Goal: Participate in discussion: Engage in conversation with other users on a specific topic

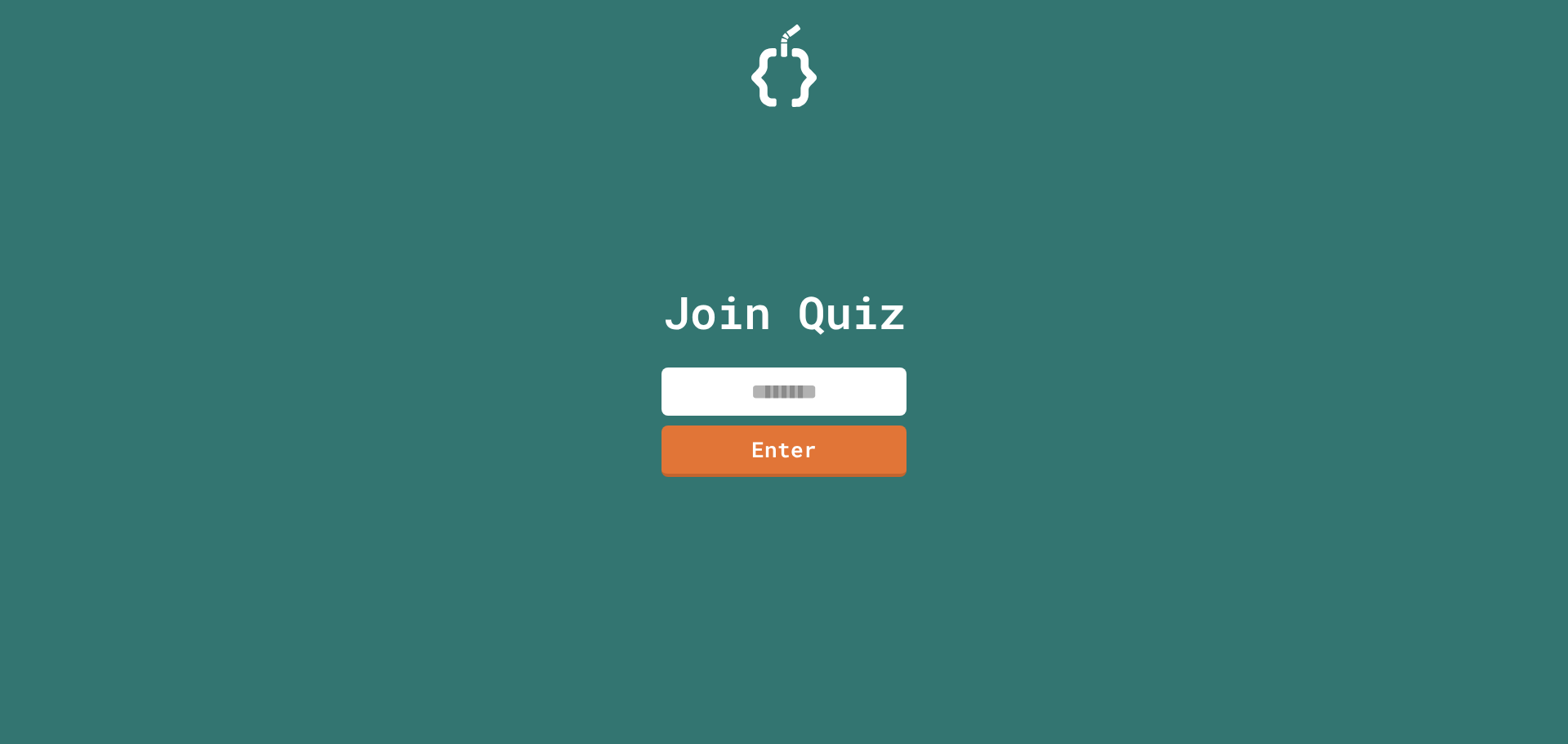
click at [721, 392] on input at bounding box center [784, 392] width 245 height 49
click at [811, 465] on link "Enter" at bounding box center [784, 450] width 250 height 54
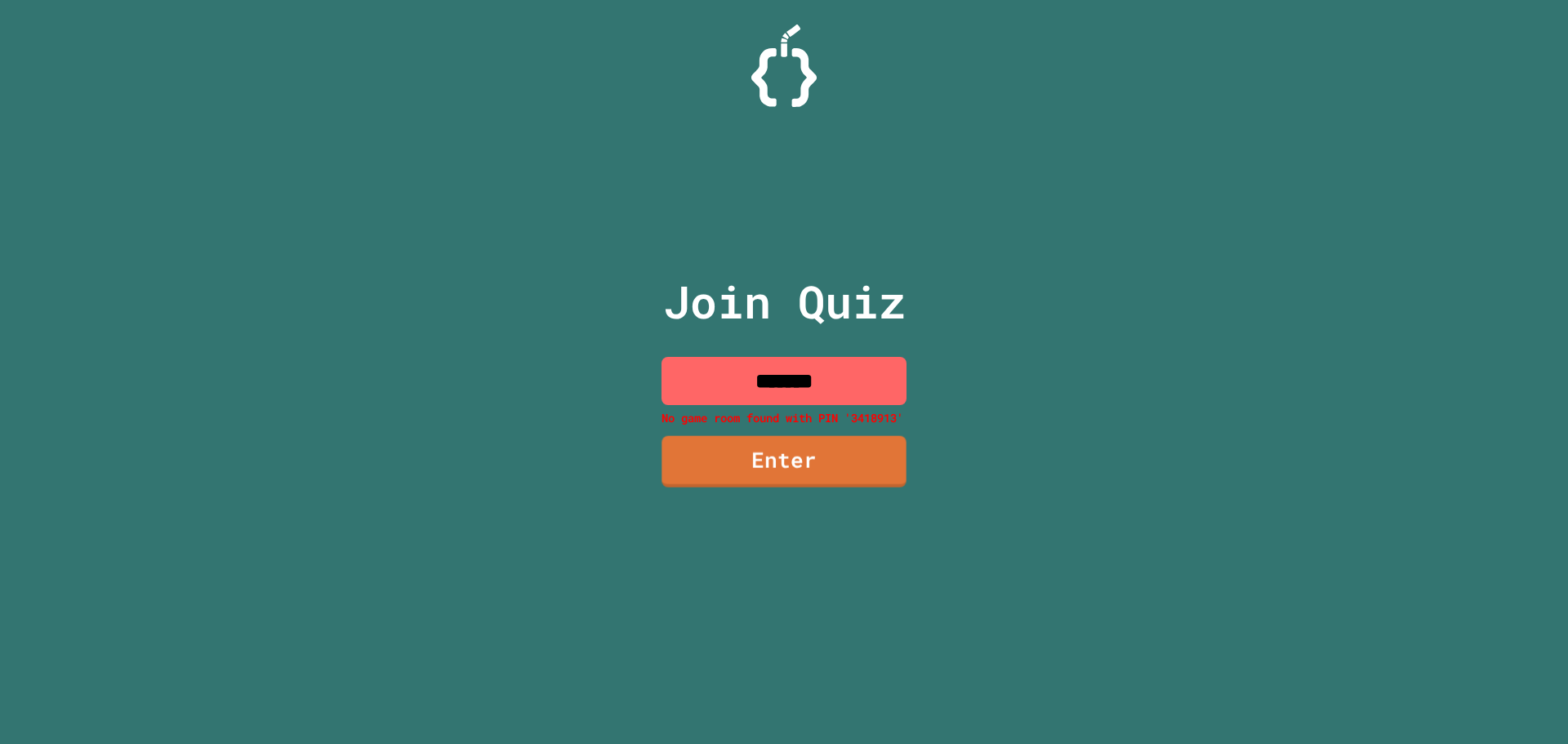
click at [858, 392] on input "*******" at bounding box center [784, 382] width 245 height 49
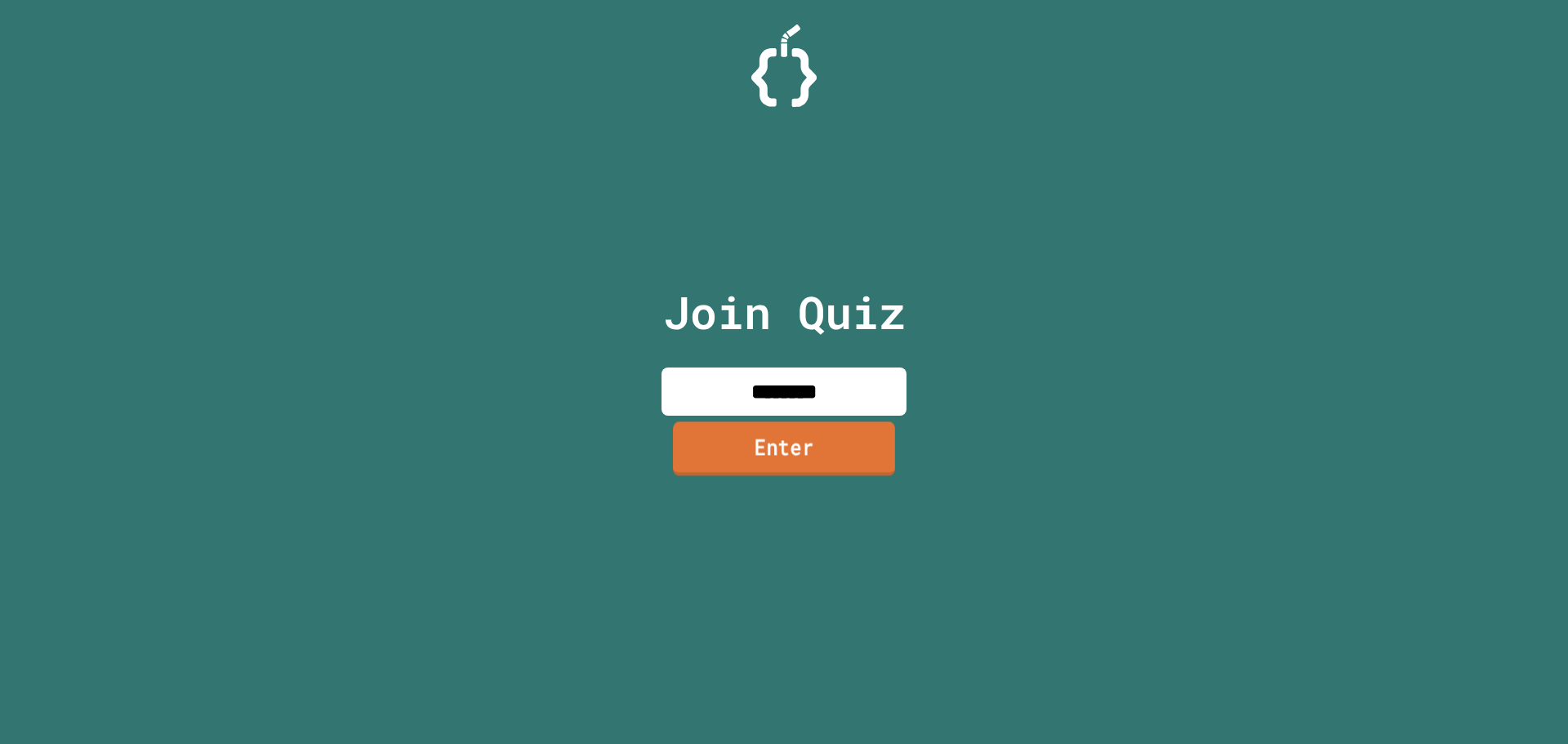
type input "********"
click at [844, 428] on link "Enter" at bounding box center [783, 449] width 222 height 54
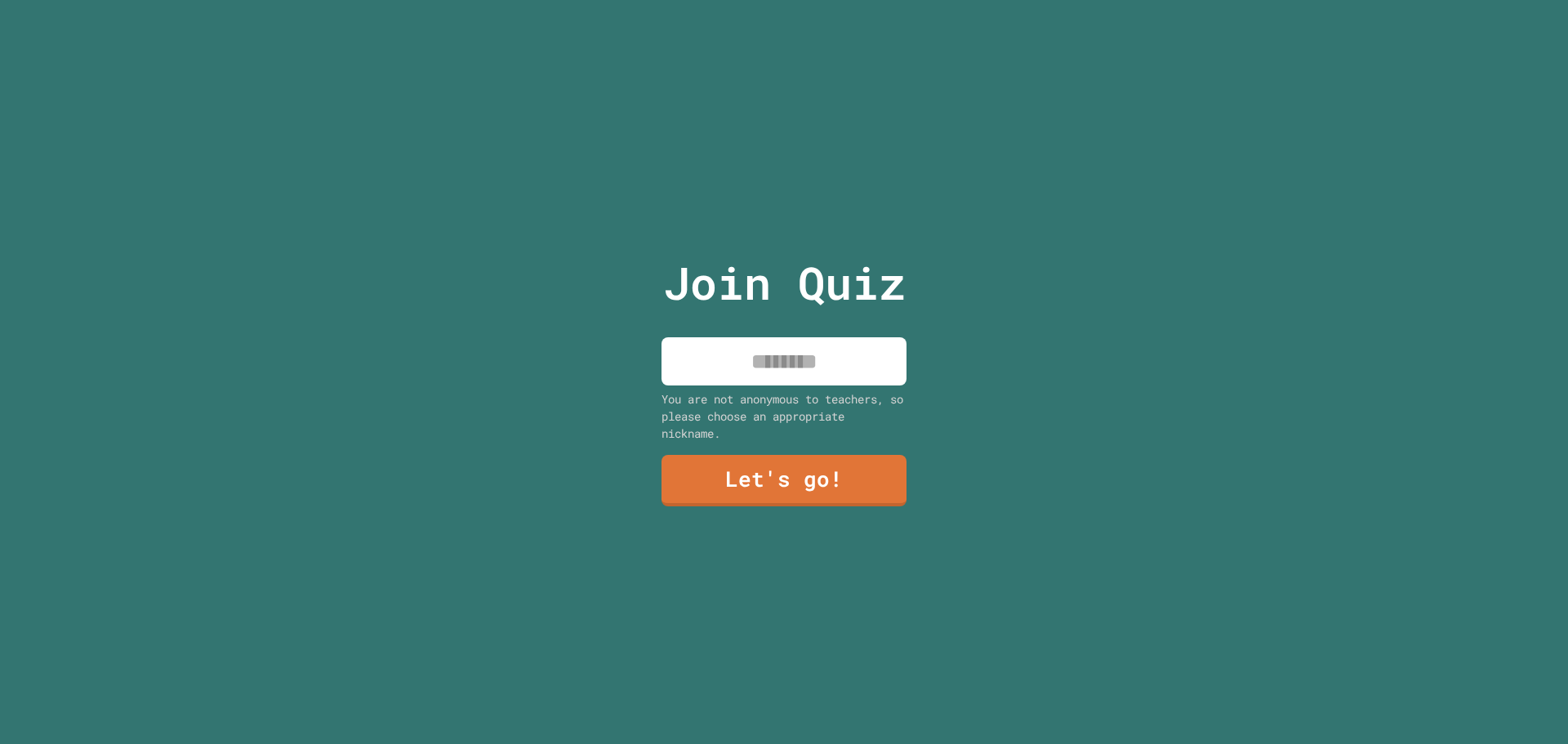
click at [805, 358] on input at bounding box center [784, 362] width 245 height 49
type input "*********"
click at [857, 455] on link "Let's go!" at bounding box center [784, 480] width 245 height 51
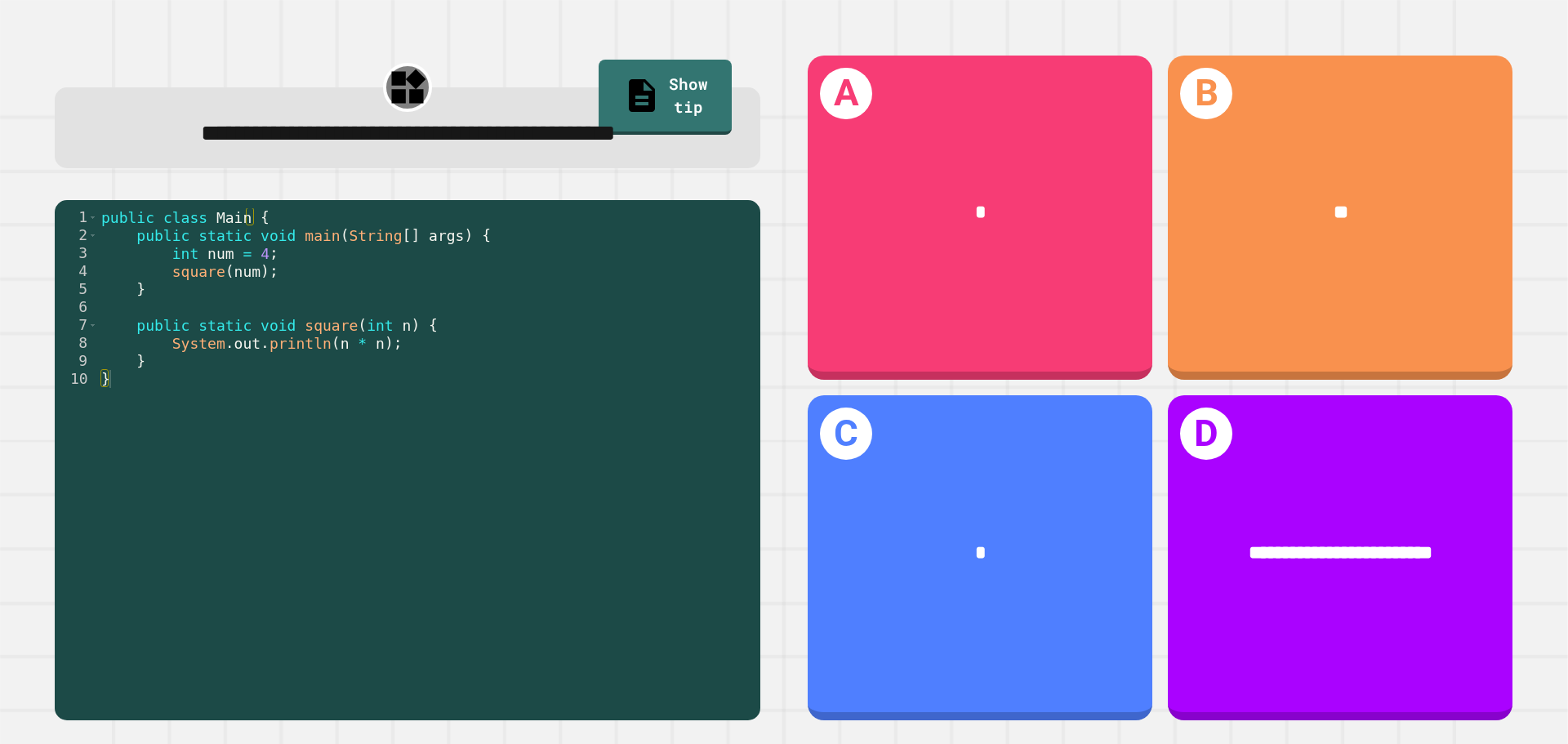
click at [471, 338] on div "public class Main { public static void main ( String [ ] args ) { int num = 4 ;…" at bounding box center [425, 433] width 654 height 449
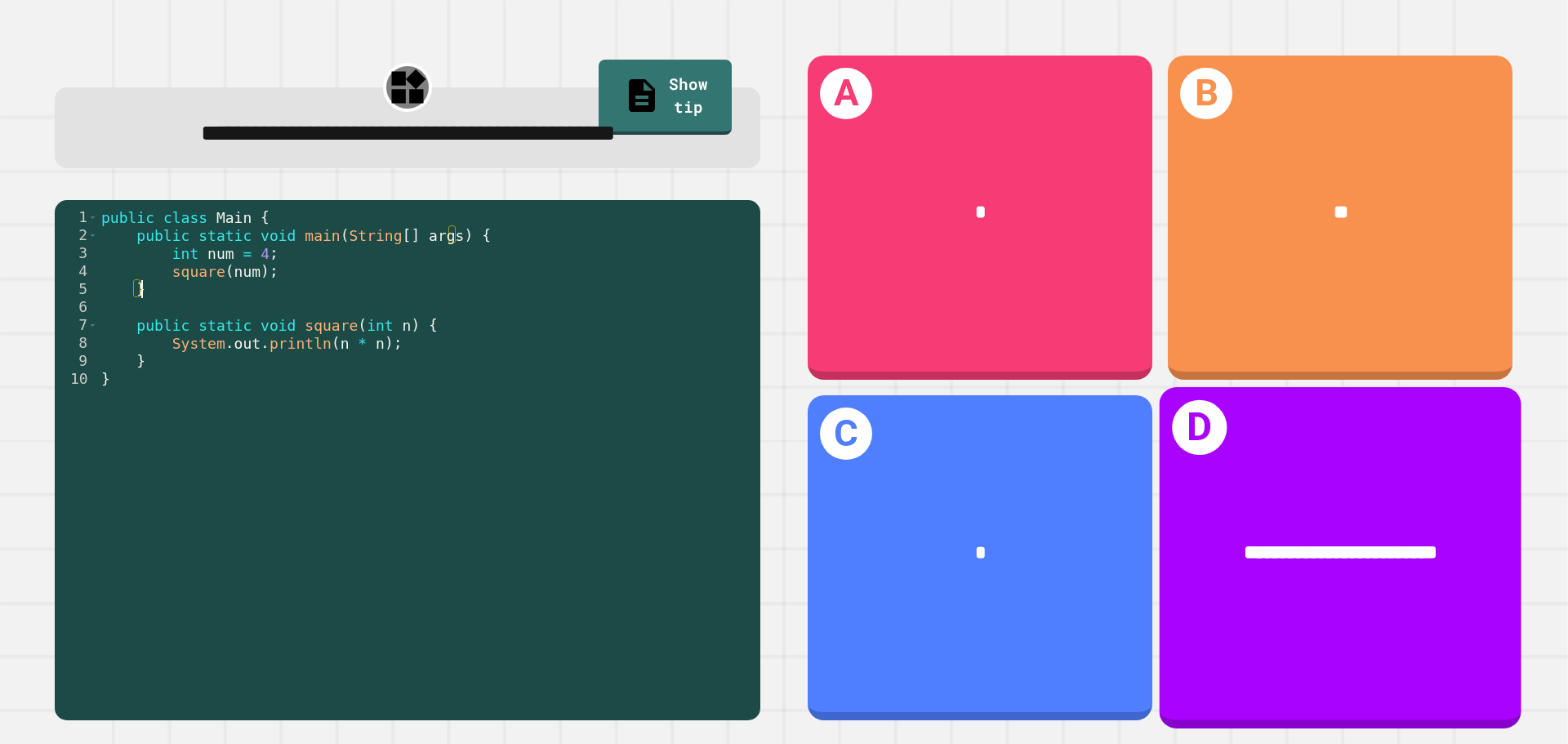
click at [1255, 545] on span "**********" at bounding box center [1341, 552] width 192 height 19
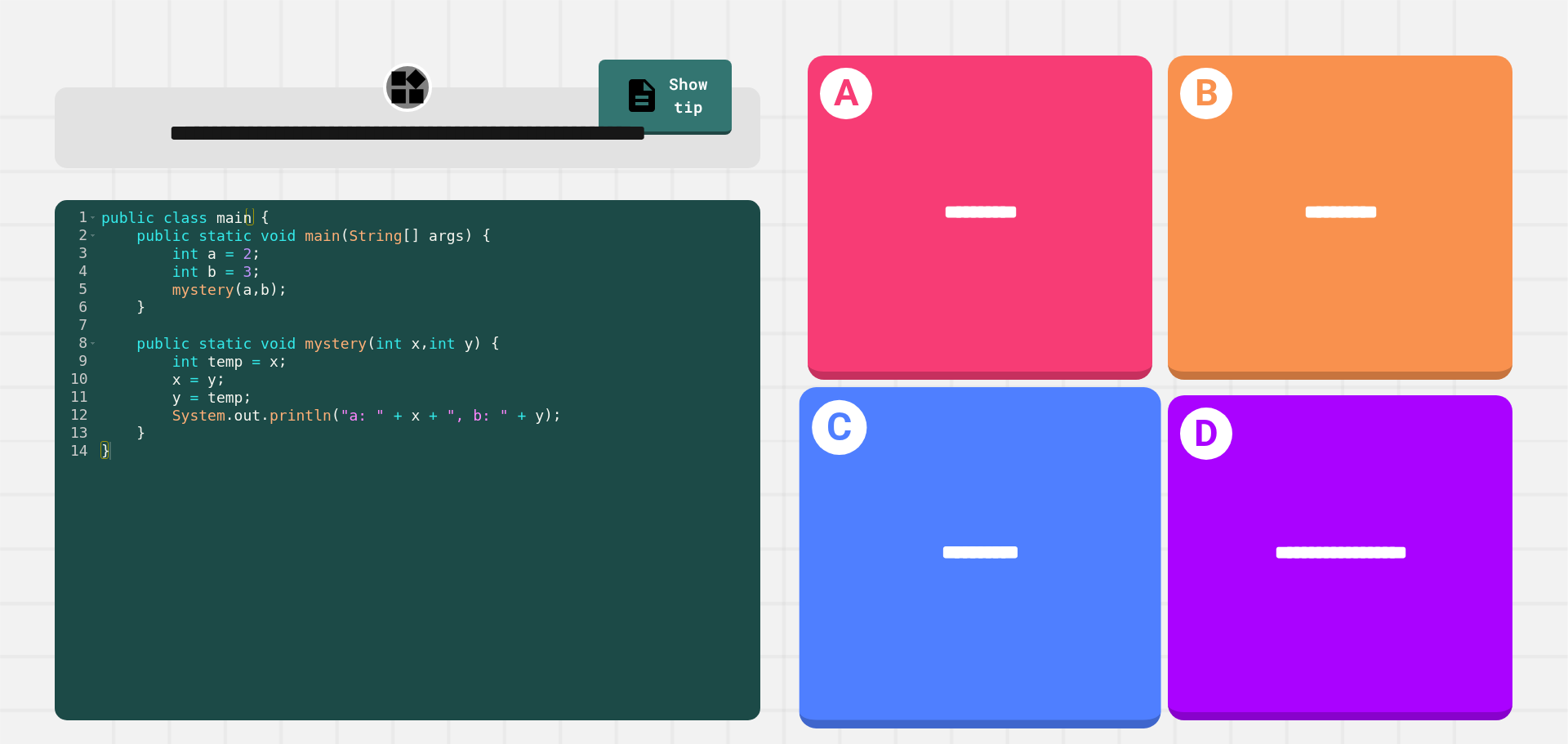
click at [993, 464] on div "**********" at bounding box center [981, 557] width 361 height 341
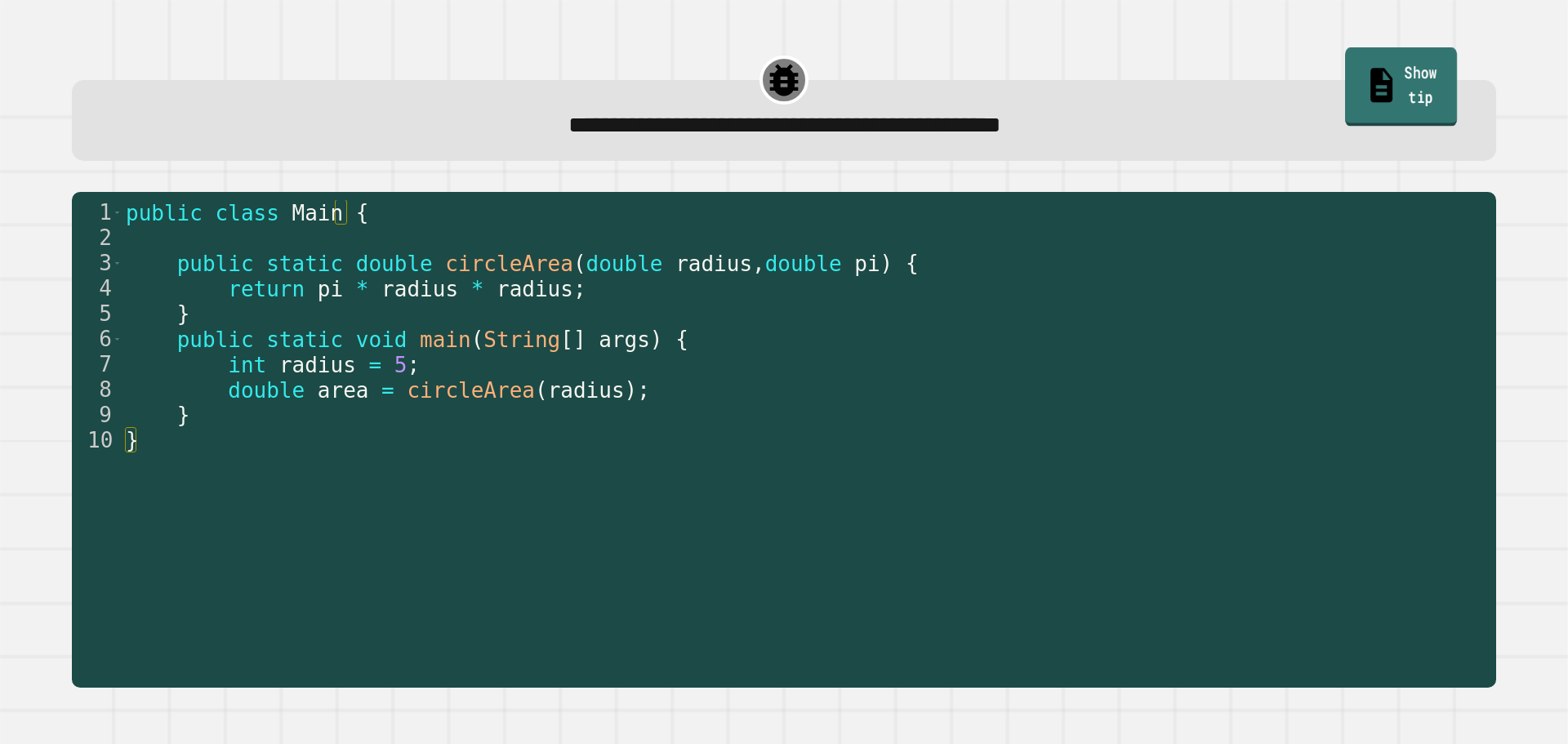
click at [1375, 74] on link "Show tip" at bounding box center [1401, 87] width 112 height 80
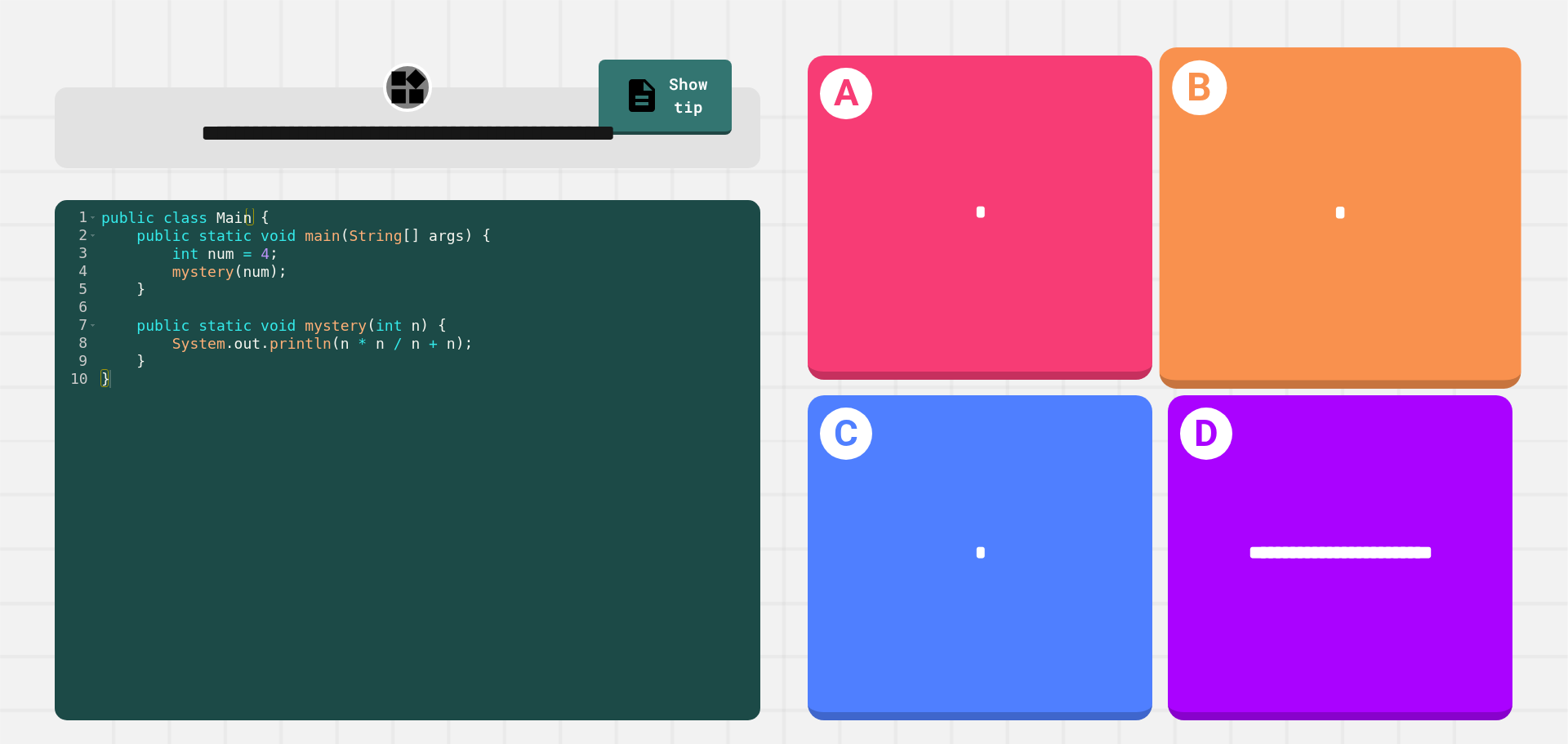
click at [1237, 263] on div "B *" at bounding box center [1340, 218] width 361 height 341
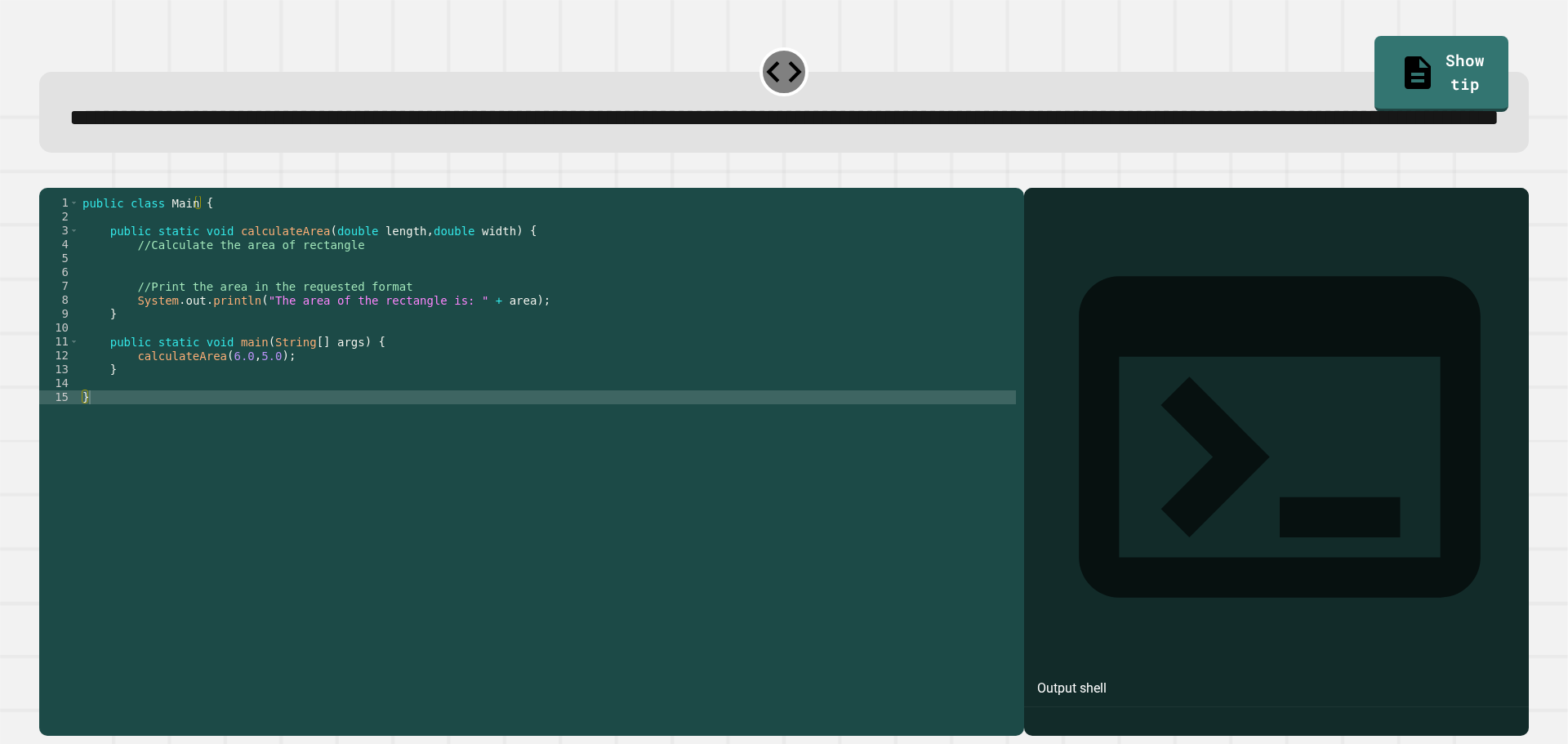
click at [317, 444] on div "public class Main { public static void calculateArea ( double length , double w…" at bounding box center [548, 425] width 937 height 459
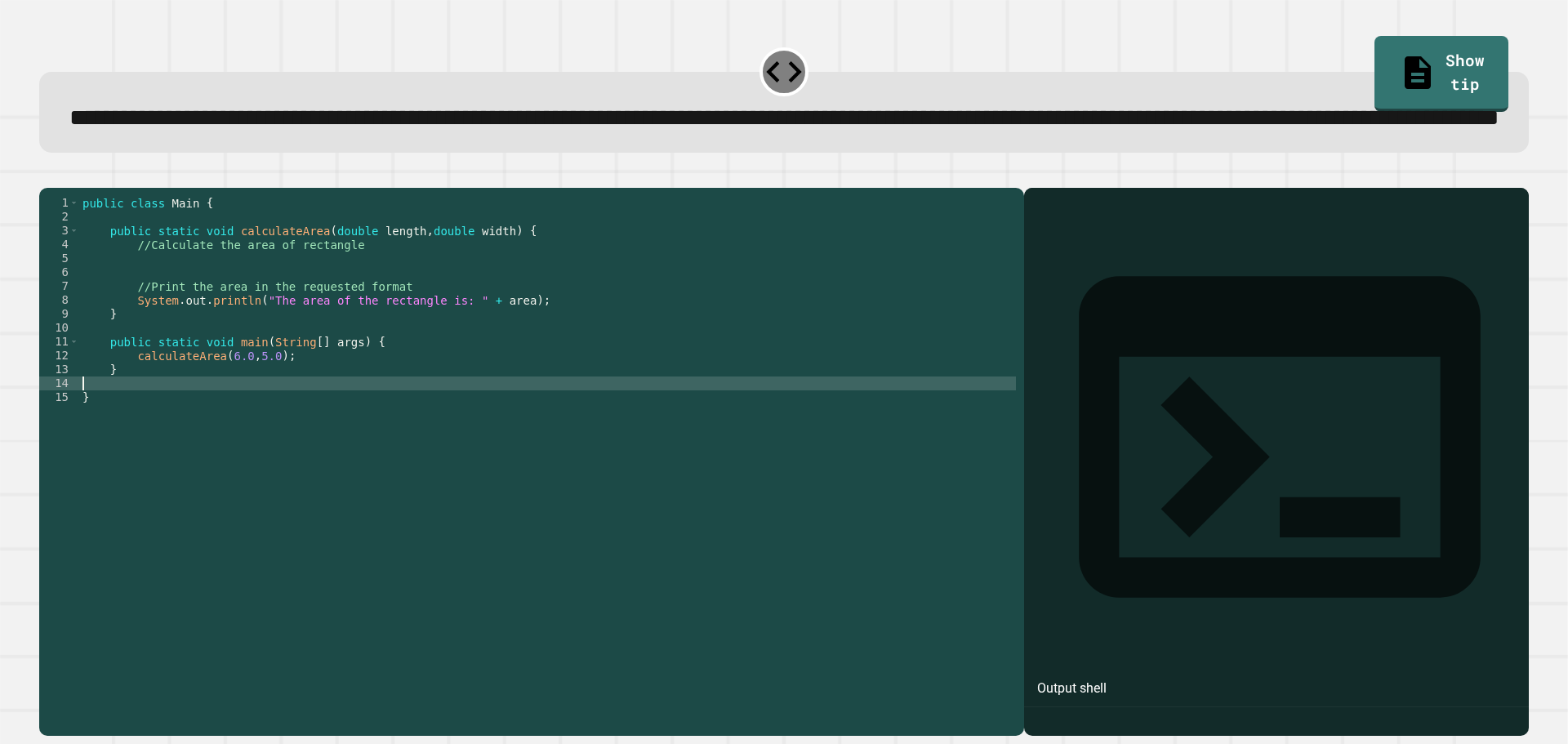
click at [285, 428] on div "public class Main { public static void calculateArea ( double length , double w…" at bounding box center [548, 425] width 937 height 459
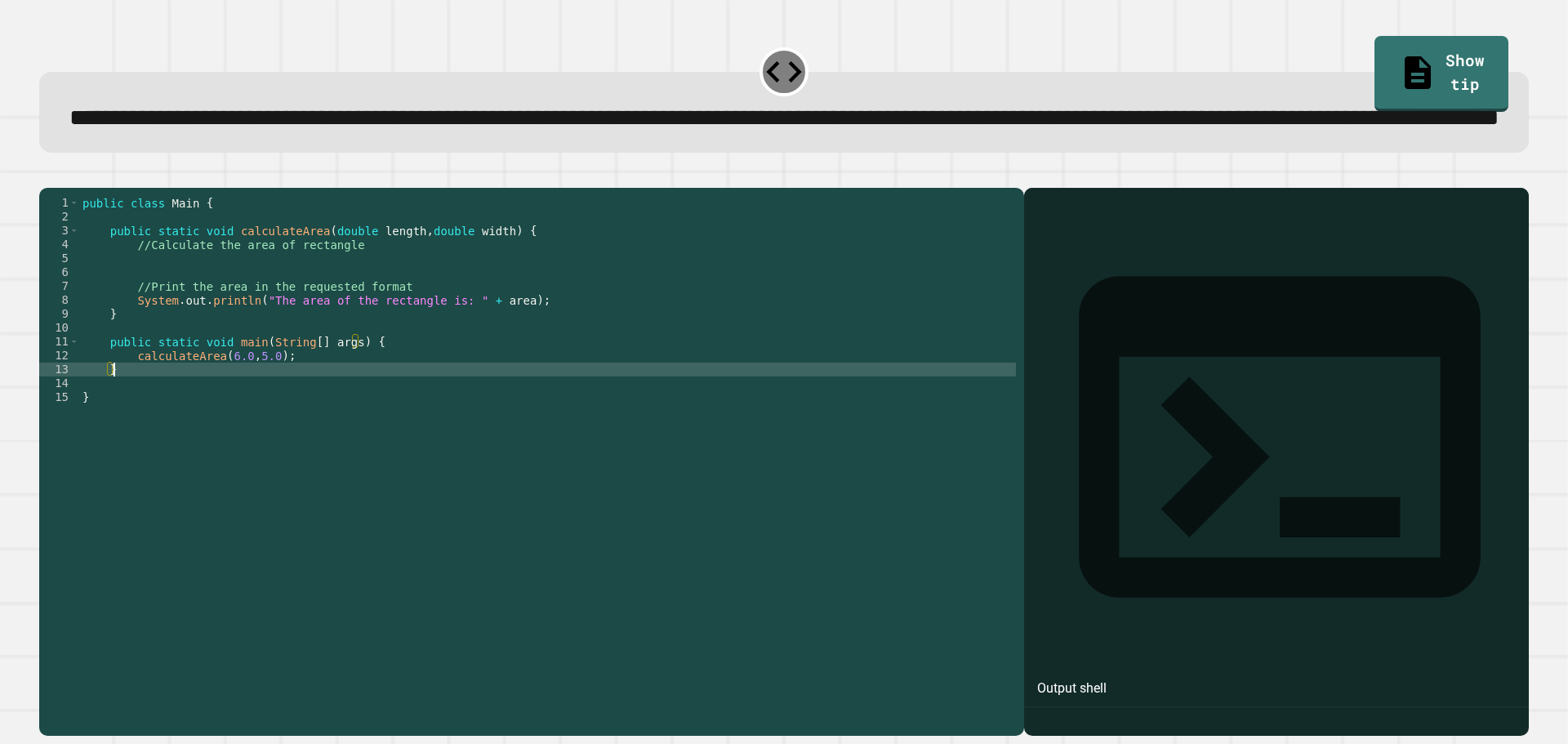
click at [304, 430] on div "public class Main { public static void calculateArea ( double length , double w…" at bounding box center [548, 425] width 937 height 459
click at [307, 428] on div "public class Main { public static void calculateArea ( double length , double w…" at bounding box center [548, 425] width 937 height 459
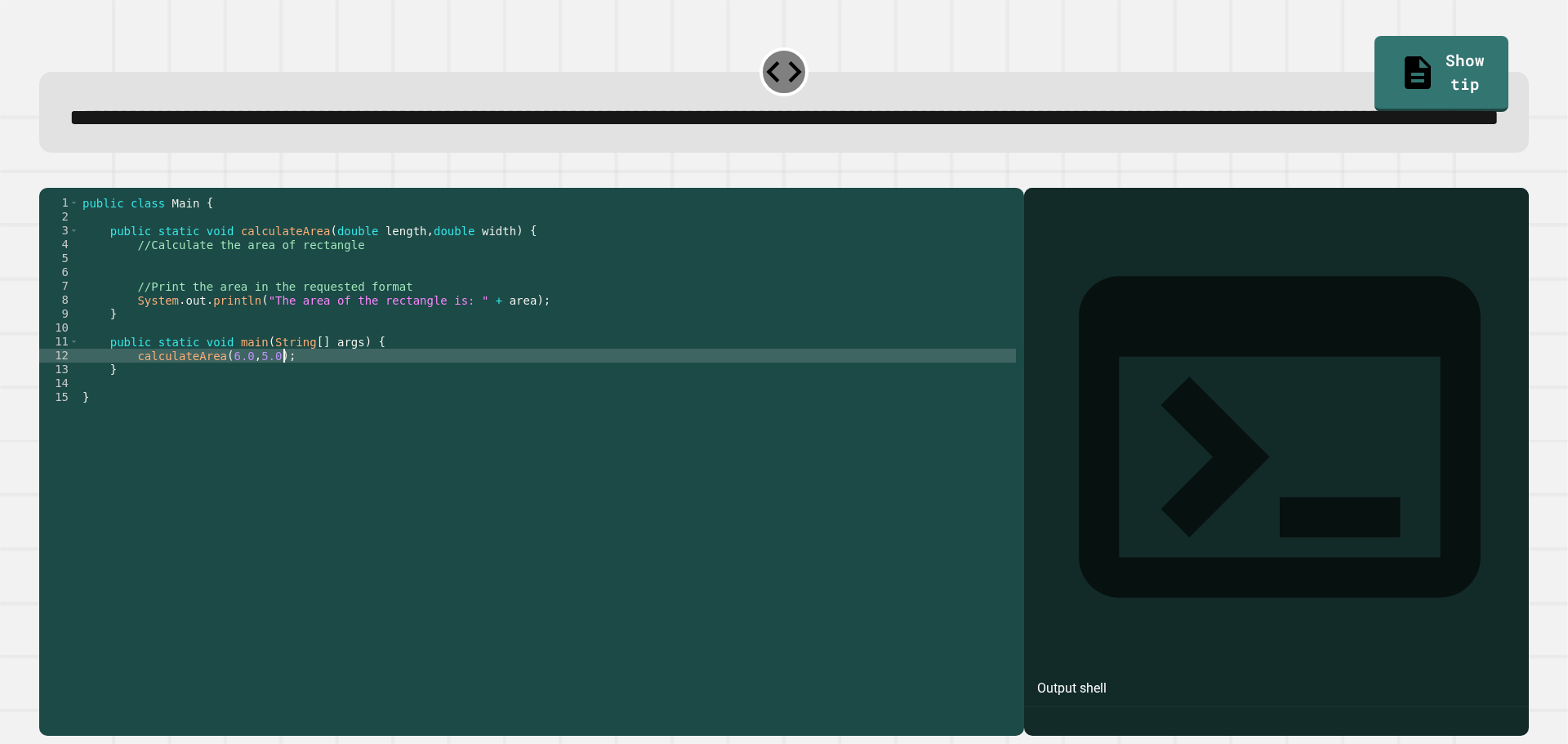
click at [320, 423] on div "public class Main { public static void calculateArea ( double length , double w…" at bounding box center [548, 425] width 937 height 459
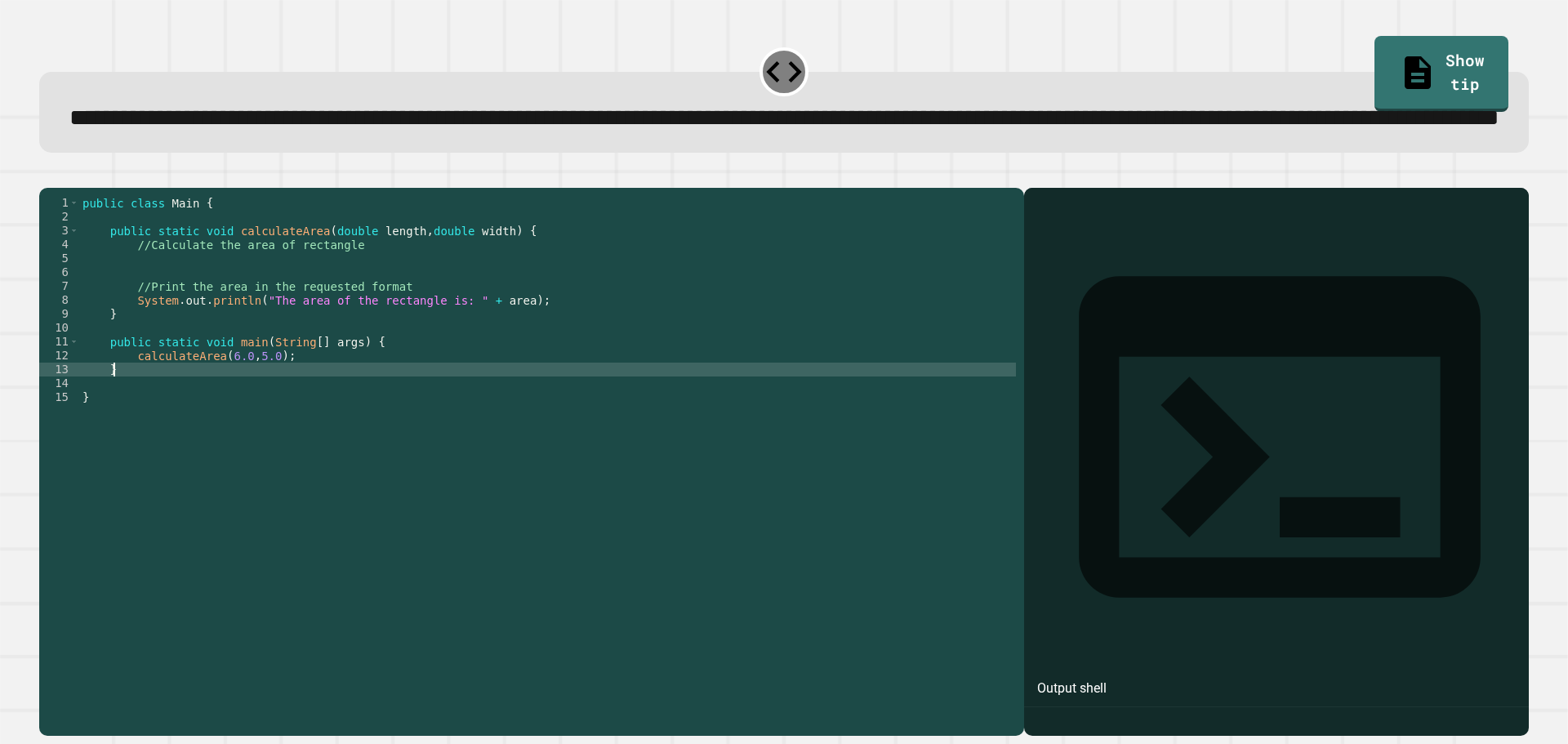
click at [327, 428] on div "public class Main { public static void calculateArea ( double length , double w…" at bounding box center [548, 425] width 937 height 459
click at [327, 421] on div "public class Main { public static void calculateArea ( double length , double w…" at bounding box center [548, 425] width 937 height 459
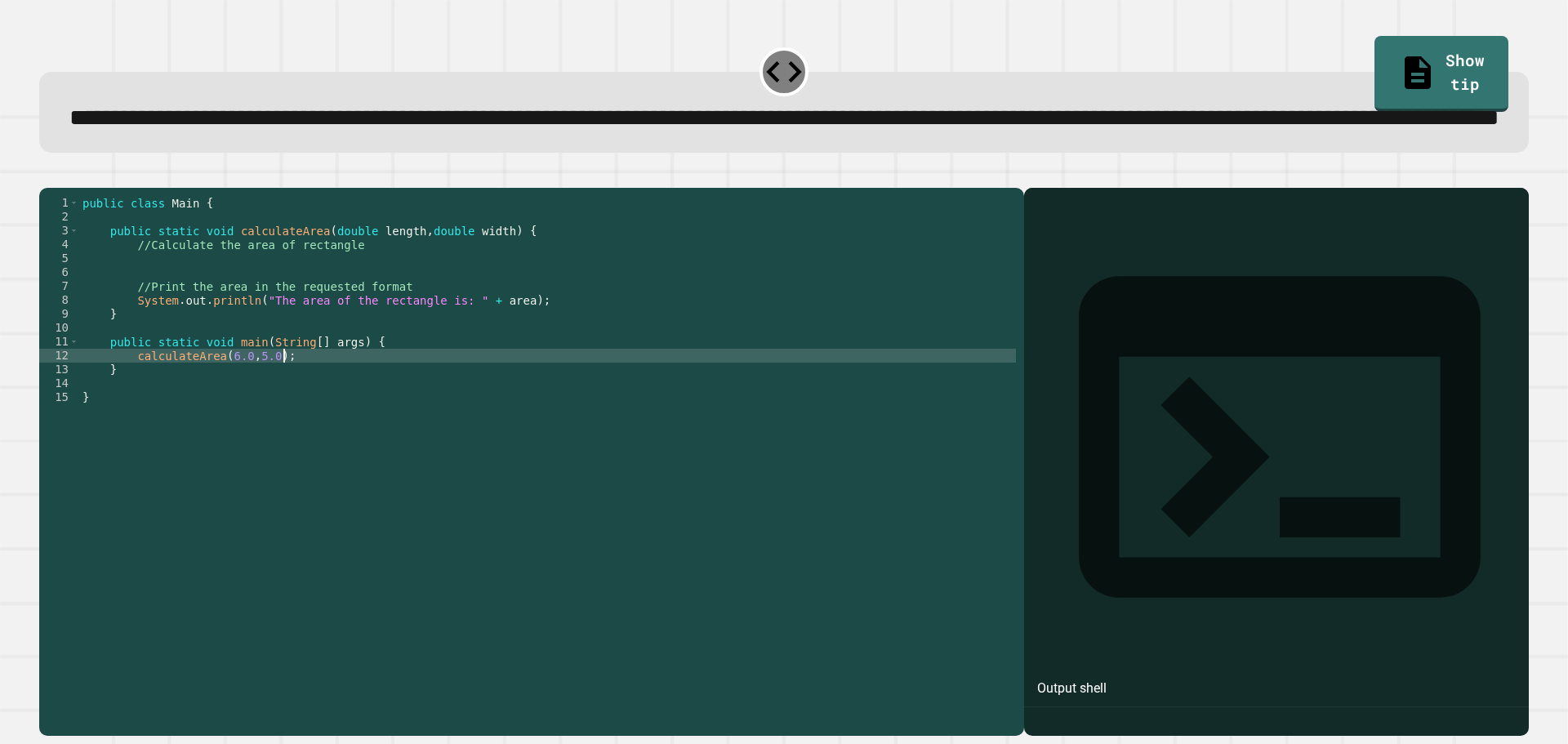
type textarea "**********"
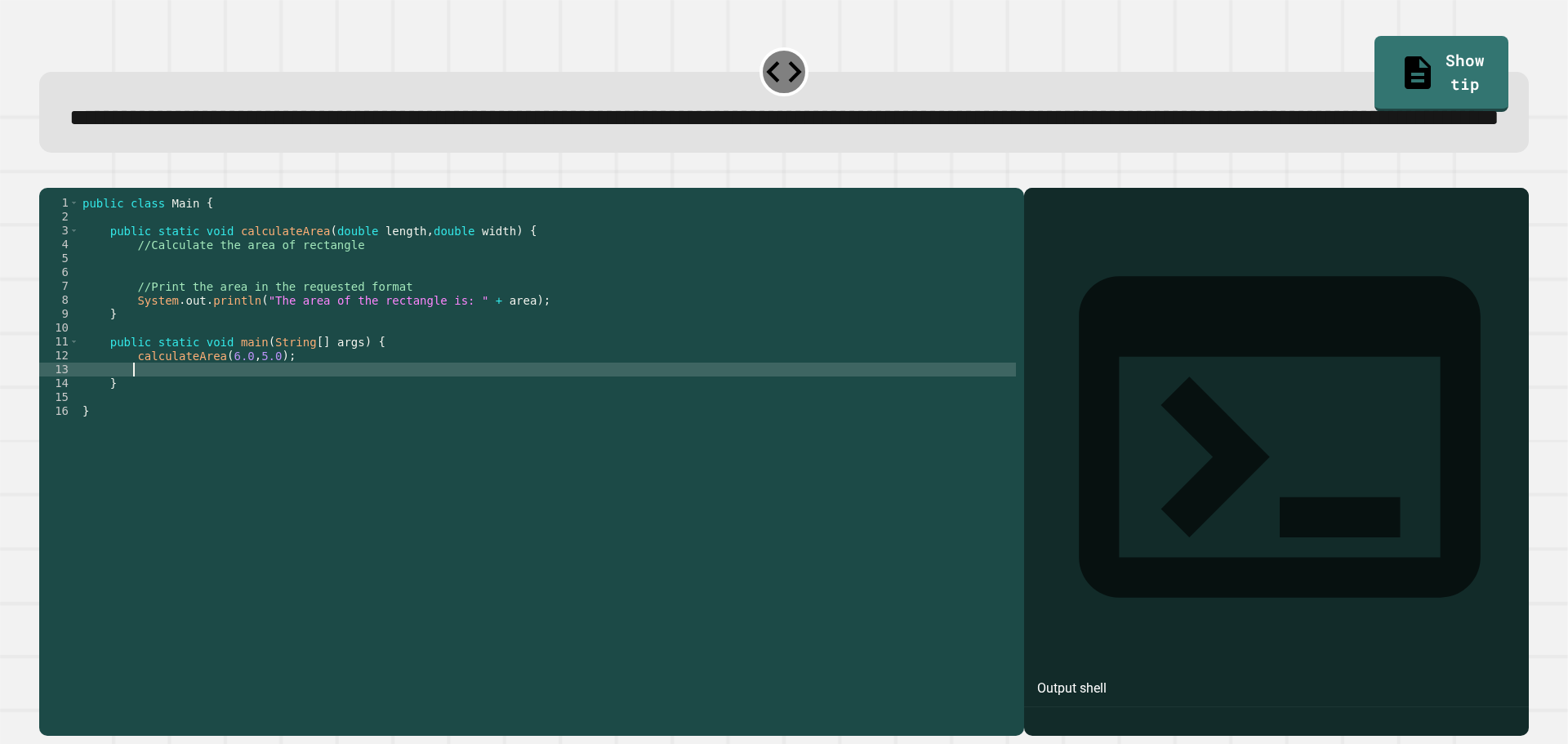
scroll to position [0, 3]
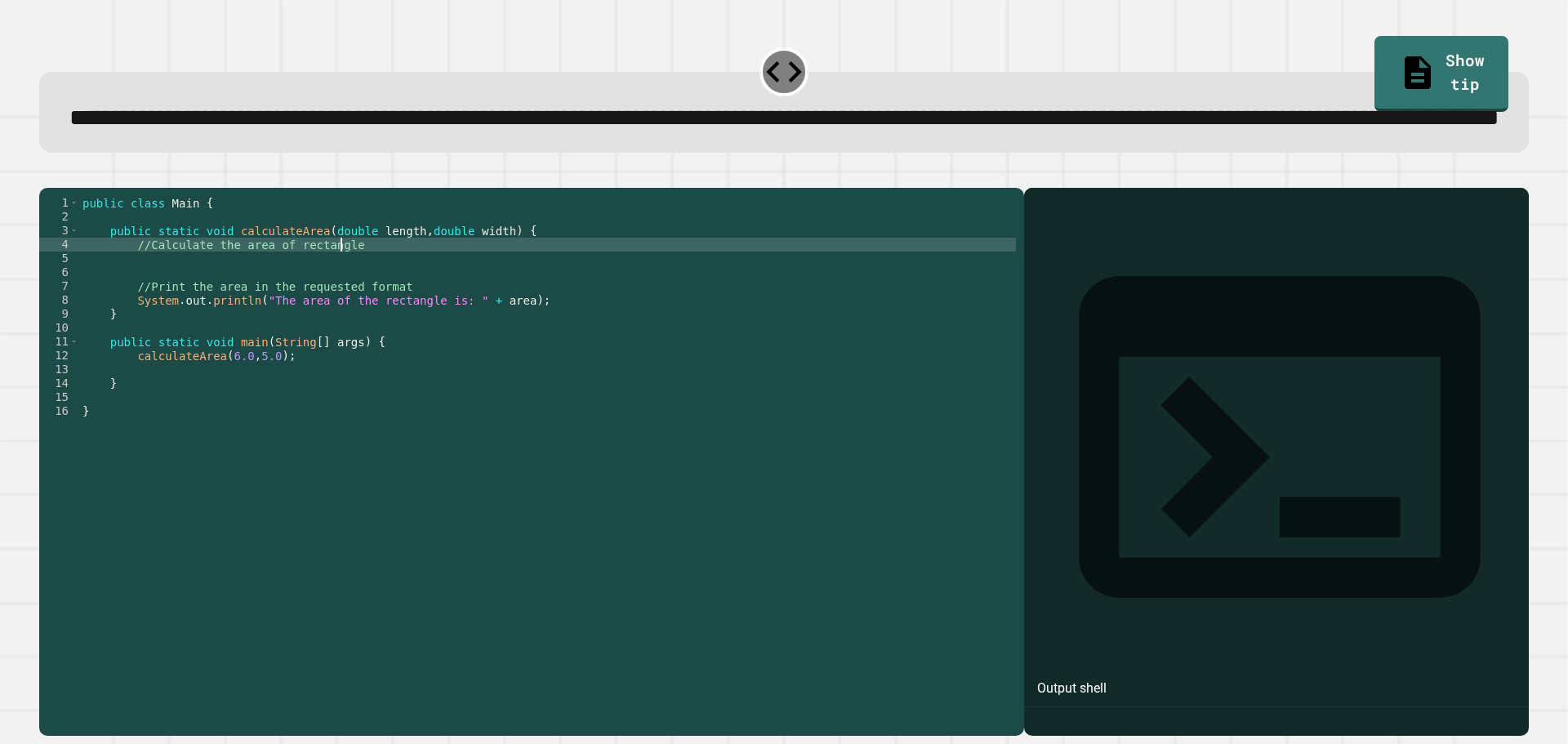
click at [359, 305] on div "public class Main { public static void calculateArea ( double length , double w…" at bounding box center [548, 425] width 937 height 459
type textarea "**********"
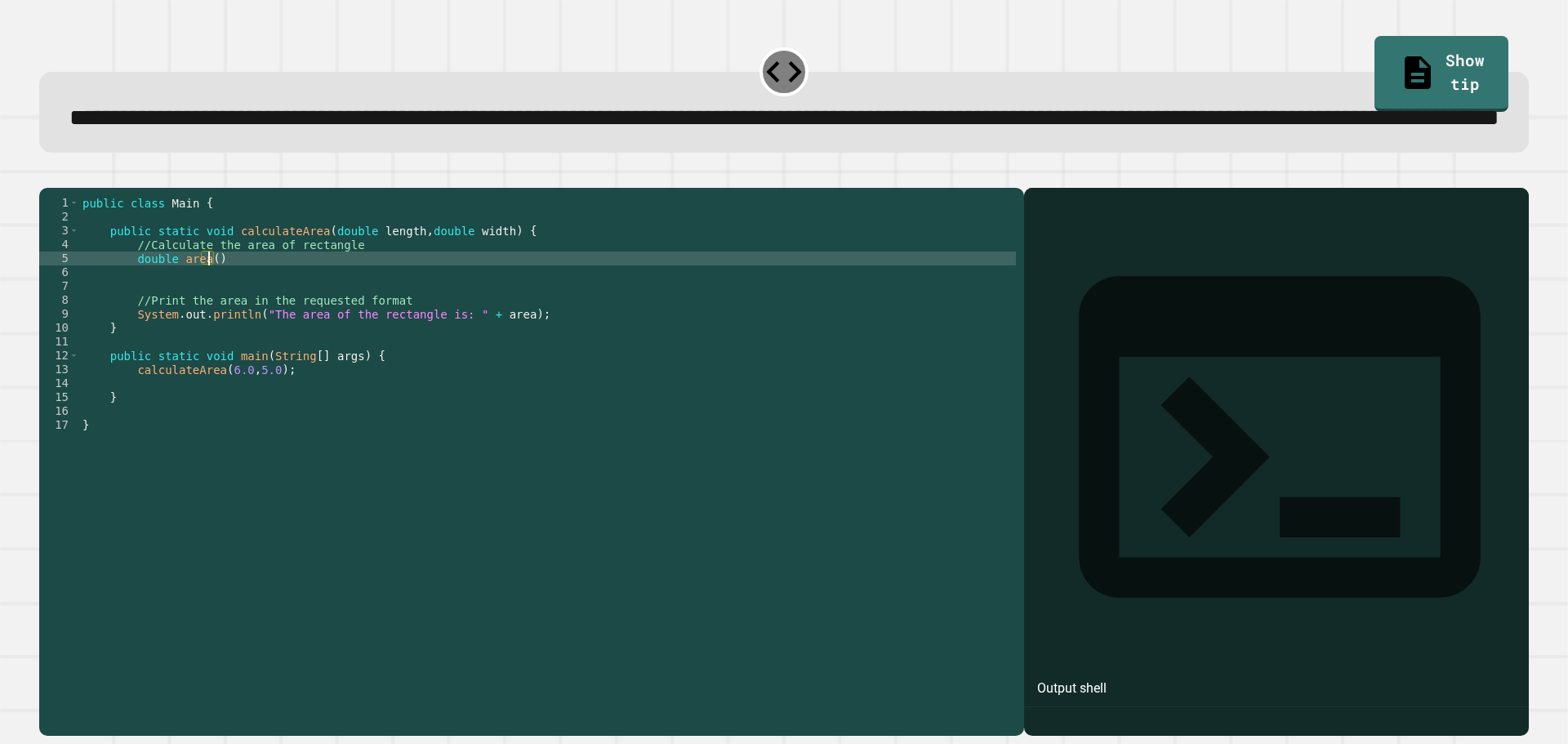
scroll to position [0, 8]
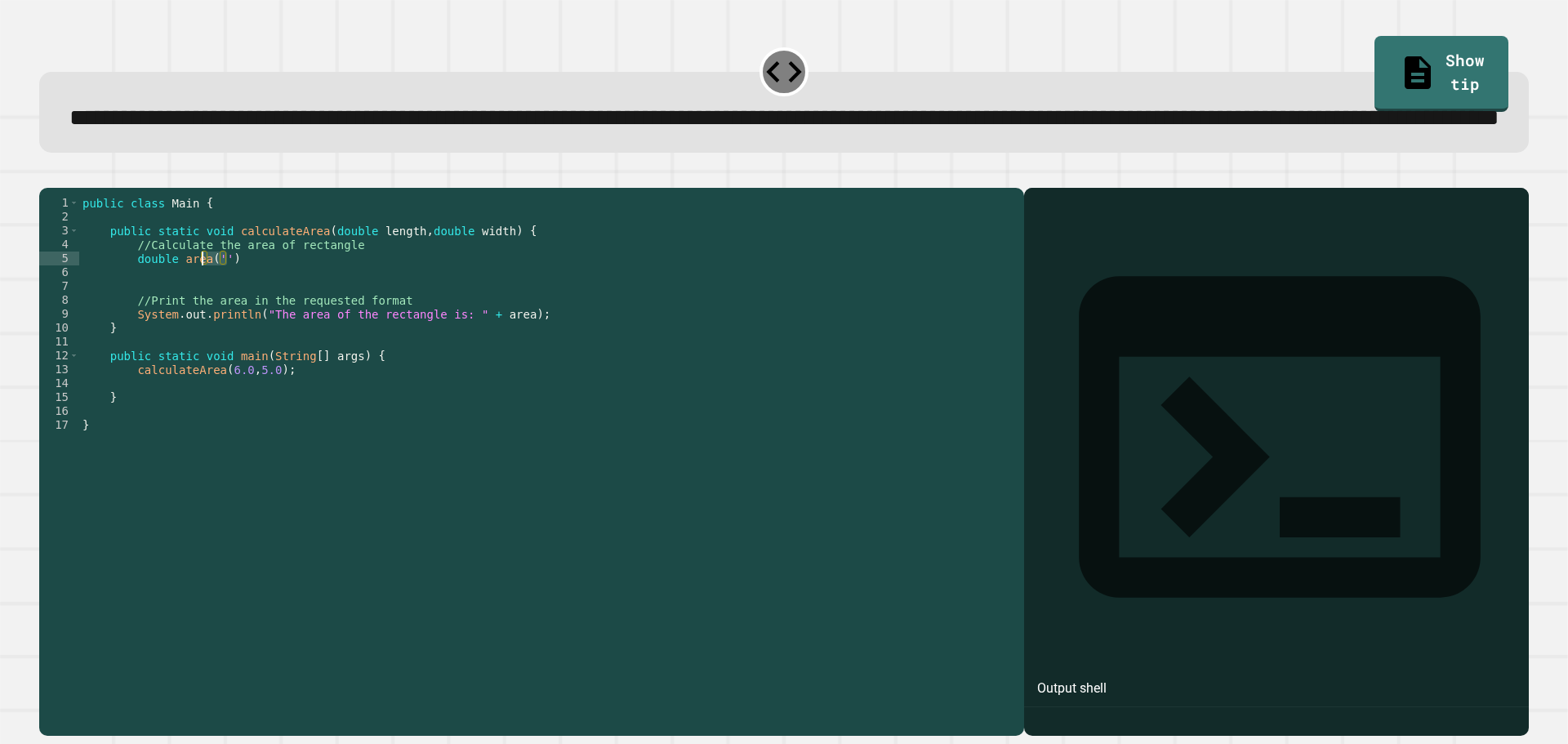
drag, startPoint x: 255, startPoint y: 319, endPoint x: 200, endPoint y: 321, distance: 55.0
click at [200, 321] on div "public class Main { public static void calculateArea ( double length , double w…" at bounding box center [548, 425] width 937 height 459
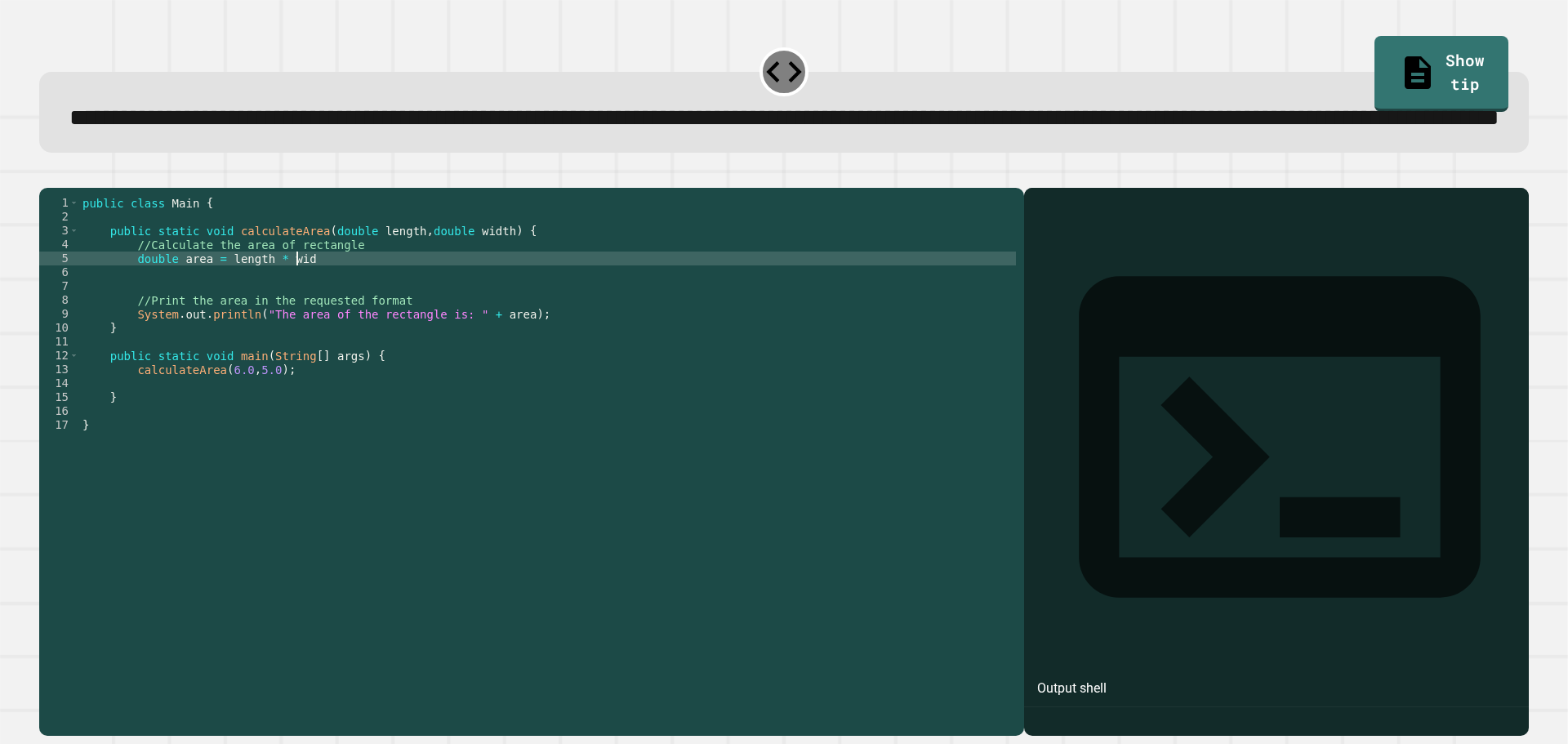
scroll to position [0, 15]
click at [48, 175] on icon "button" at bounding box center [48, 175] width 0 height 0
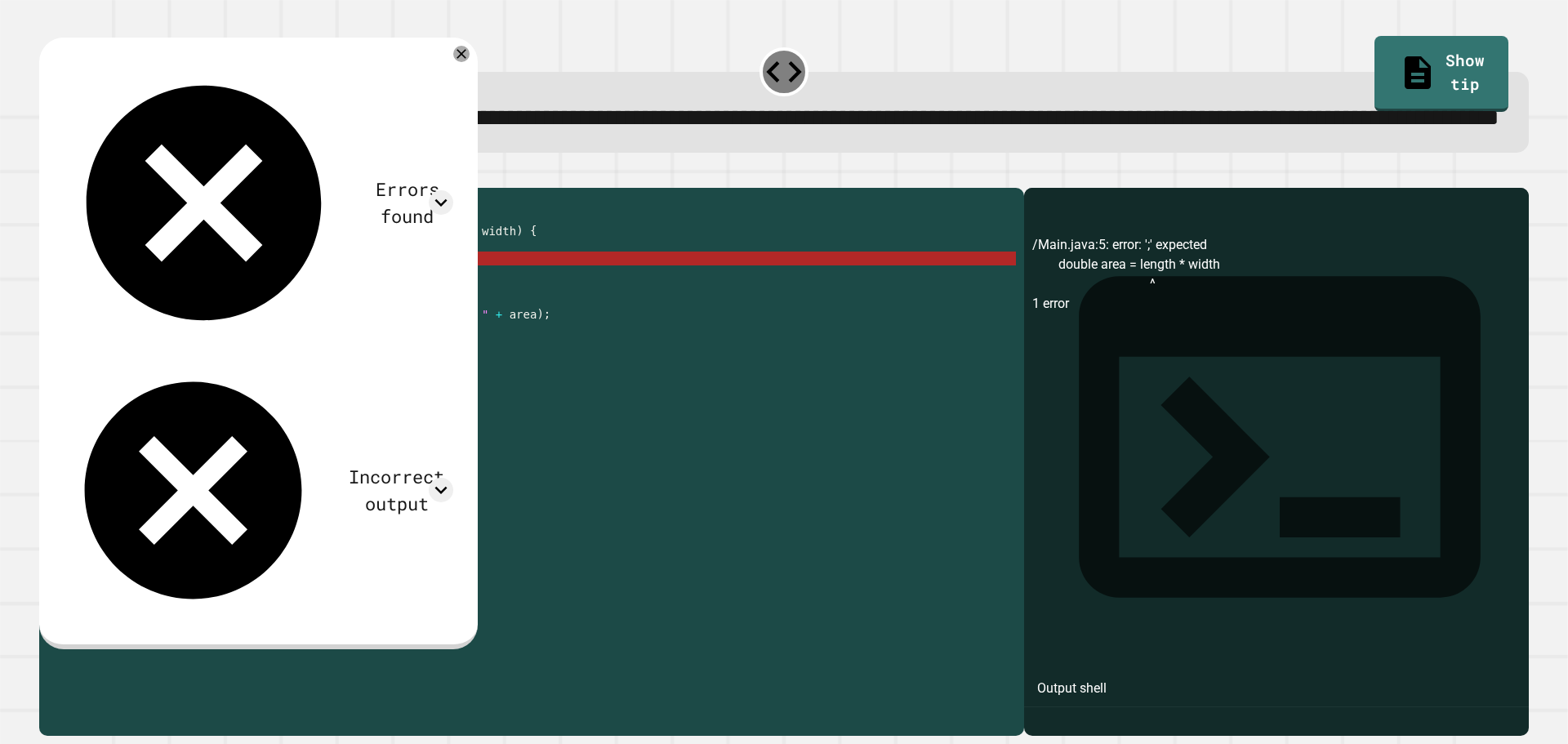
click at [222, 324] on div "public class Main { public static void calculateArea ( double length , double w…" at bounding box center [548, 425] width 937 height 459
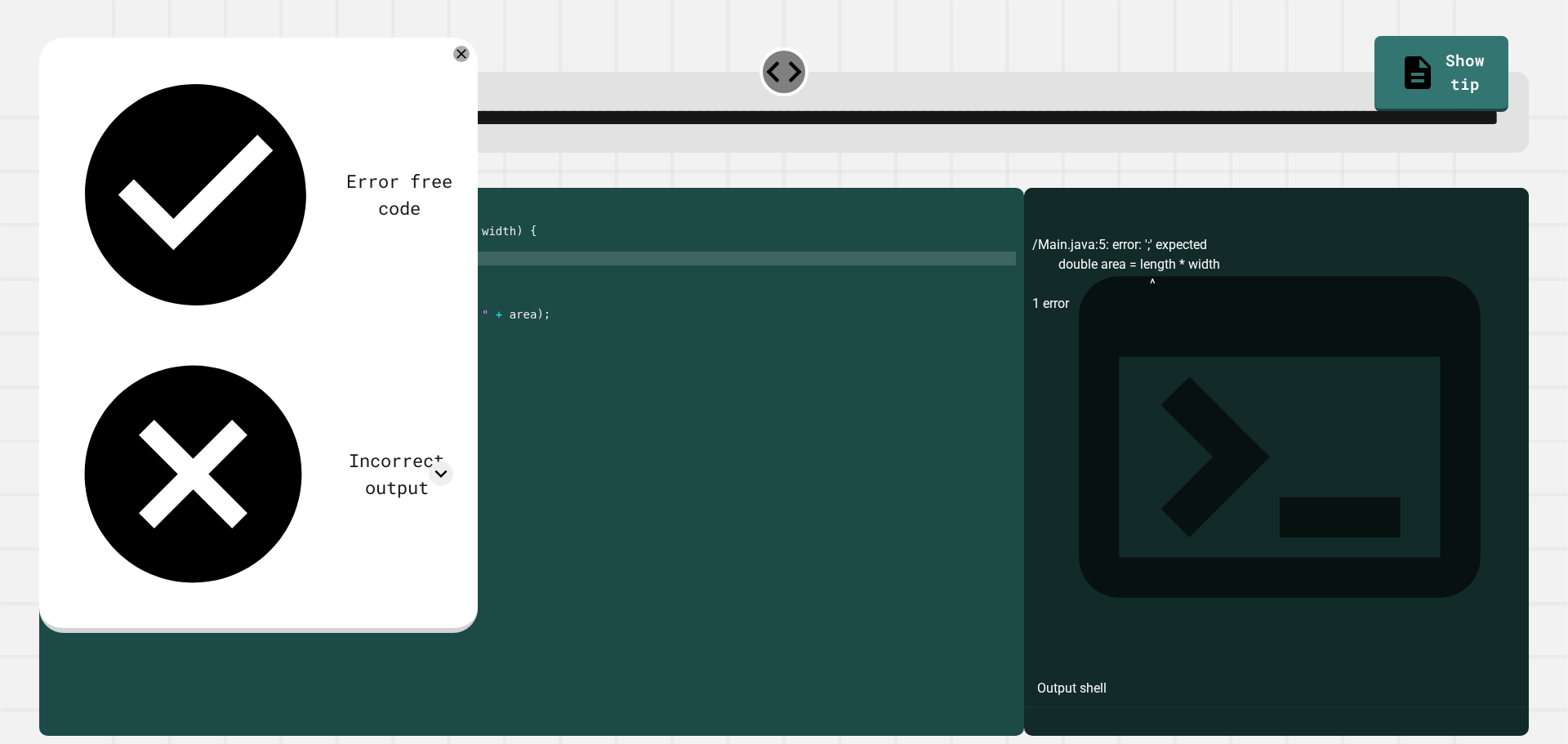
scroll to position [0, 10]
click at [48, 175] on icon "button" at bounding box center [48, 175] width 0 height 0
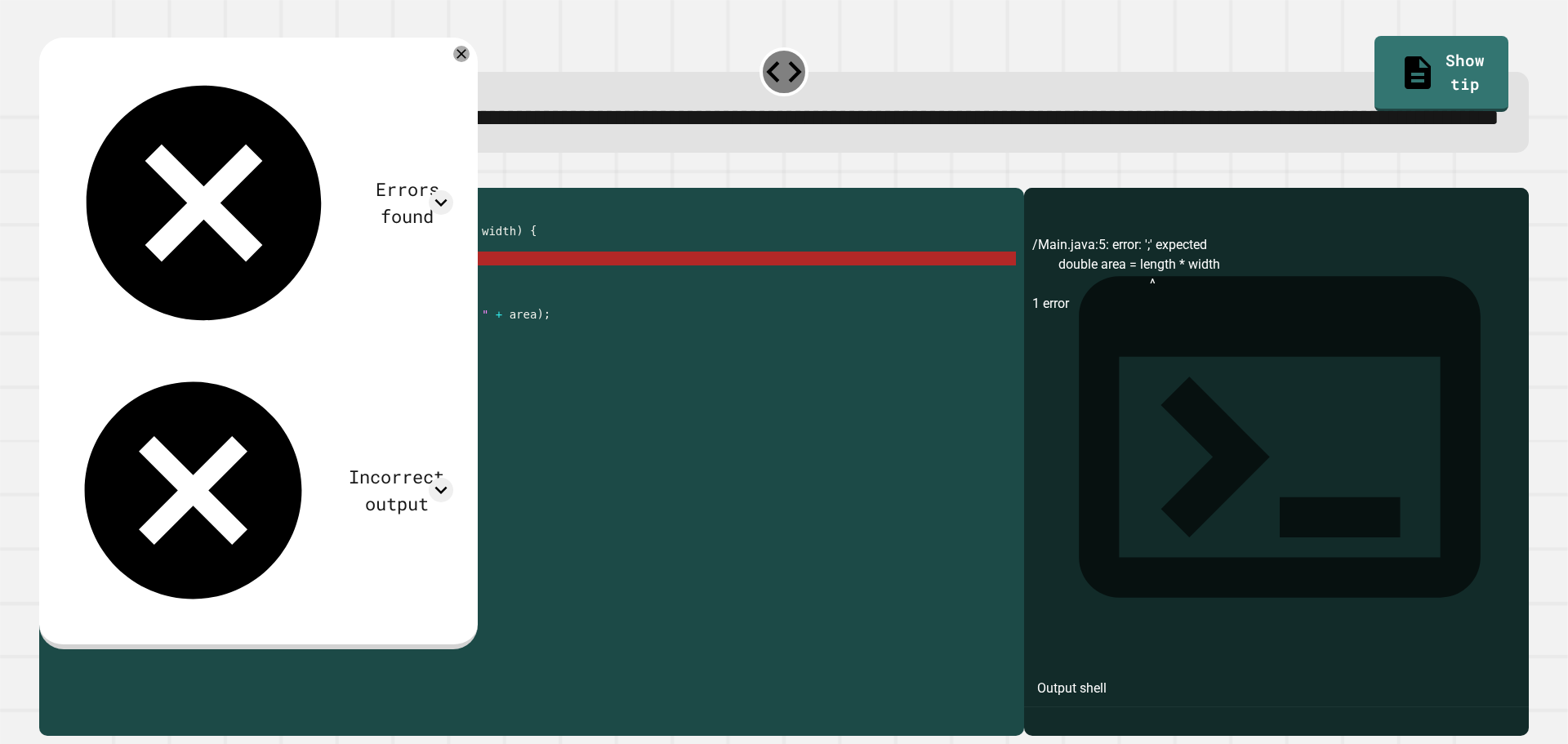
click at [222, 323] on div "public class Main { public static void calculateArea ( double length , double w…" at bounding box center [548, 425] width 937 height 459
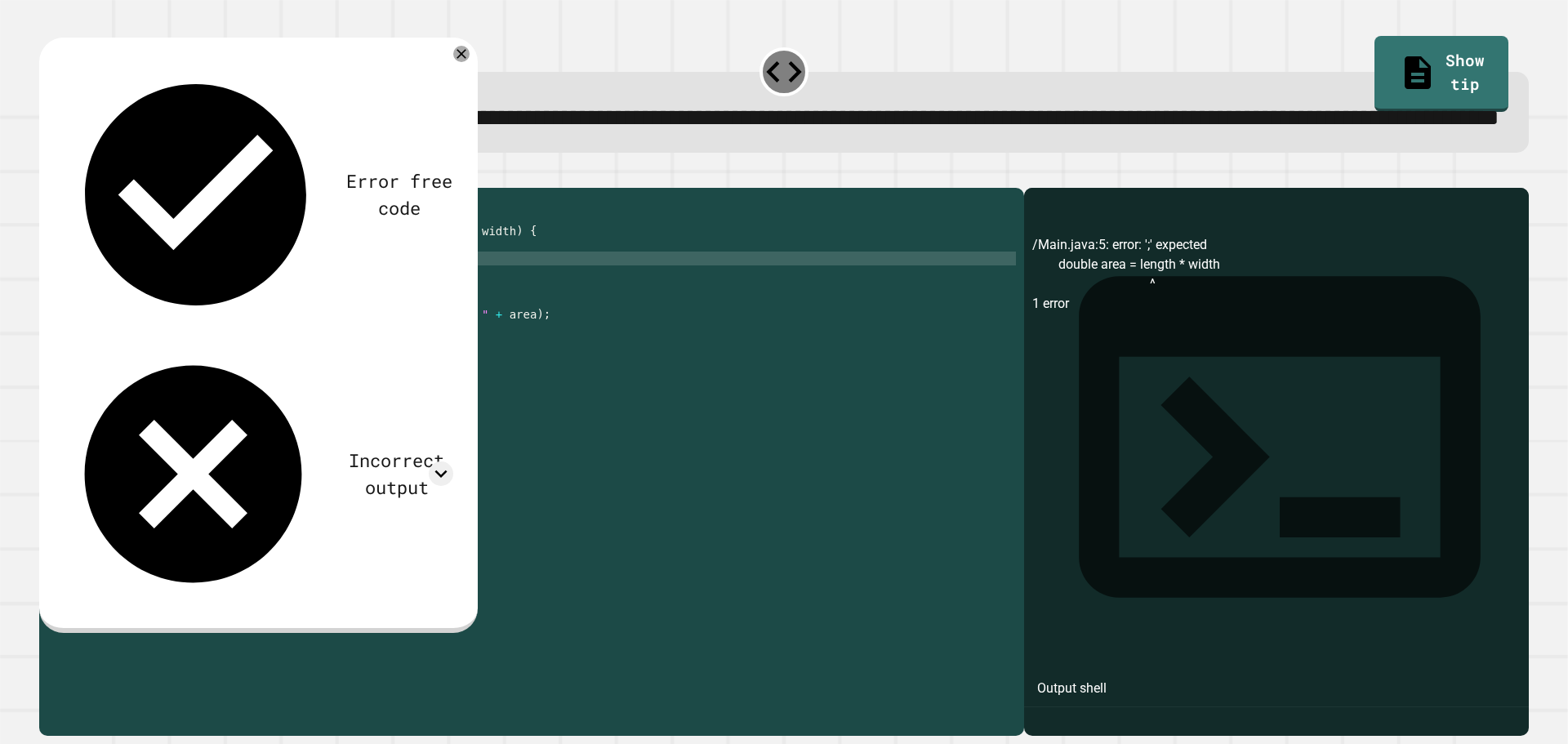
click at [361, 321] on div "public class Main { public static void calculateArea ( double length , double w…" at bounding box center [548, 425] width 937 height 459
click at [281, 327] on div "public class Main { public static void calculateArea ( double length , double w…" at bounding box center [548, 425] width 937 height 459
type textarea "**********"
click at [48, 175] on button "button" at bounding box center [48, 175] width 0 height 0
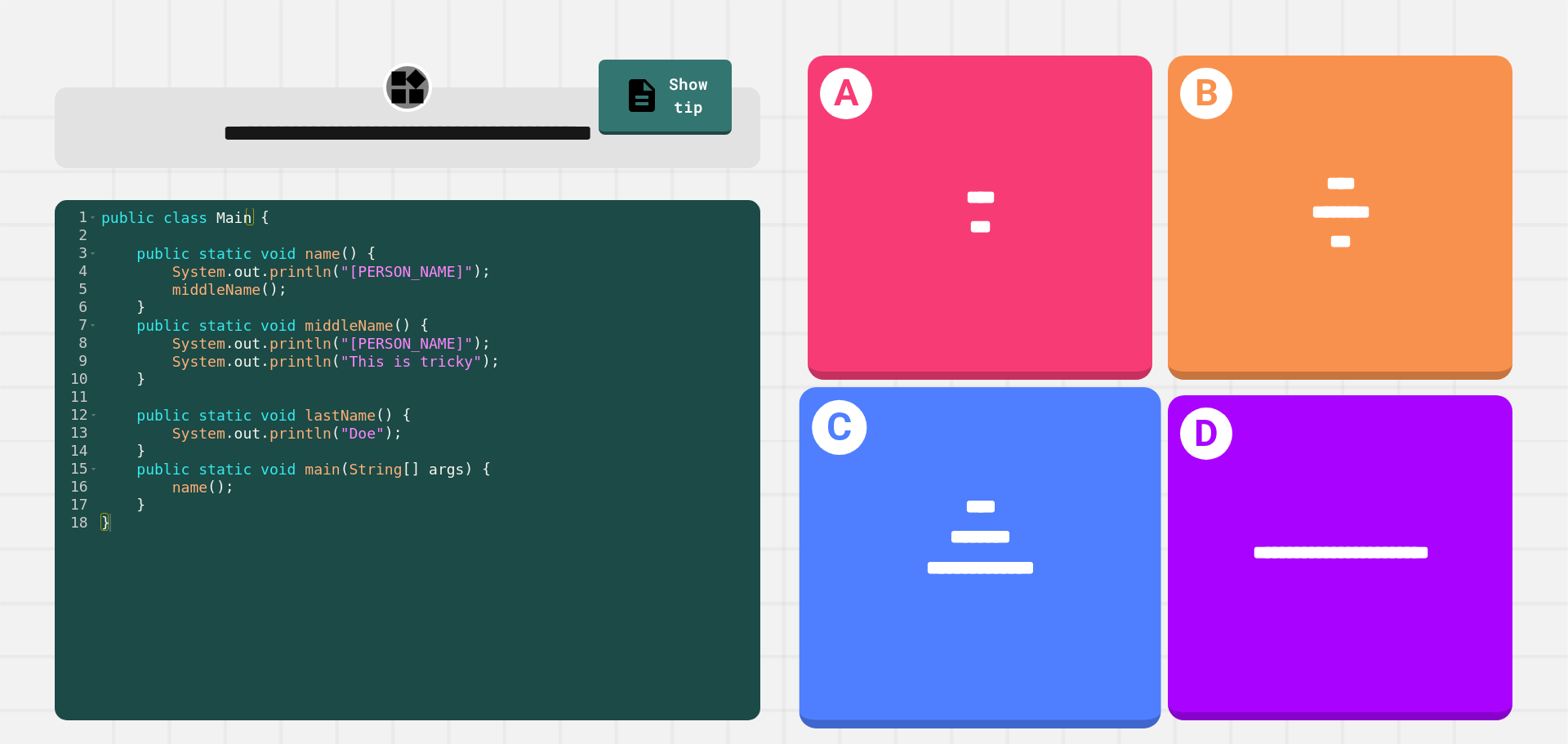
click at [1018, 493] on div "****" at bounding box center [980, 508] width 282 height 30
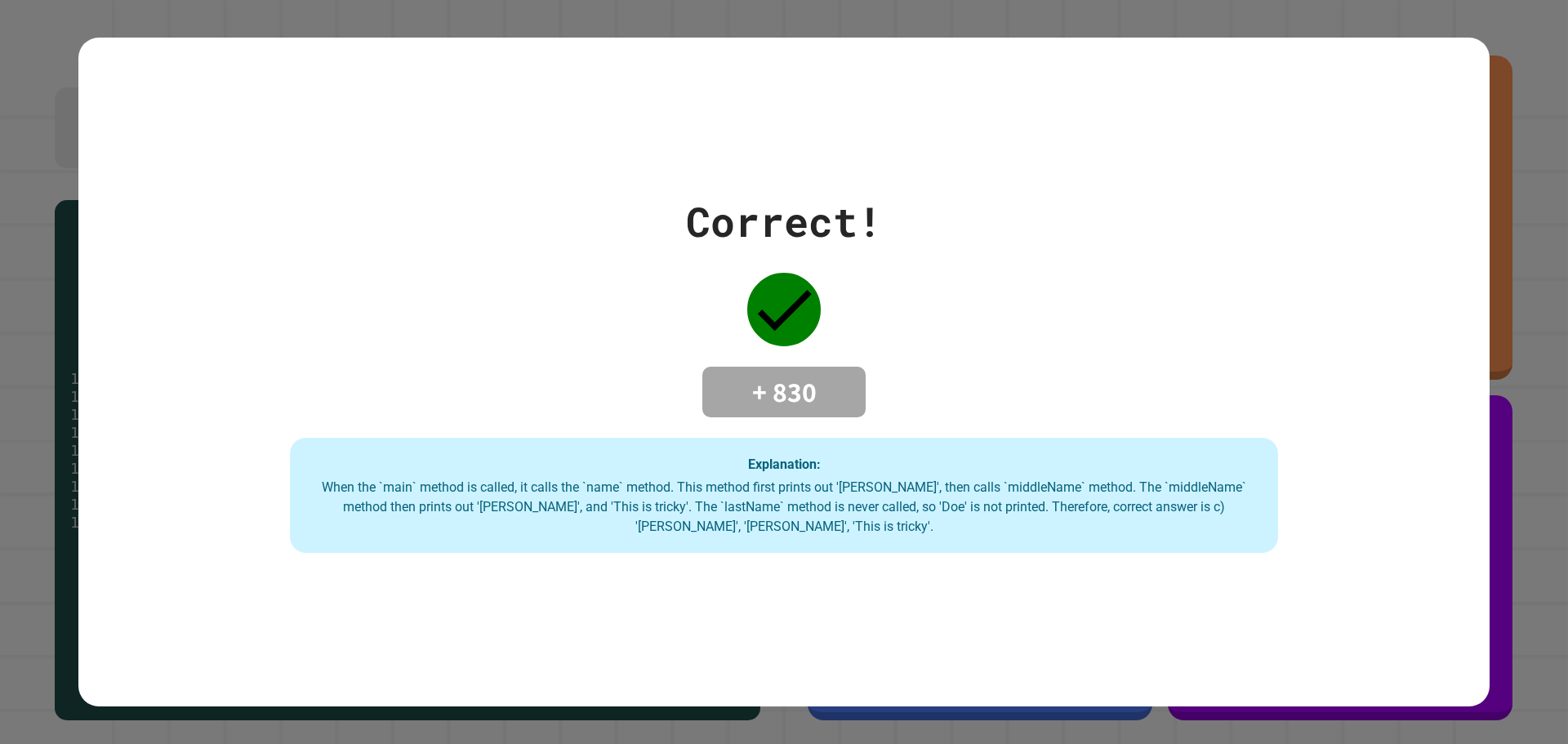
click at [1018, 493] on div "When the `main` method is called, it calls the `name` method. This method first…" at bounding box center [784, 507] width 956 height 59
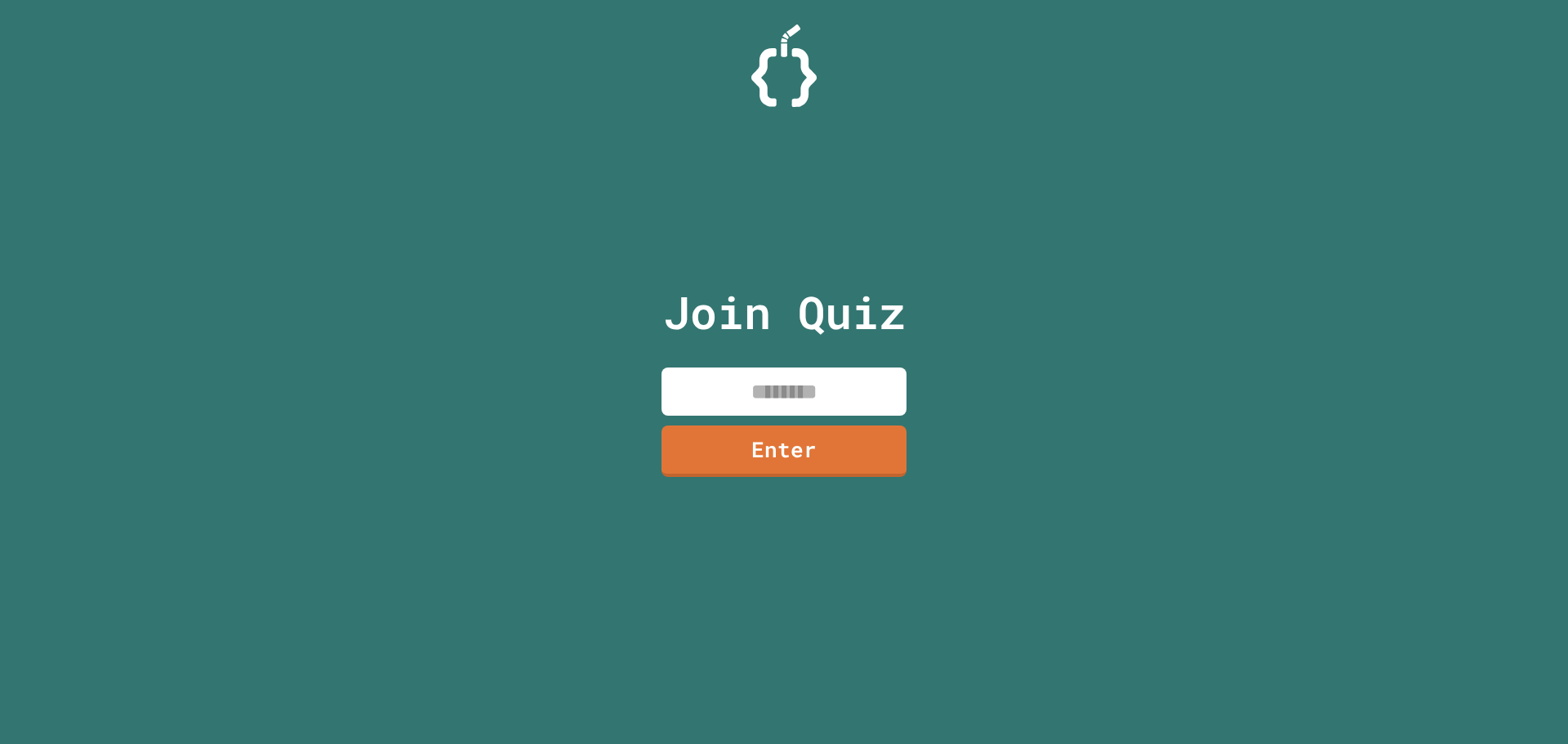
click at [753, 391] on input at bounding box center [784, 392] width 245 height 49
type input "********"
click at [789, 438] on link "Enter" at bounding box center [784, 449] width 242 height 54
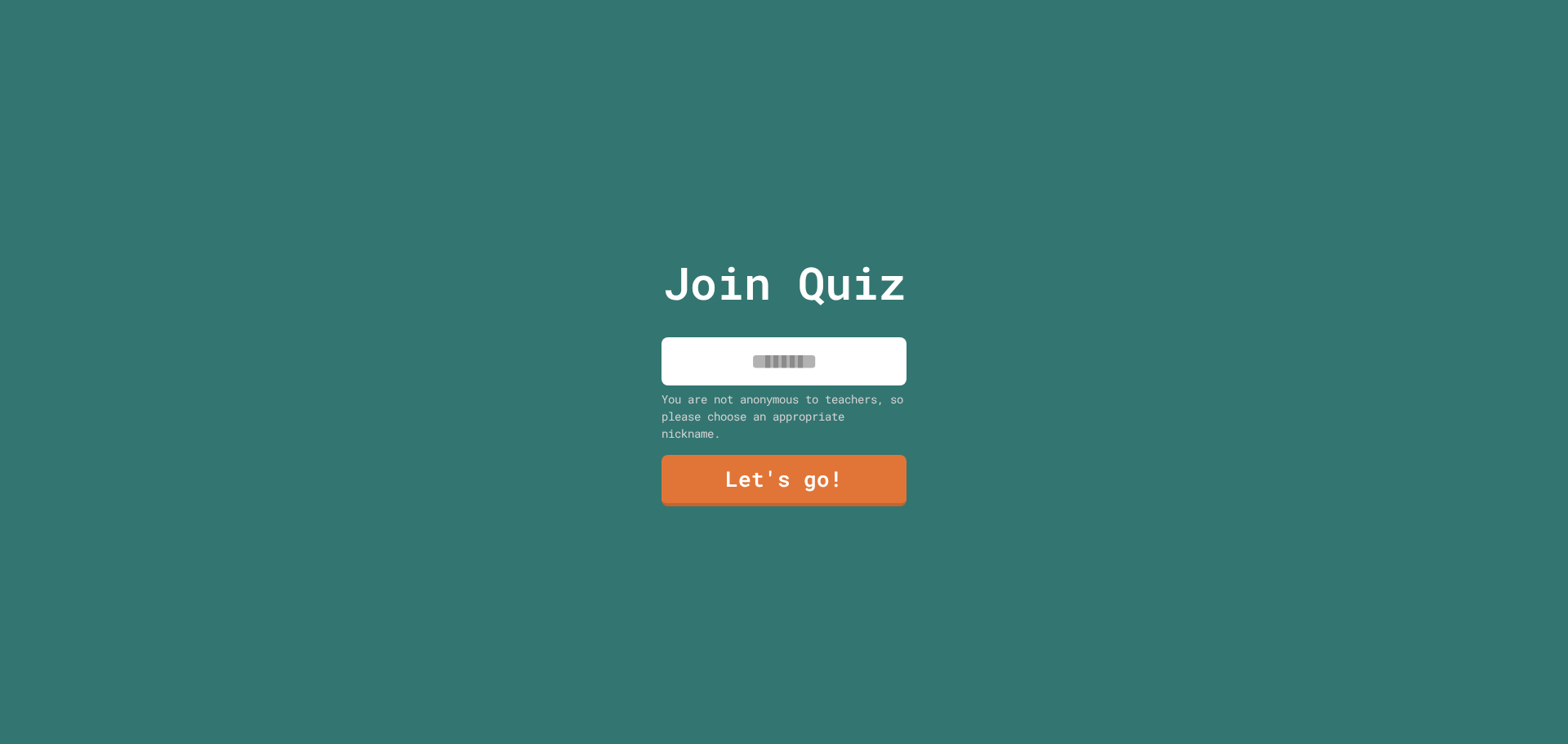
click at [815, 365] on input at bounding box center [784, 362] width 245 height 49
type input "*********"
click at [814, 468] on link "Let's go!" at bounding box center [784, 480] width 247 height 53
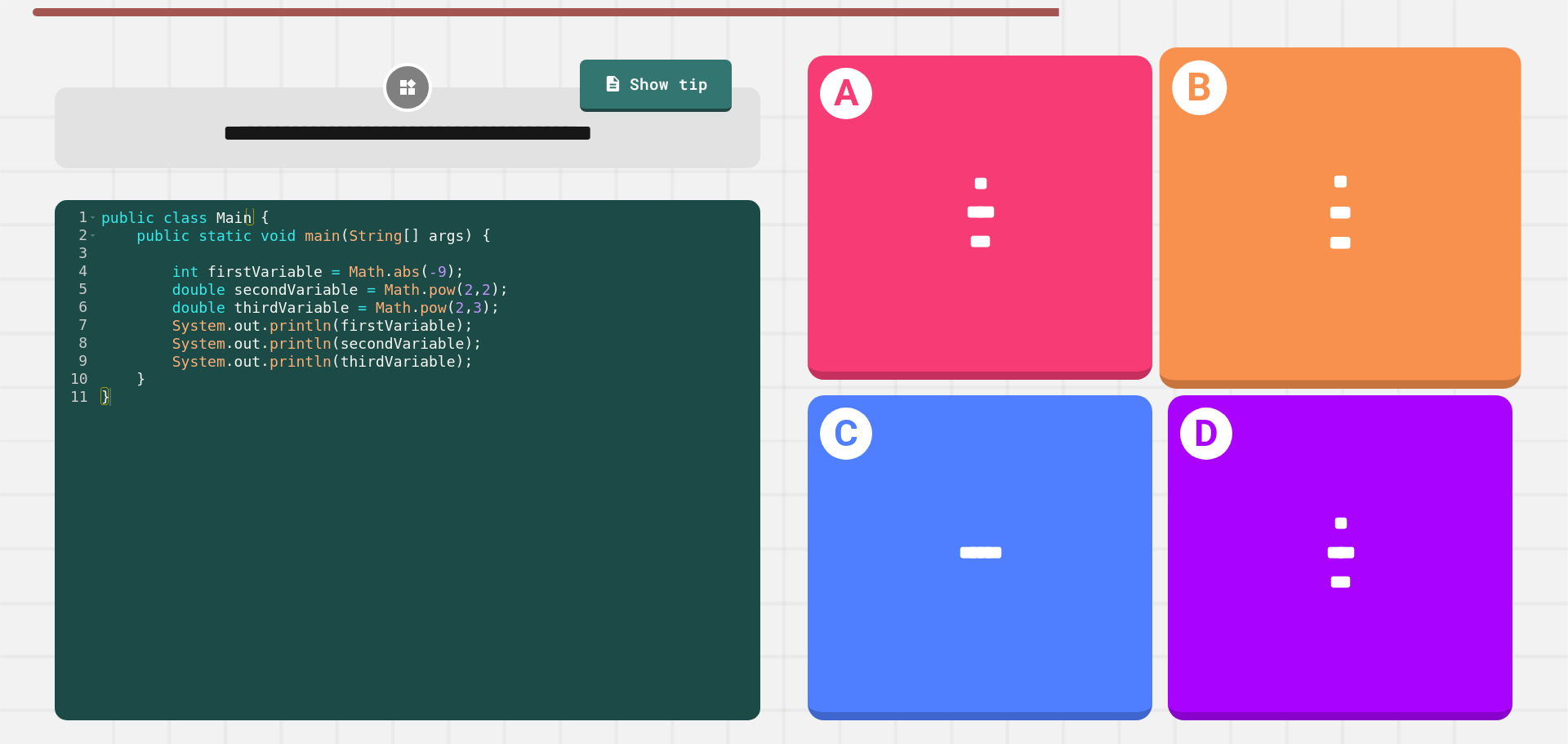
click at [1361, 293] on div "** *** ***" at bounding box center [1340, 213] width 361 height 171
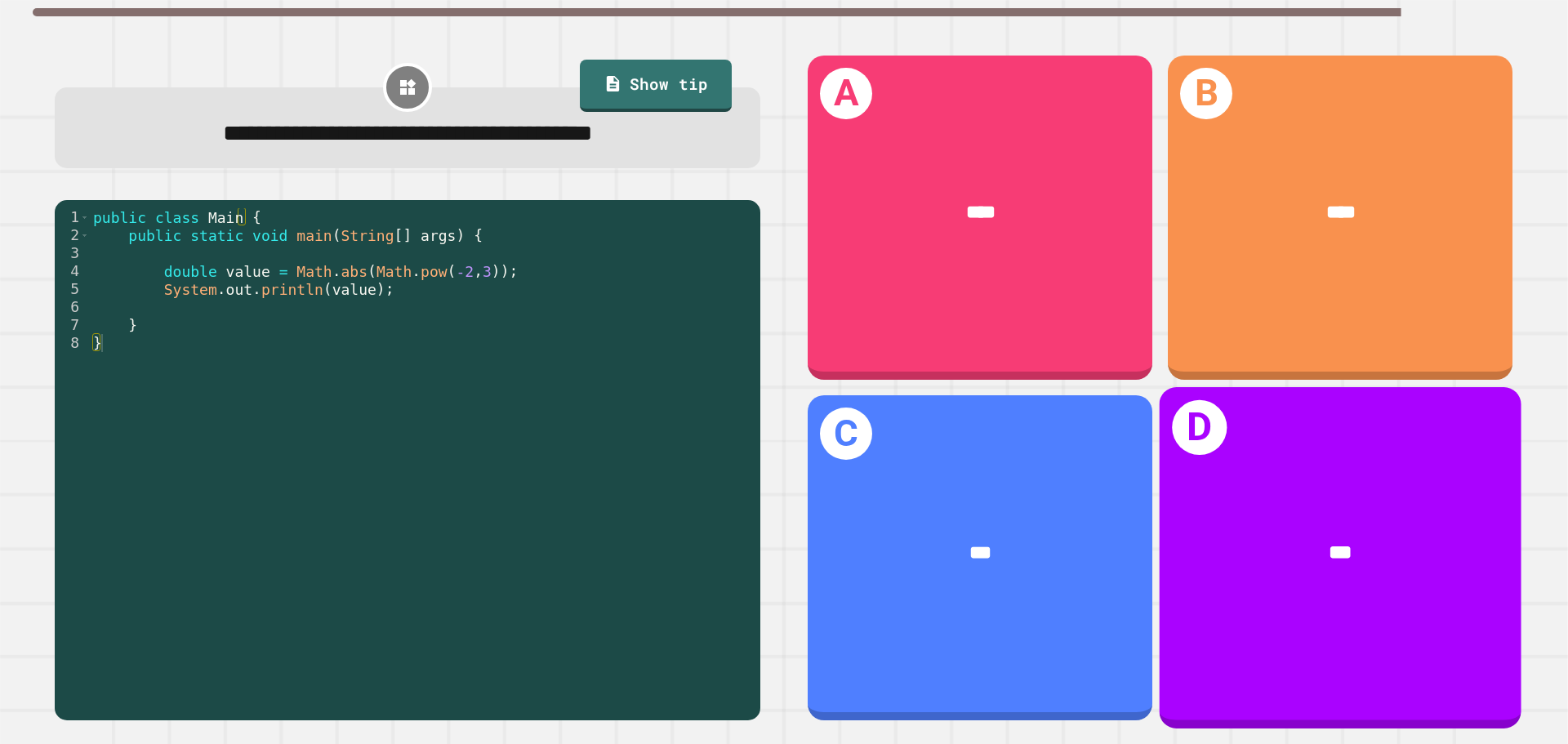
click at [1272, 516] on div "***" at bounding box center [1340, 553] width 361 height 110
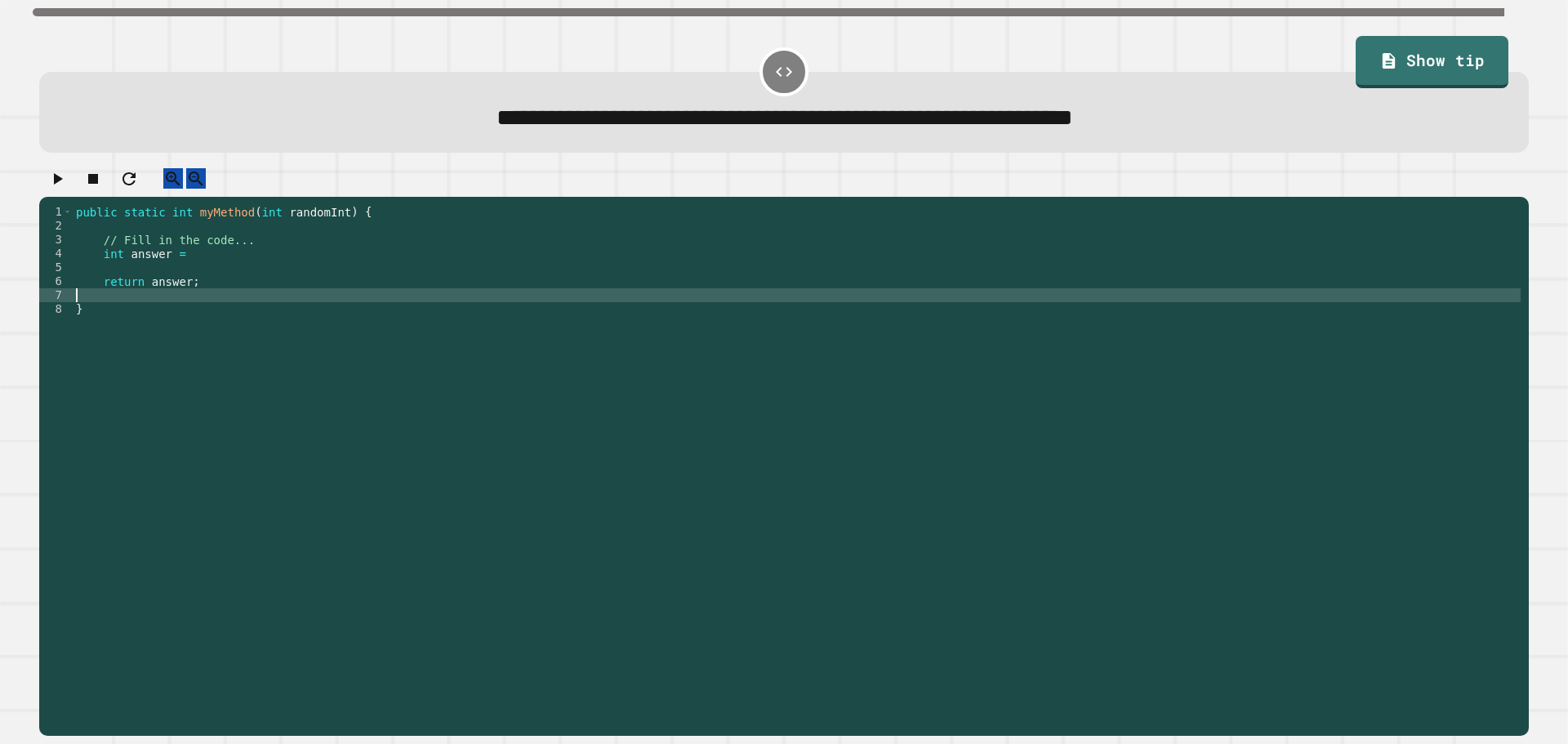
click at [415, 309] on div "public static int myMethod ( int randomInt ) { // Fill in the code... int answe…" at bounding box center [797, 454] width 1448 height 500
click at [317, 302] on div "public static int myMethod ( int randomInt ) { // Fill in the code... int answe…" at bounding box center [797, 454] width 1448 height 500
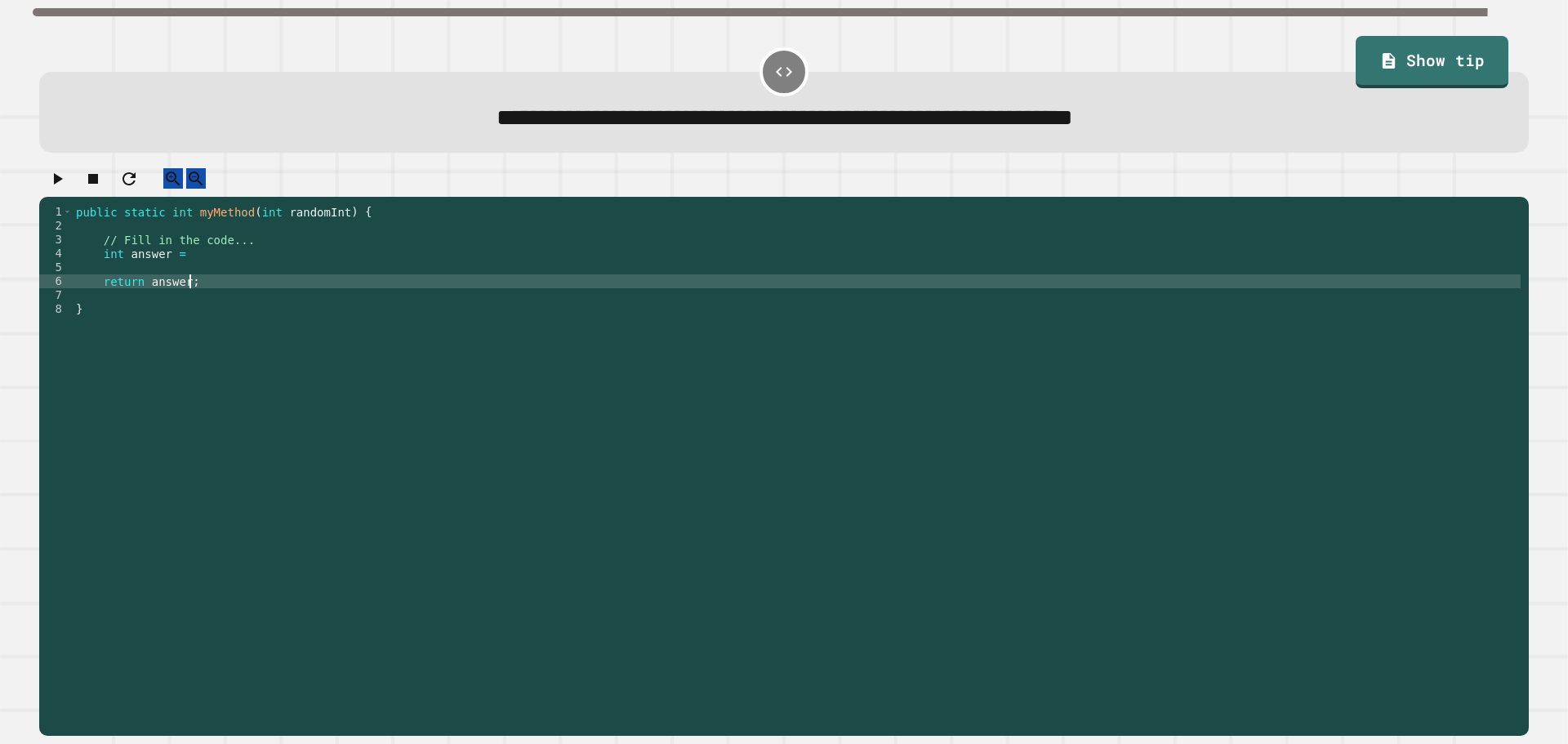
click at [310, 275] on div "public static int myMethod ( int randomInt ) { // Fill in the code... int answe…" at bounding box center [797, 454] width 1448 height 500
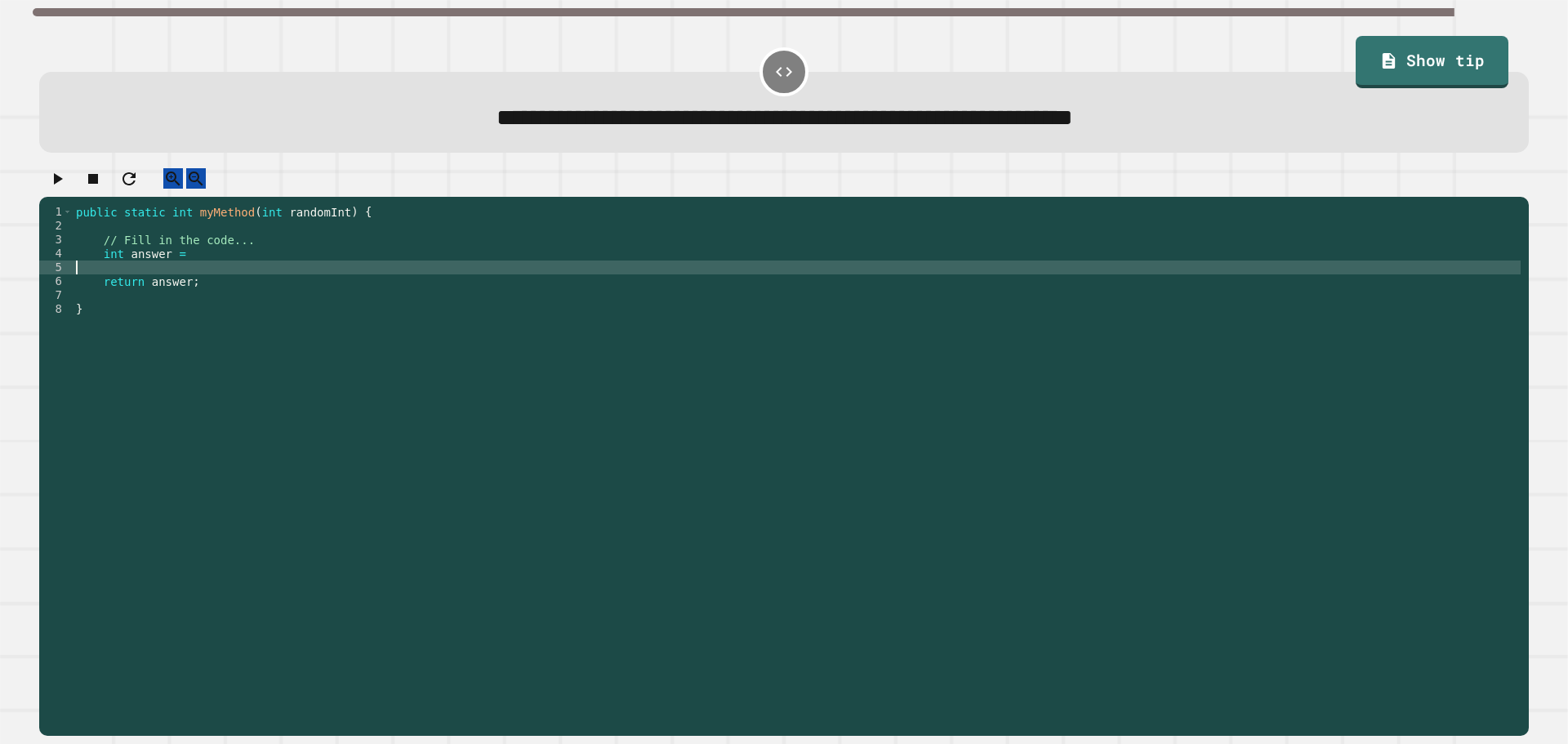
click at [287, 283] on div "public static int myMethod ( int randomInt ) { // Fill in the code... int answe…" at bounding box center [797, 454] width 1448 height 500
type textarea "*"
click at [290, 271] on div "public static int myMethod ( int randomInt ) { // Fill in the code... int answe…" at bounding box center [797, 454] width 1448 height 500
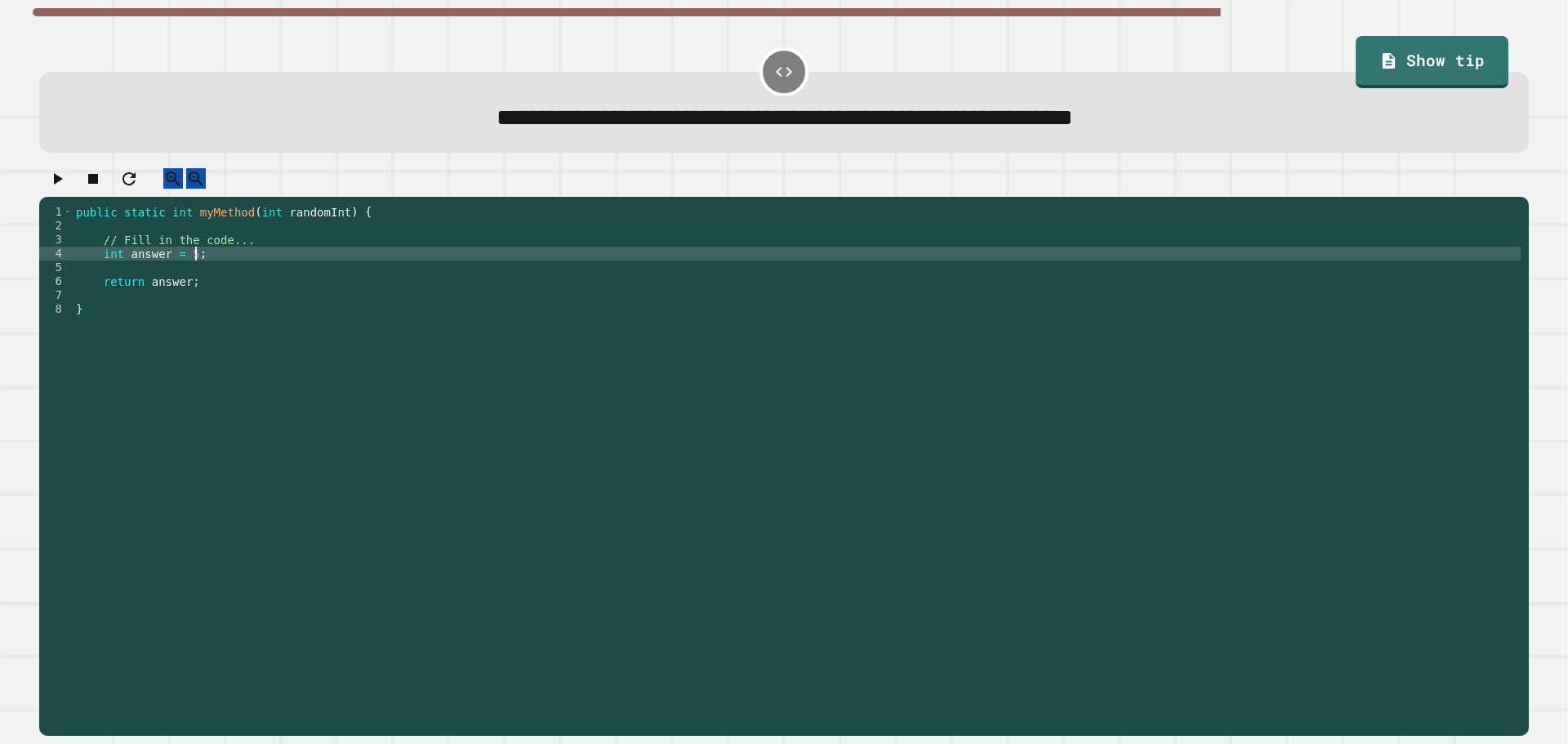
scroll to position [0, 8]
type textarea "**********"
click at [55, 188] on icon "button" at bounding box center [57, 178] width 19 height 19
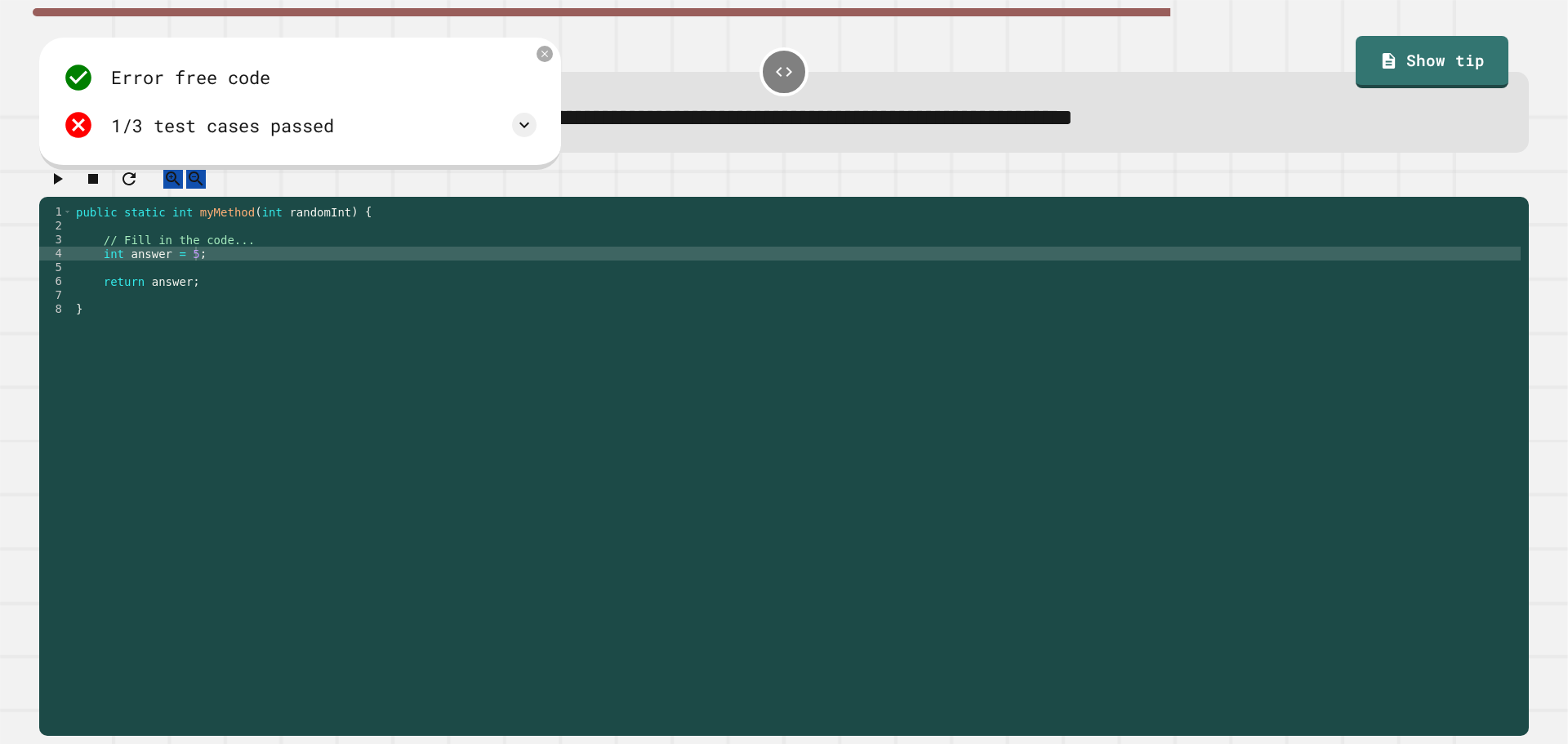
scroll to position [0, 0]
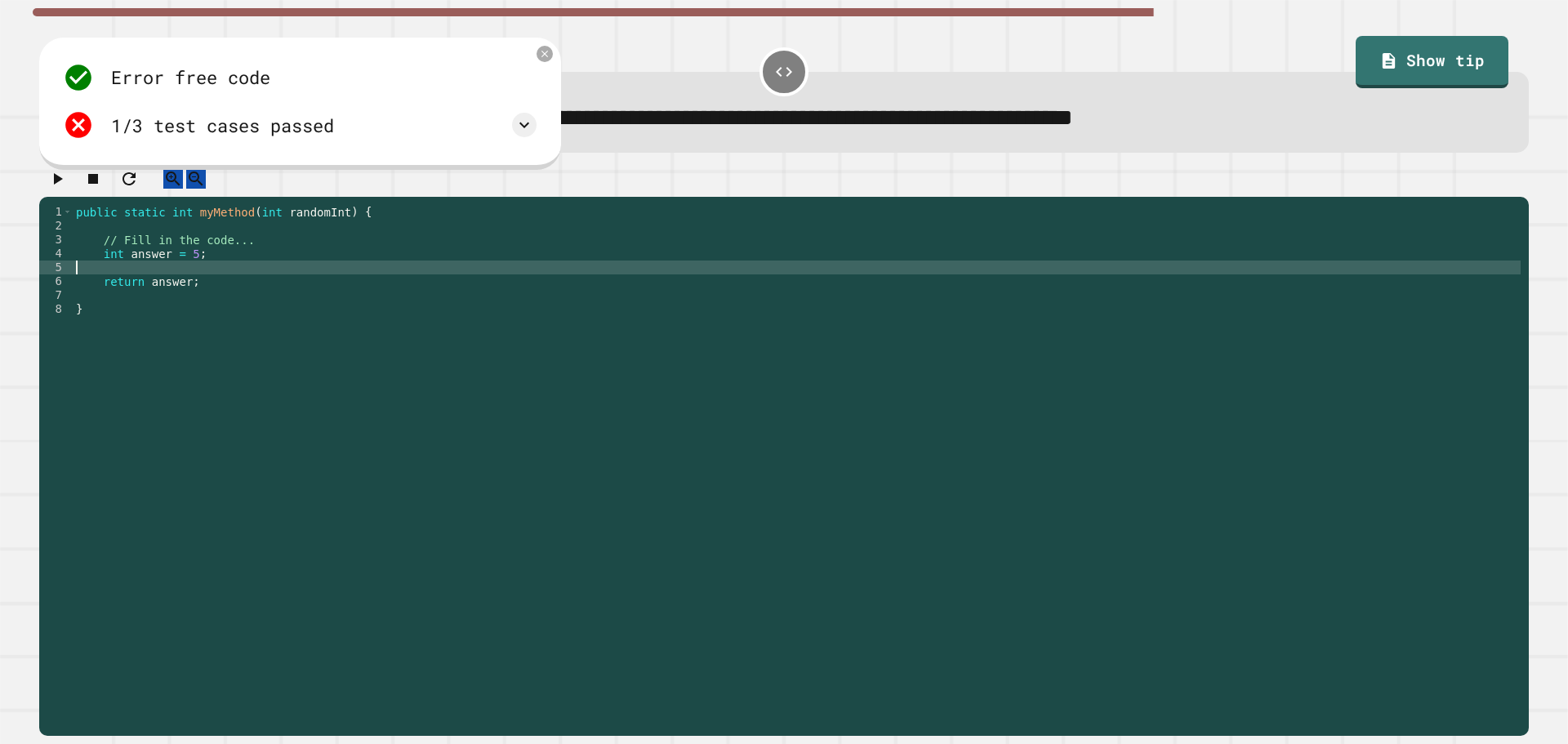
click at [201, 290] on div "public static int myMethod ( int randomInt ) { // Fill in the code... int answe…" at bounding box center [797, 454] width 1448 height 500
click at [201, 285] on div "public static int myMethod ( int randomInt ) { // Fill in the code... int answe…" at bounding box center [797, 454] width 1448 height 500
click at [75, 282] on div "public static int myMethod ( int randomInt ) { // Fill in the code... int answe…" at bounding box center [797, 454] width 1448 height 500
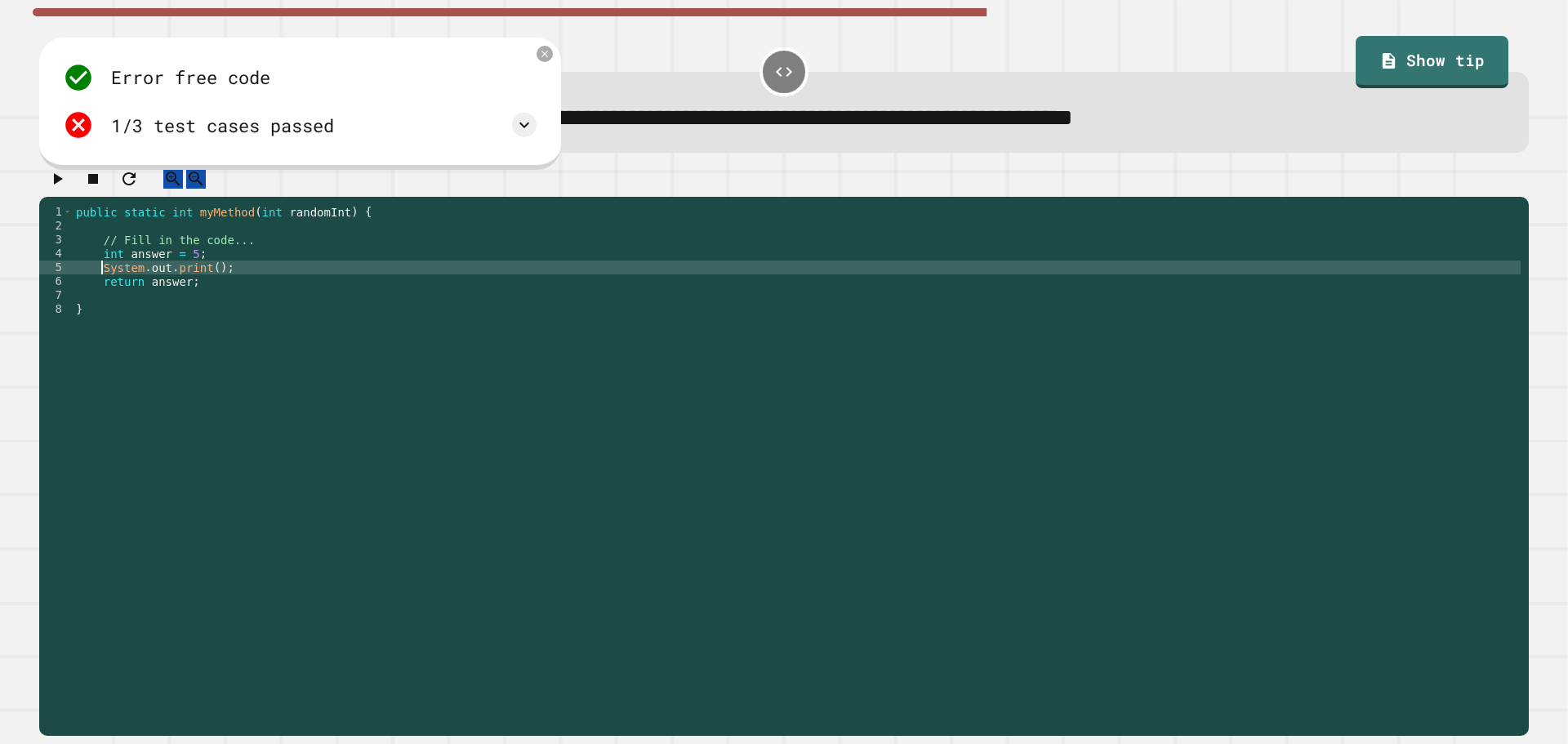
scroll to position [0, 2]
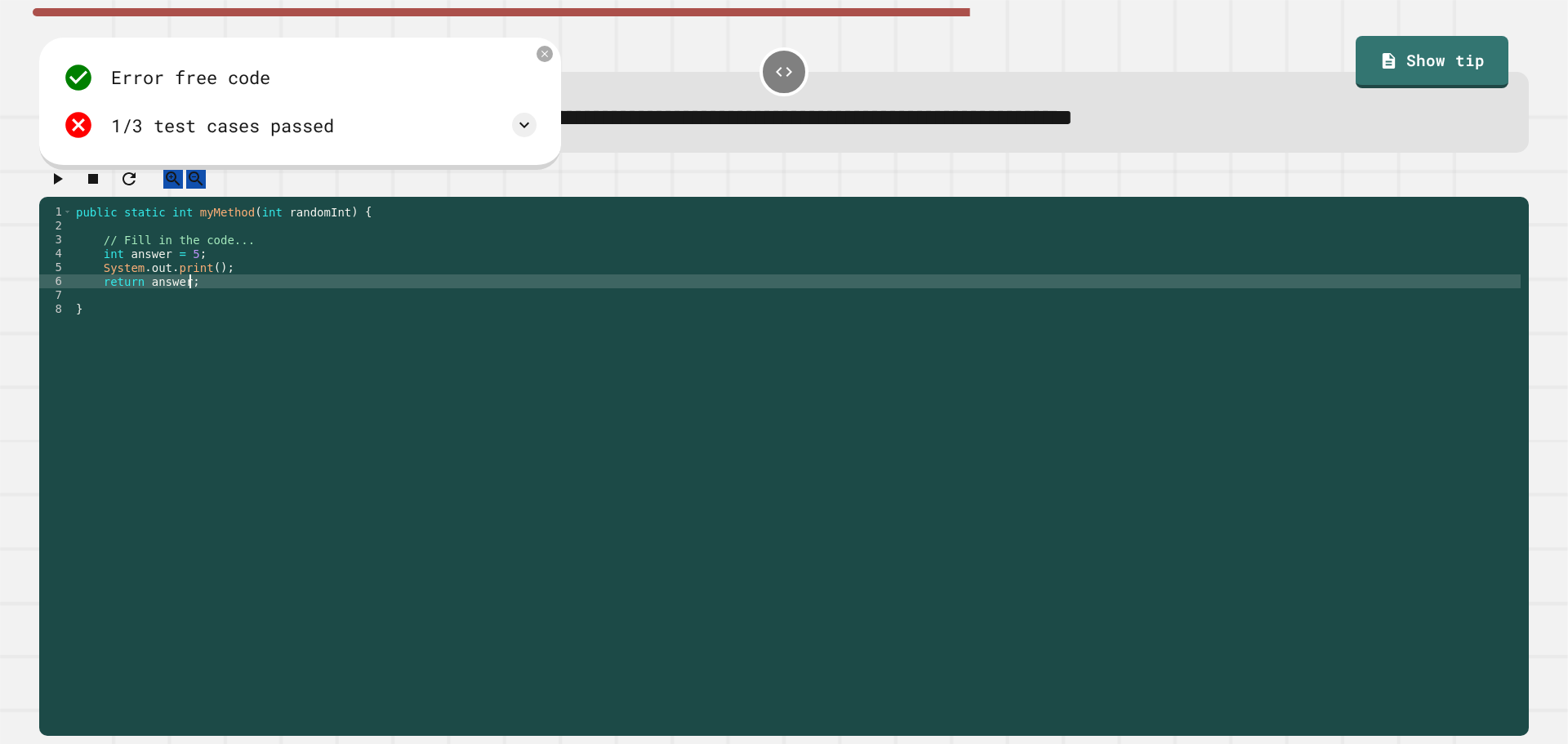
click at [210, 290] on div "public static int myMethod ( int randomInt ) { // Fill in the code... int answe…" at bounding box center [797, 454] width 1448 height 500
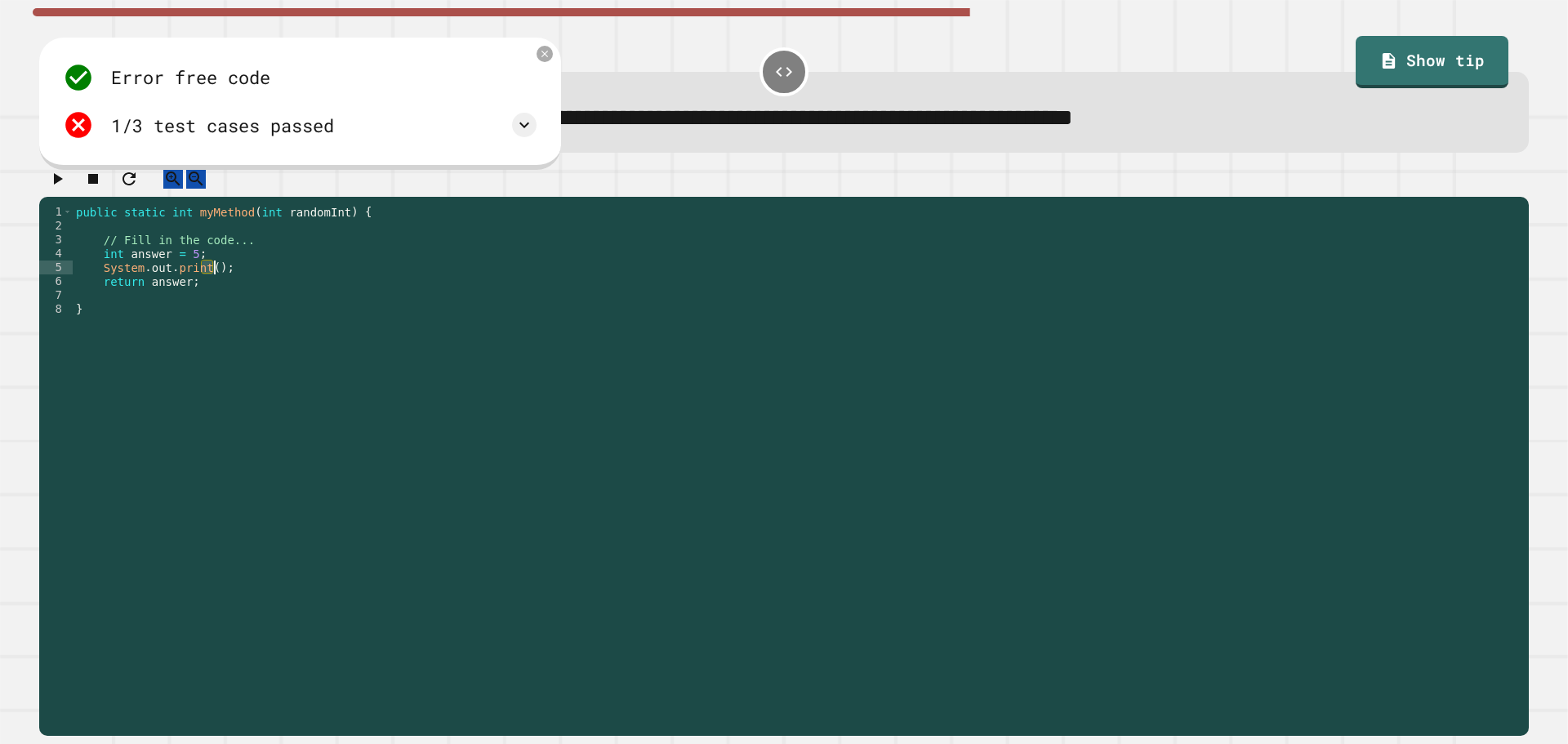
click at [209, 290] on div "public static int myMethod ( int randomInt ) { // Fill in the code... int answe…" at bounding box center [797, 454] width 1448 height 500
click at [208, 283] on div "public static int myMethod ( int randomInt ) { // Fill in the code... int answe…" at bounding box center [797, 441] width 1448 height 472
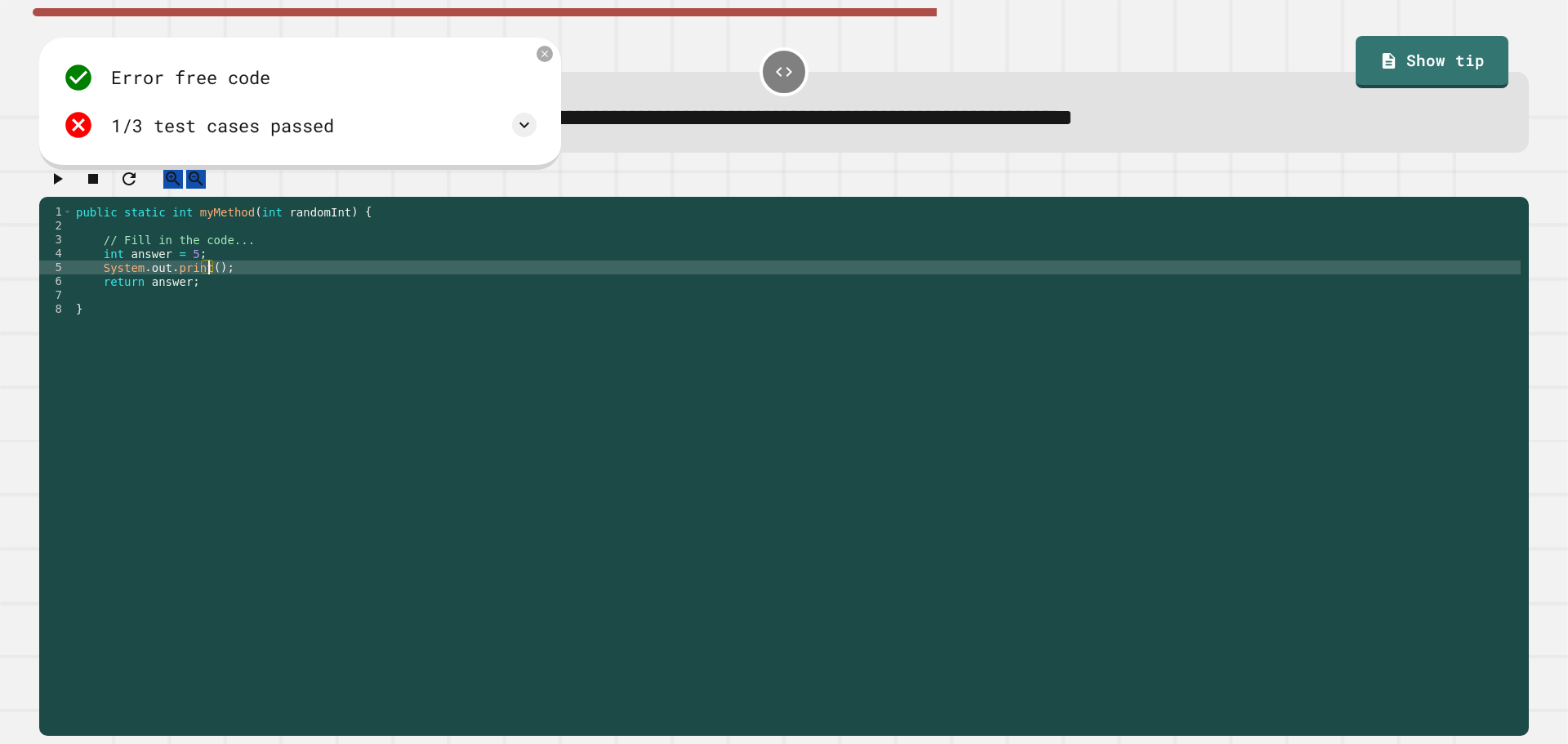
click at [208, 283] on div "public static int myMethod ( int randomInt ) { // Fill in the code... int answe…" at bounding box center [797, 454] width 1448 height 500
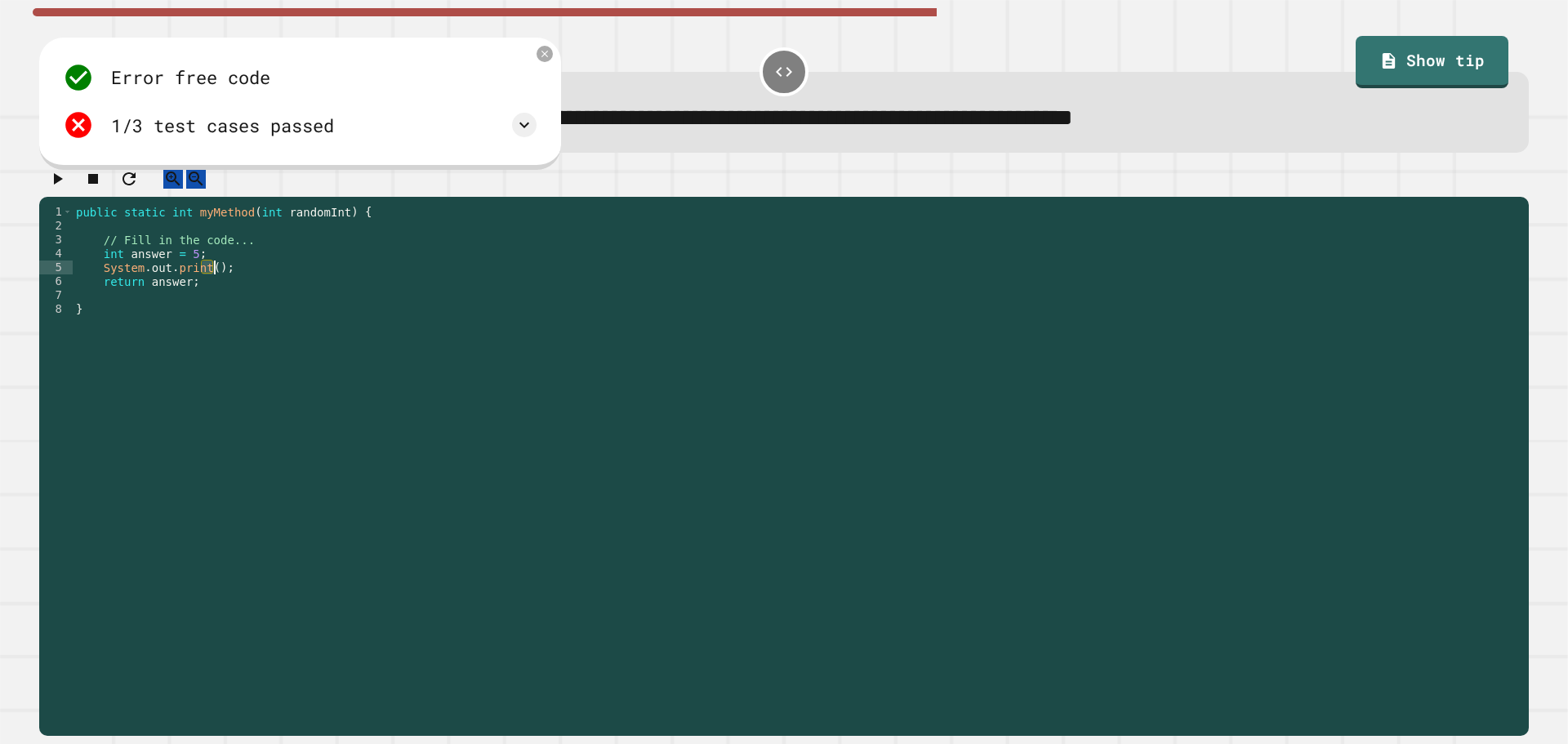
click at [208, 283] on div "public static int myMethod ( int randomInt ) { // Fill in the code... int answe…" at bounding box center [797, 441] width 1448 height 472
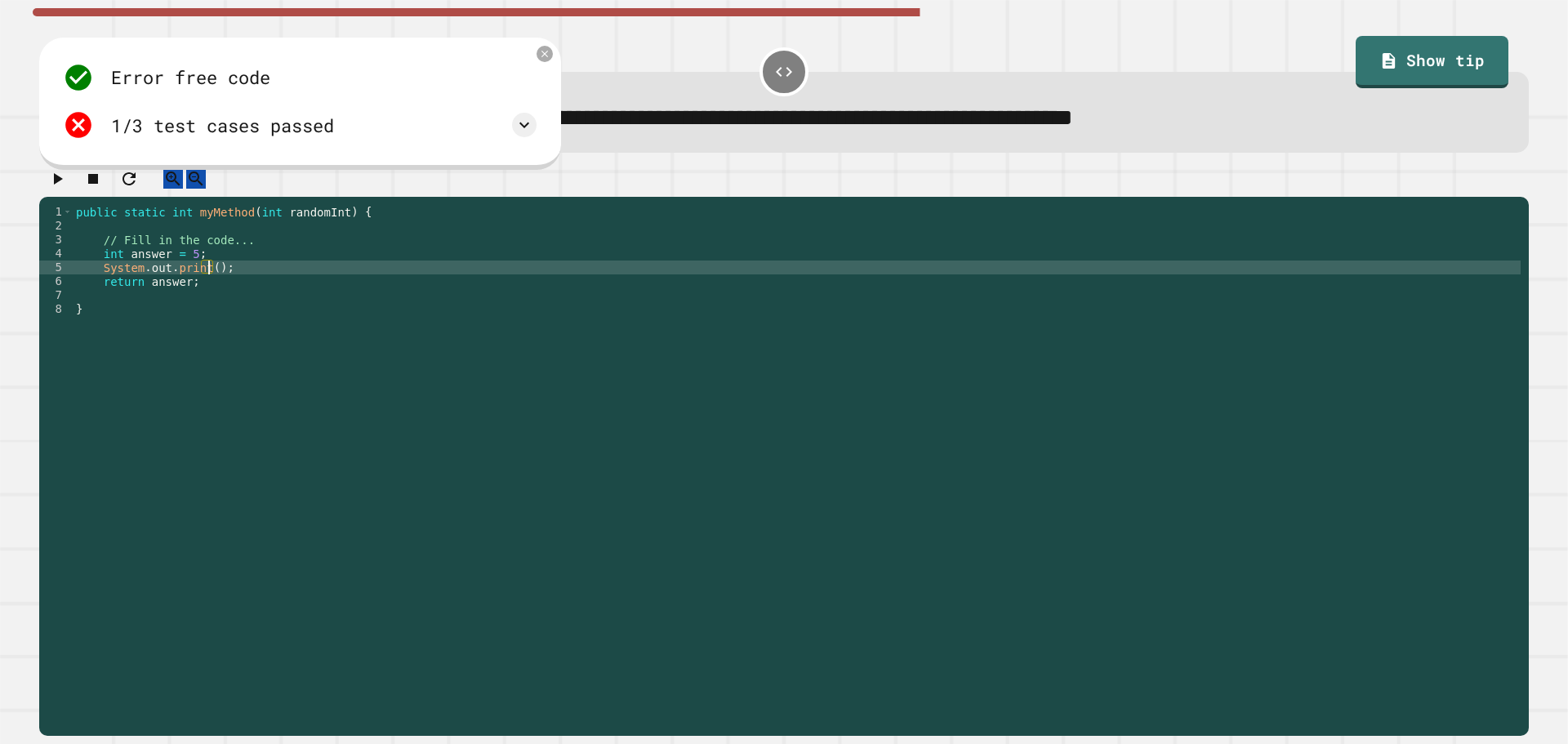
click at [208, 283] on div "public static int myMethod ( int randomInt ) { // Fill in the code... int answe…" at bounding box center [797, 454] width 1448 height 500
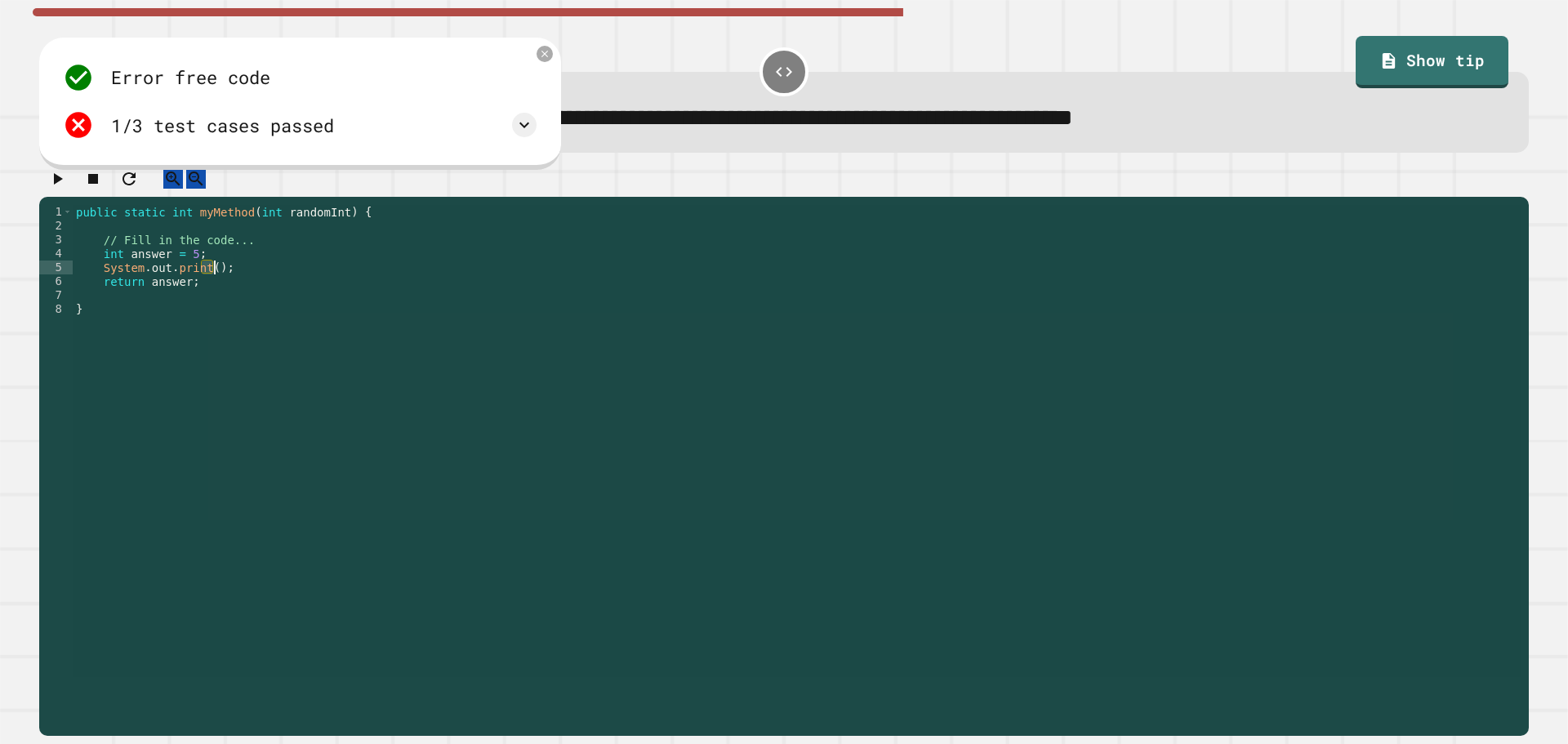
click at [208, 285] on div "public static int myMethod ( int randomInt ) { // Fill in the code... int answe…" at bounding box center [797, 441] width 1448 height 472
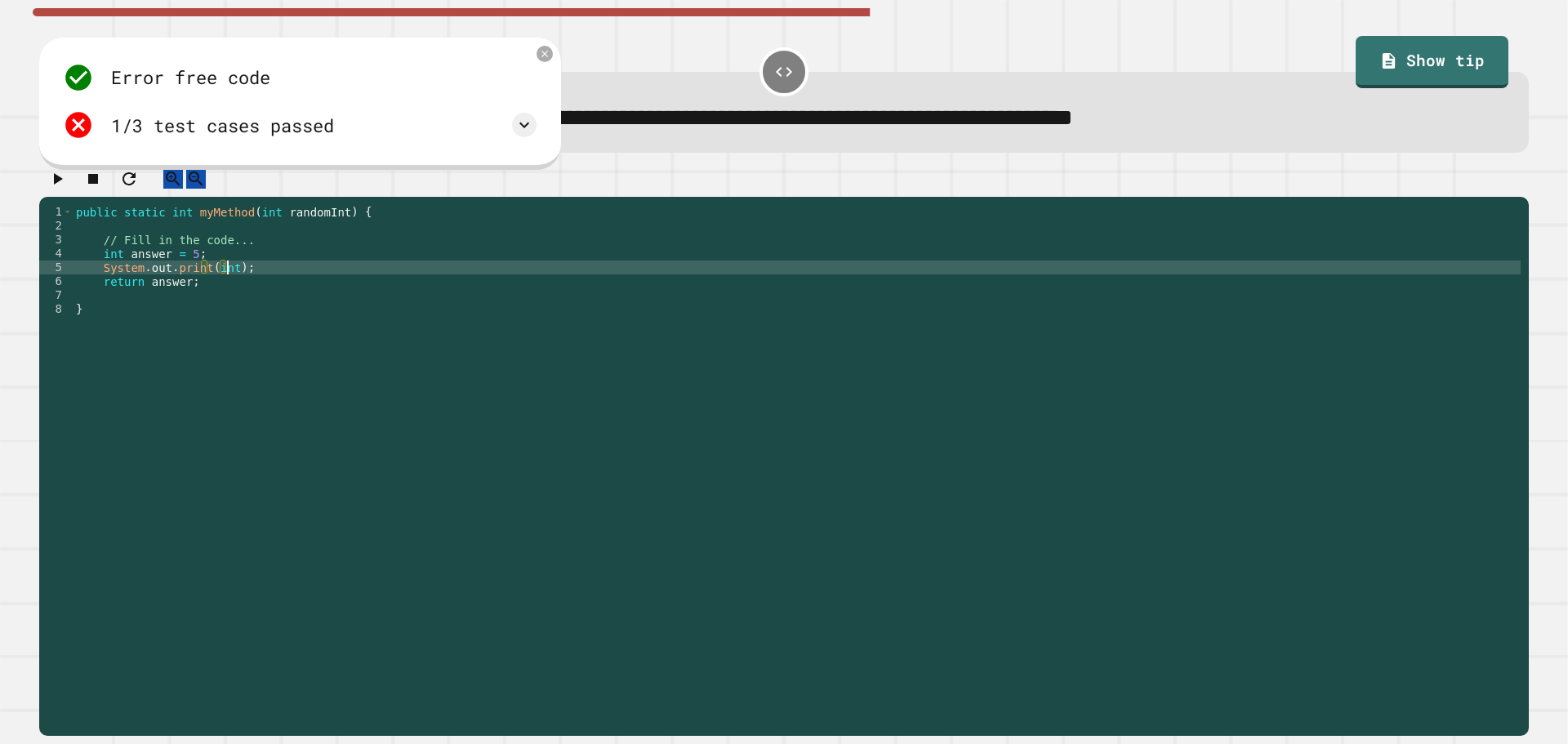
scroll to position [0, 11]
click at [59, 179] on icon "button" at bounding box center [57, 178] width 19 height 19
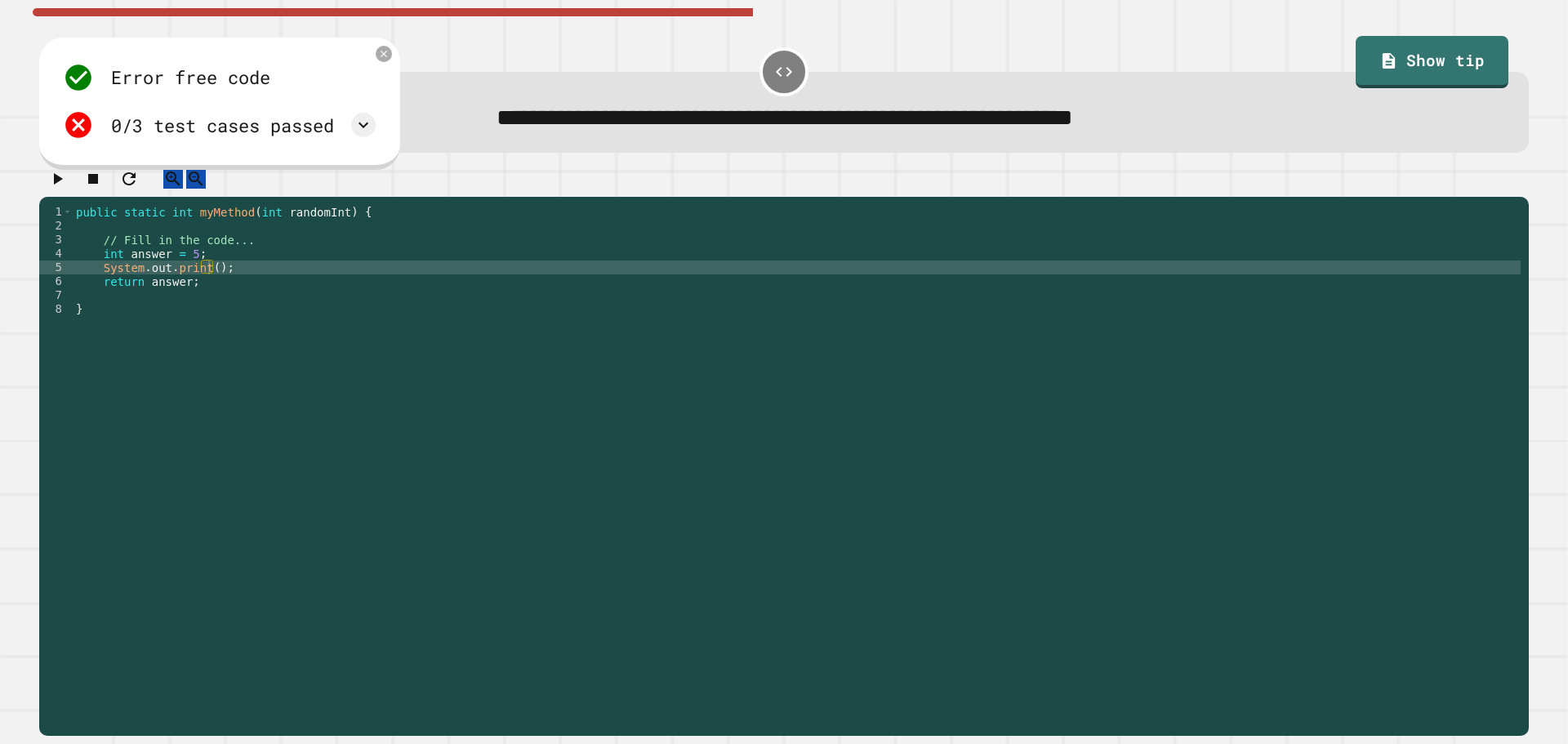
click at [238, 301] on div "public static int myMethod ( int randomInt ) { // Fill in the code... int answe…" at bounding box center [797, 454] width 1448 height 500
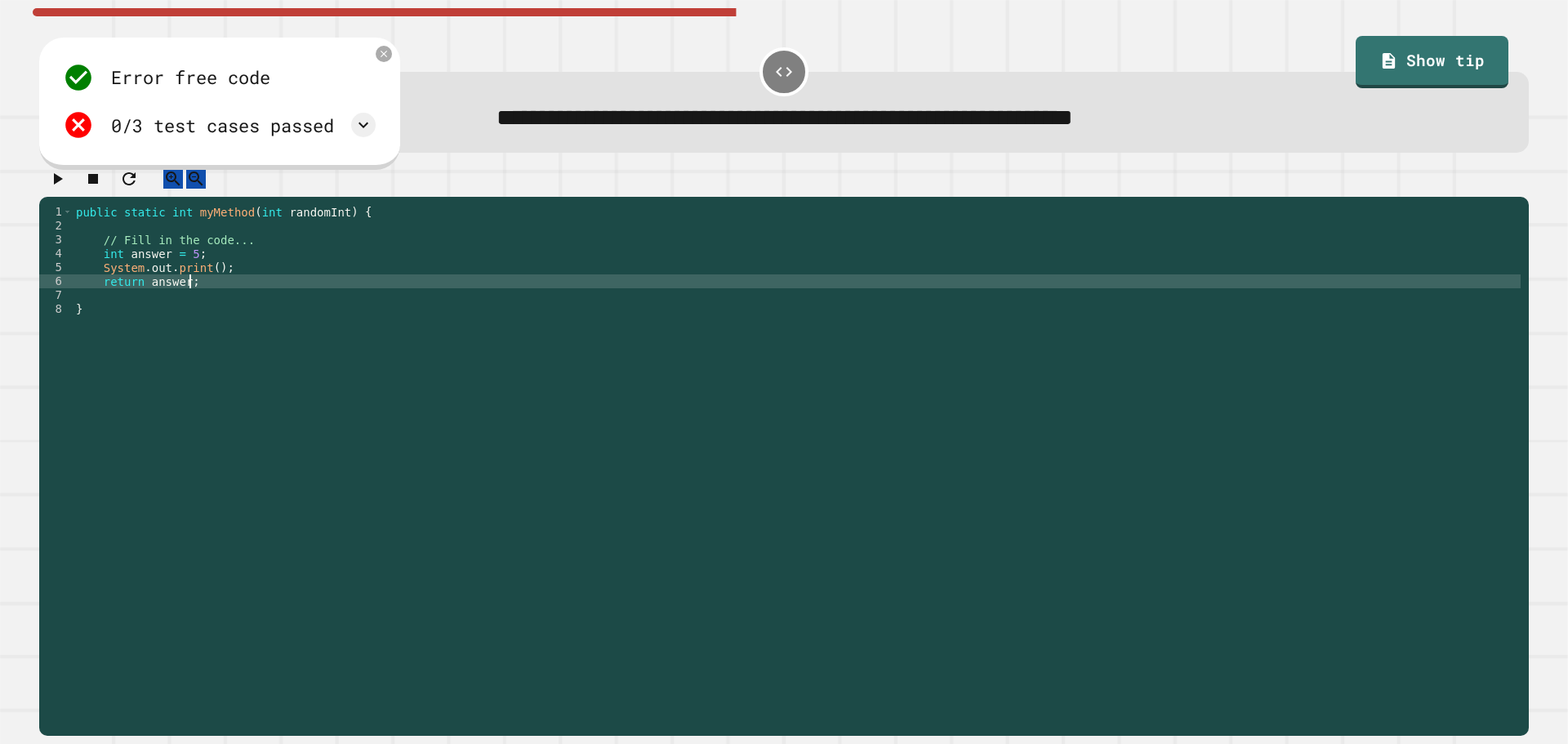
click at [205, 283] on div "public static int myMethod ( int randomInt ) { // Fill in the code... int answe…" at bounding box center [797, 454] width 1448 height 500
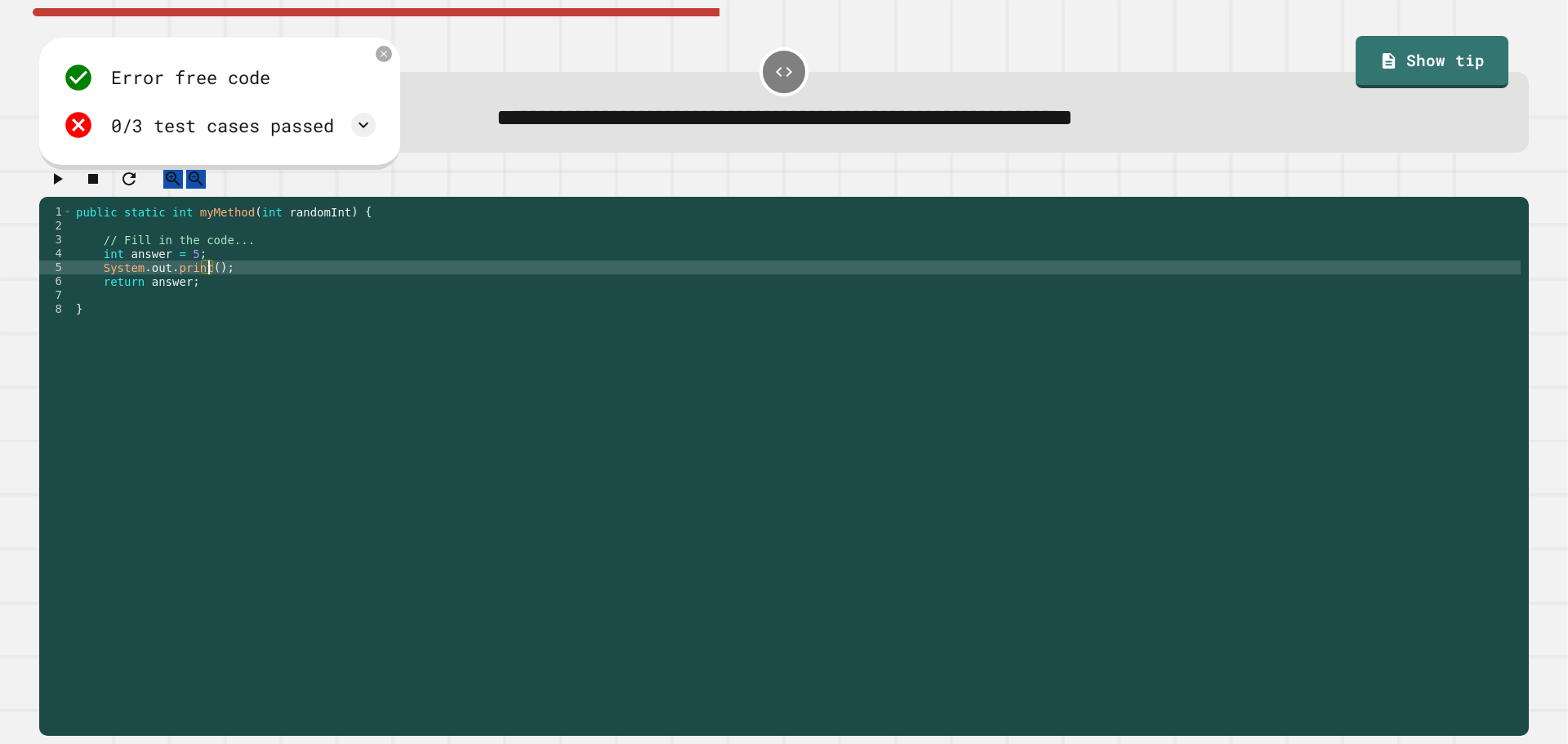
scroll to position [0, 10]
click at [54, 188] on icon "button" at bounding box center [57, 178] width 19 height 19
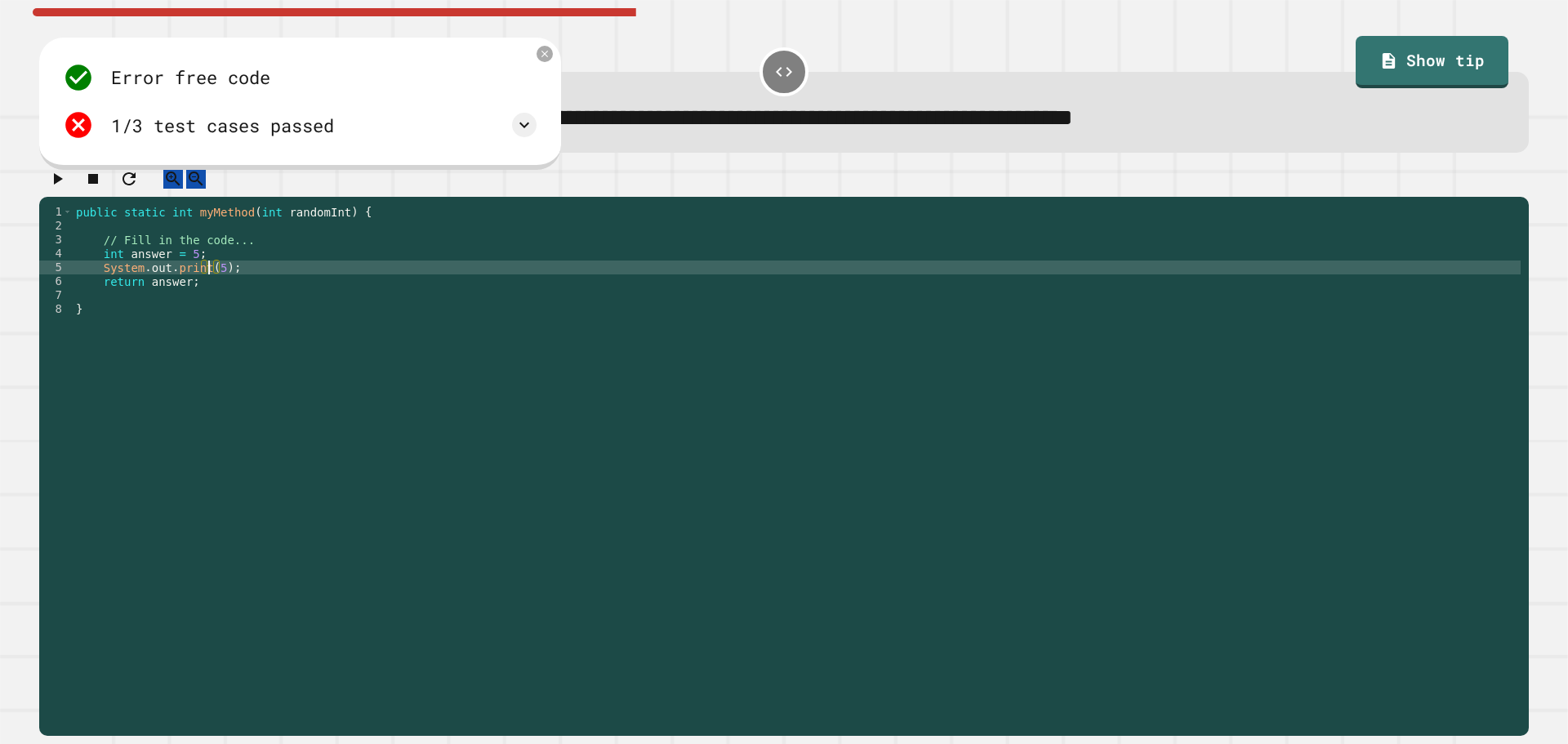
click at [208, 285] on div "public static int myMethod ( int randomInt ) { // Fill in the code... int answe…" at bounding box center [797, 454] width 1448 height 500
click at [217, 285] on div "public static int myMethod ( int randomInt ) { // Fill in the code... int answe…" at bounding box center [797, 454] width 1448 height 500
type textarea "**********"
click at [59, 188] on icon "button" at bounding box center [57, 178] width 19 height 19
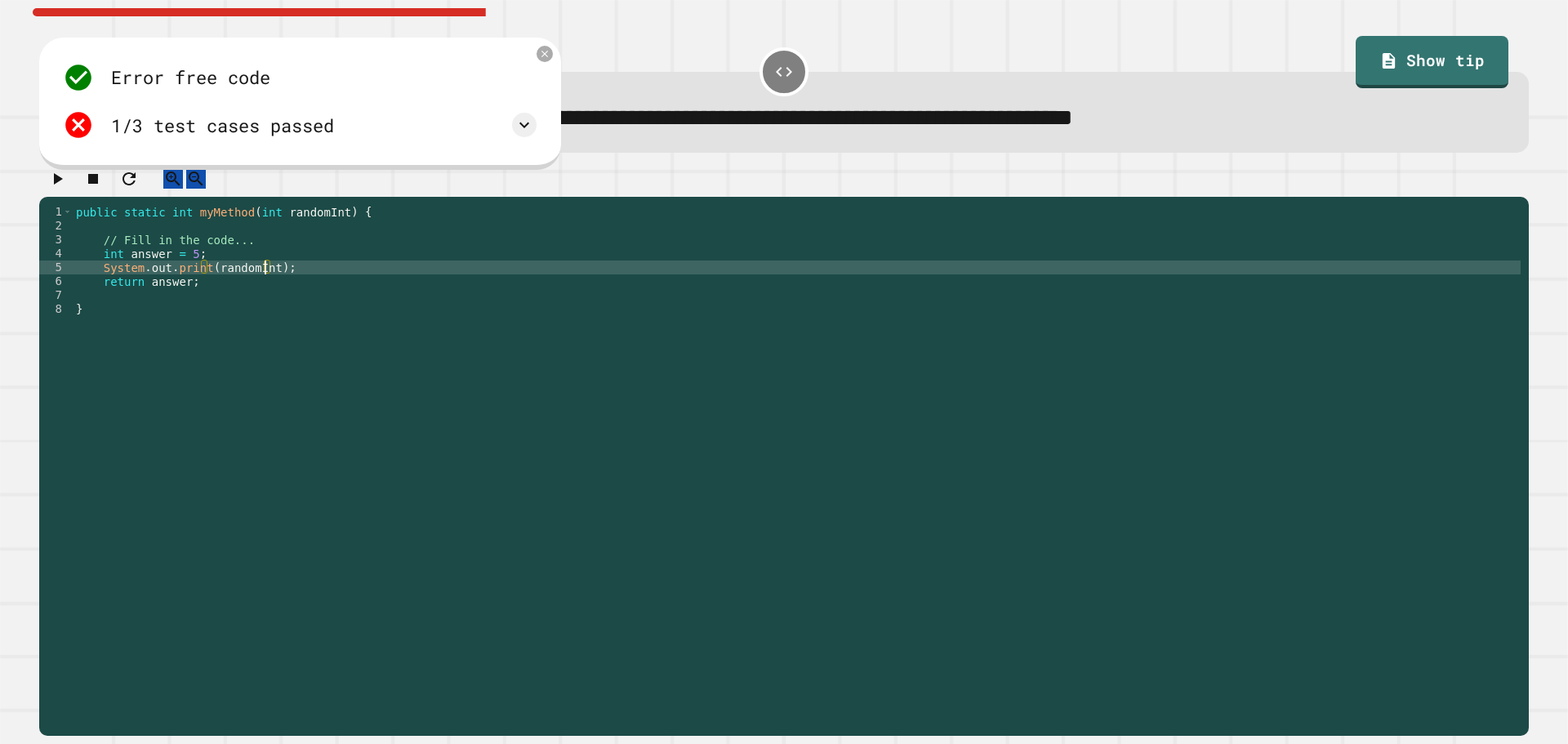
click at [266, 286] on div "public static int myMethod ( int randomInt ) { // Fill in the code... int answe…" at bounding box center [797, 454] width 1448 height 500
click at [261, 285] on div "public static int myMethod ( int randomInt ) { // Fill in the code... int answe…" at bounding box center [797, 454] width 1448 height 500
click at [266, 286] on div "public static int myMethod ( int randomInt ) { // Fill in the code... int answe…" at bounding box center [797, 454] width 1448 height 500
click at [206, 290] on div "public static int myMethod ( int randomInt ) { // Fill in the code... int answe…" at bounding box center [797, 454] width 1448 height 500
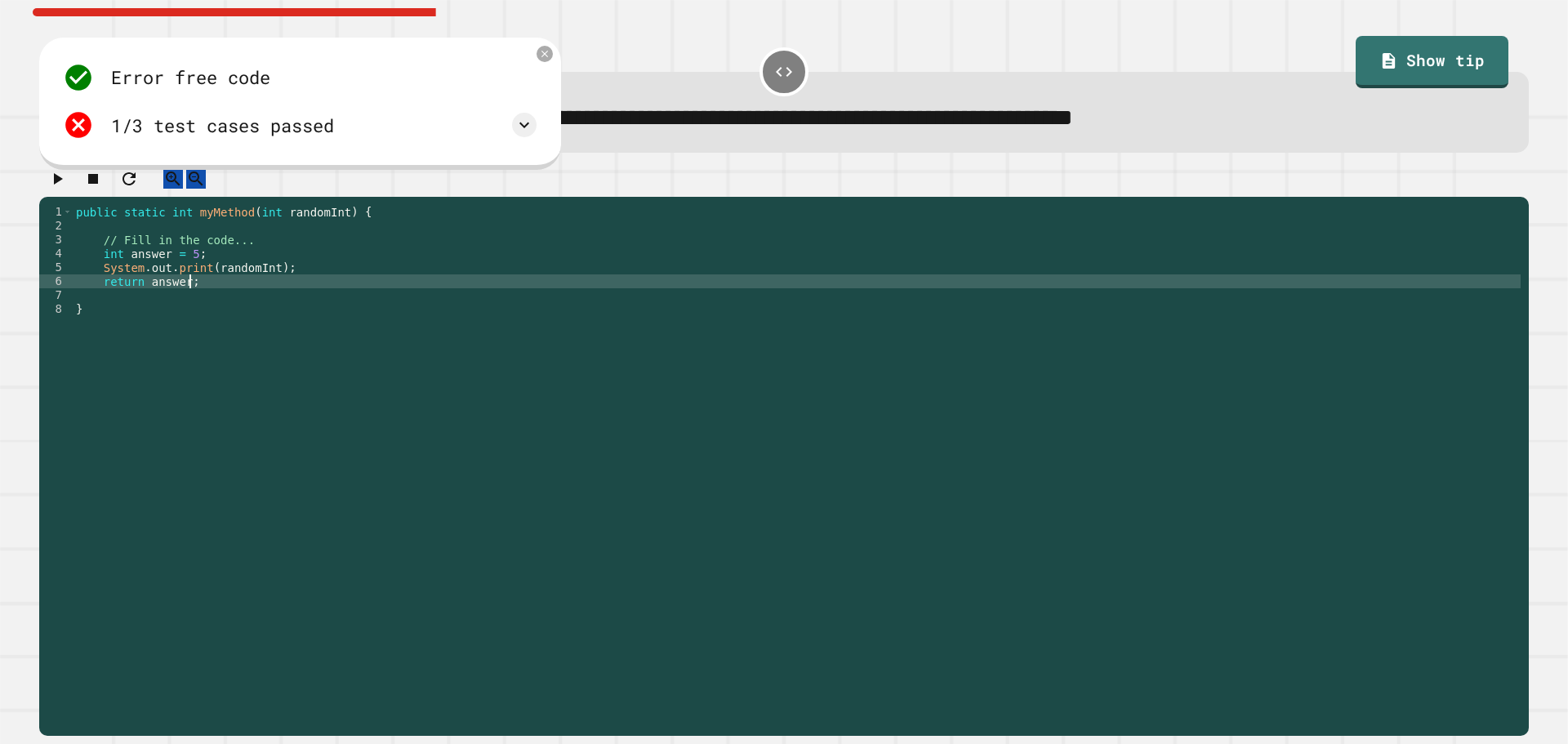
scroll to position [0, 8]
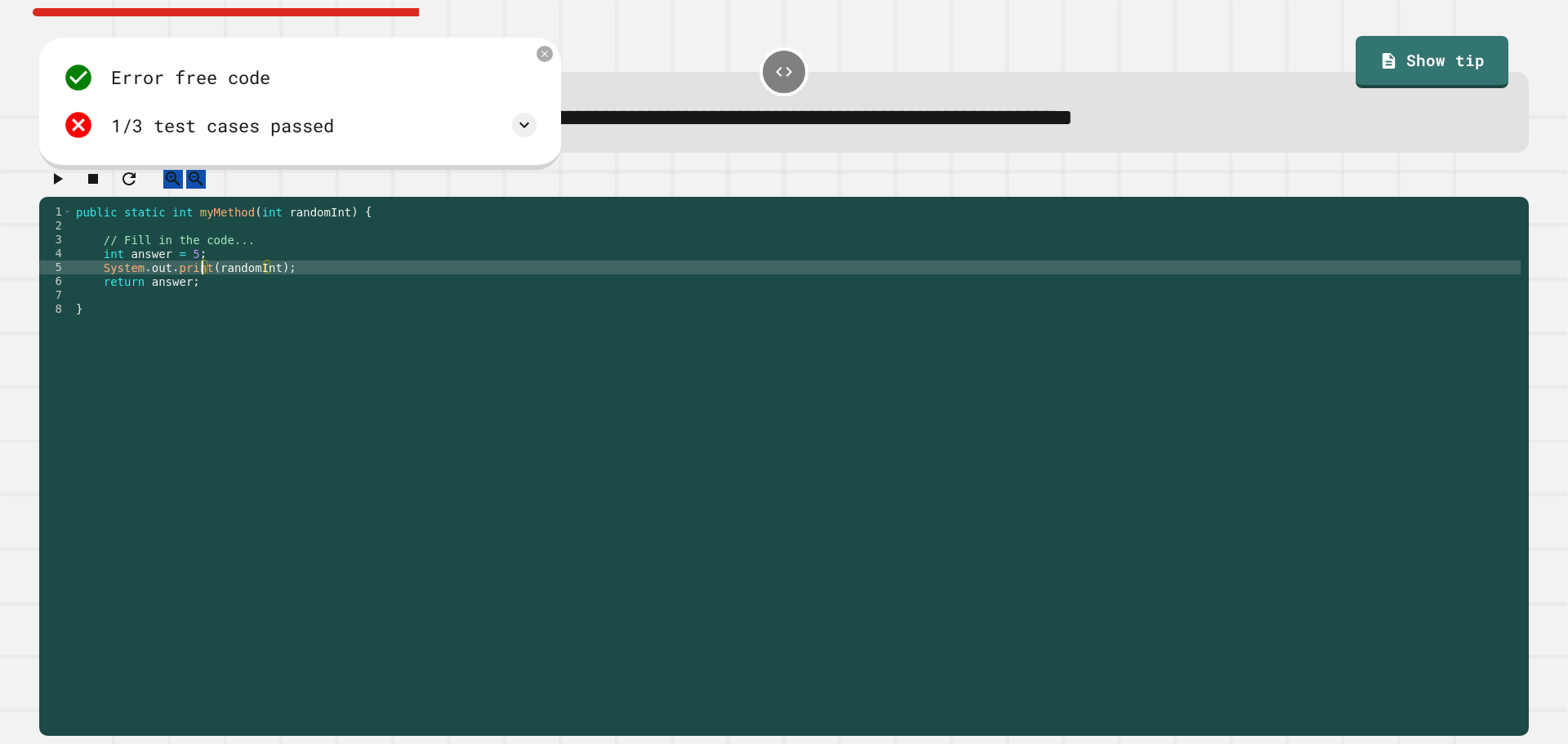
click at [204, 289] on div "public static int myMethod ( int randomInt ) { // Fill in the code... int answe…" at bounding box center [797, 454] width 1448 height 500
click at [269, 284] on div "public static int myMethod ( int randomInt ) { // Fill in the code... int answe…" at bounding box center [797, 454] width 1448 height 500
click at [59, 188] on button "button" at bounding box center [57, 178] width 19 height 20
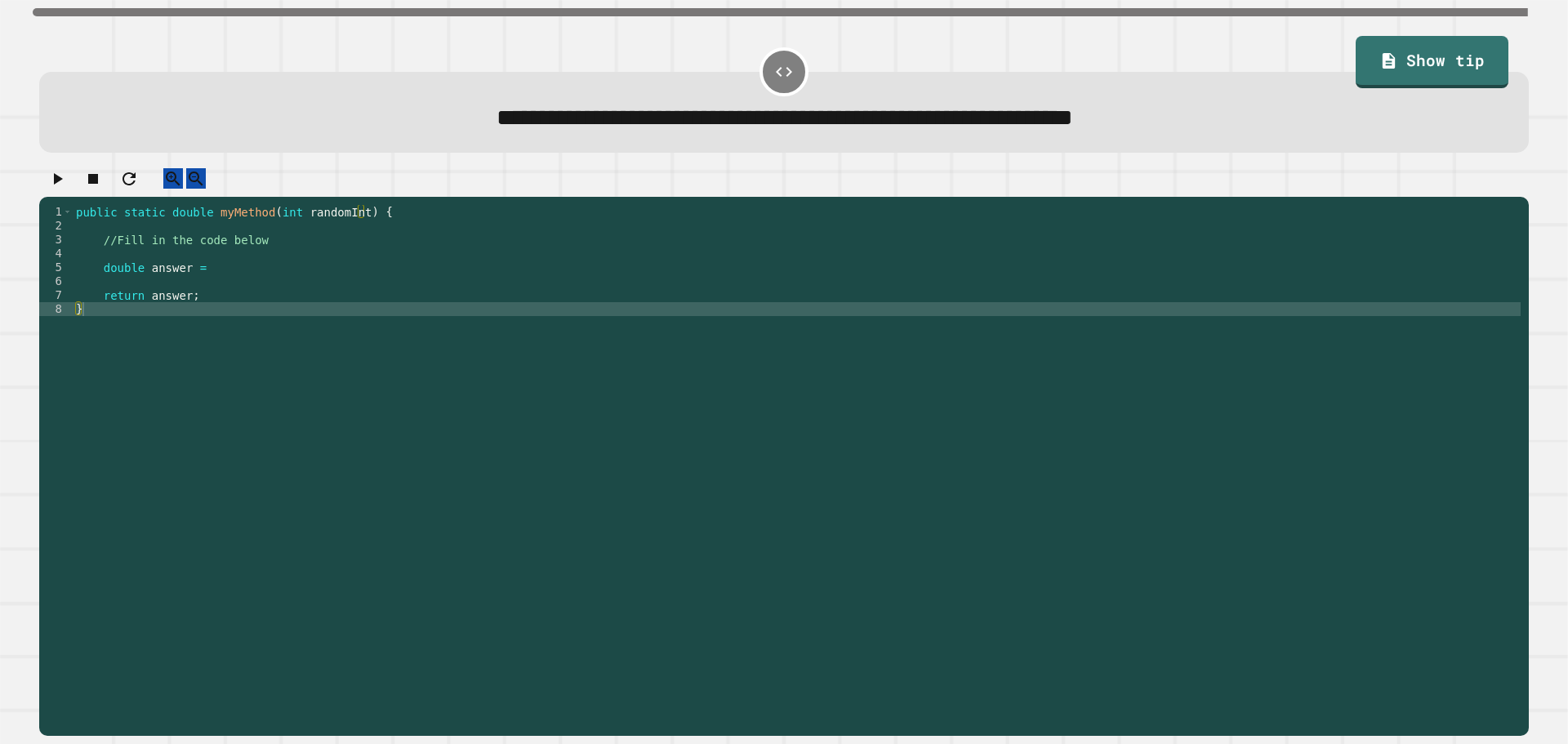
click at [490, 304] on div "public static double myMethod ( int randomInt ) { //Fill in the code below doub…" at bounding box center [797, 454] width 1448 height 500
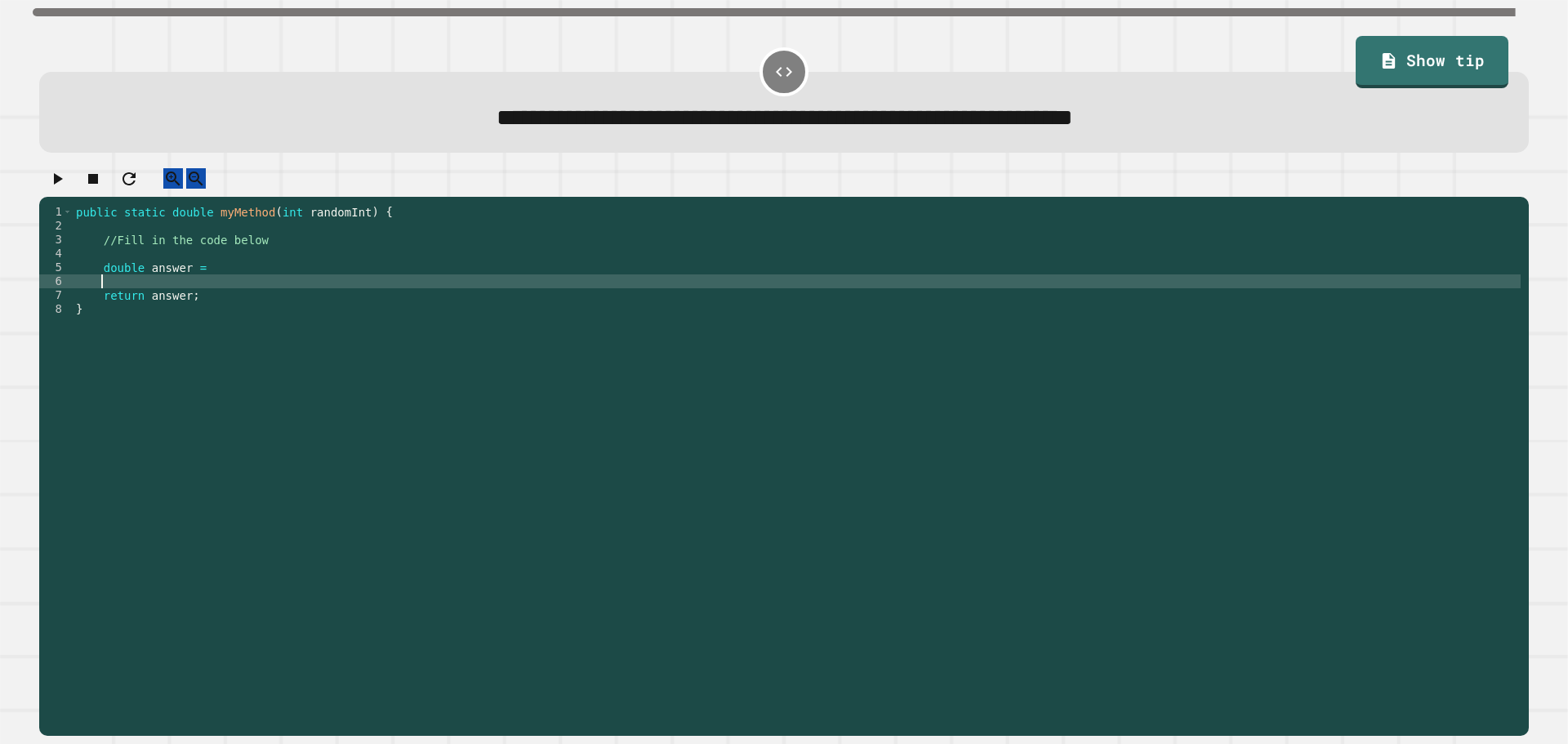
click at [322, 295] on div "public static double myMethod ( int randomInt ) { //Fill in the code below doub…" at bounding box center [797, 454] width 1448 height 500
click at [303, 276] on div "public static double myMethod ( int randomInt ) { //Fill in the code below doub…" at bounding box center [797, 454] width 1448 height 500
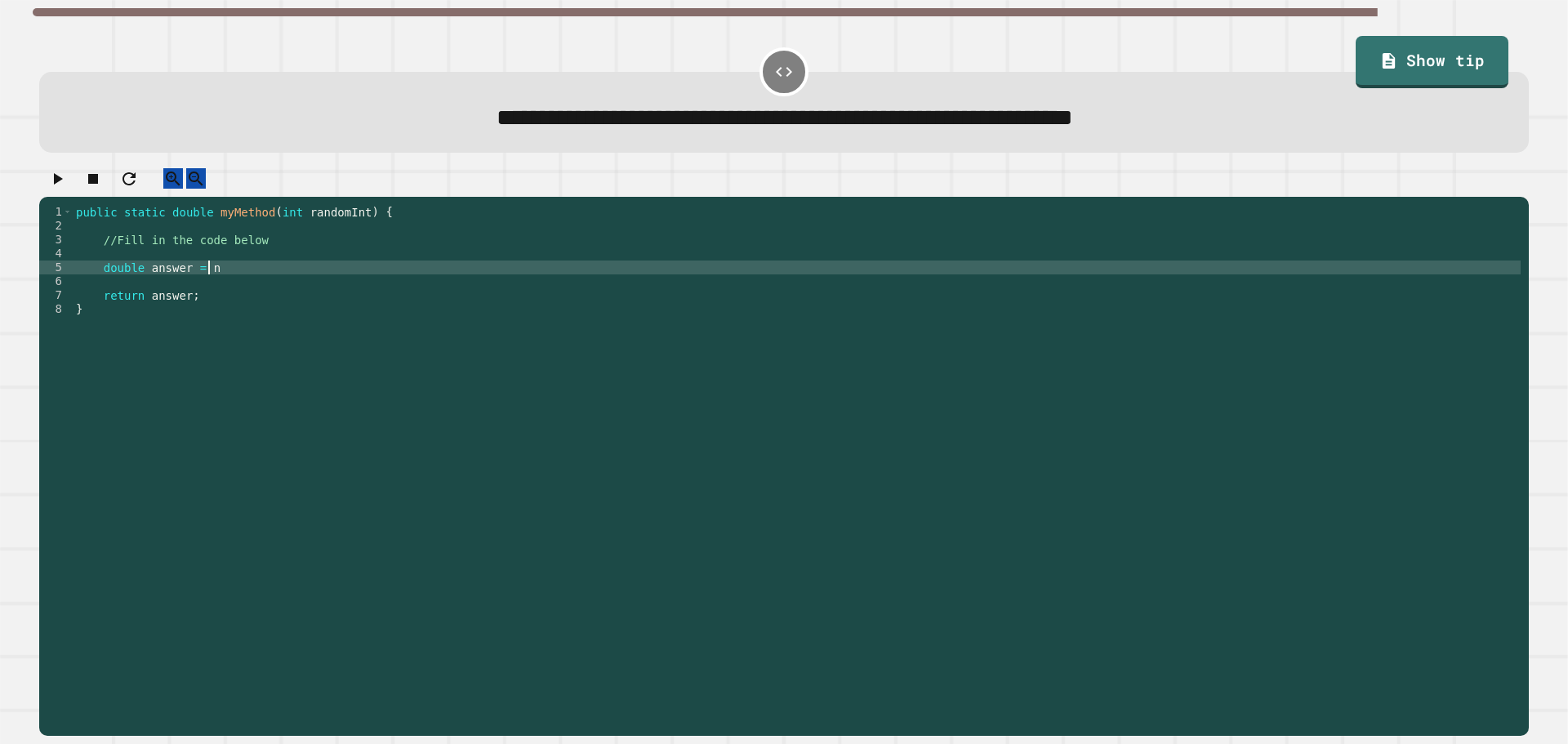
scroll to position [0, 8]
click at [206, 277] on div "public static double myMethod ( int randomInt ) { //Fill in the code below doub…" at bounding box center [797, 454] width 1448 height 500
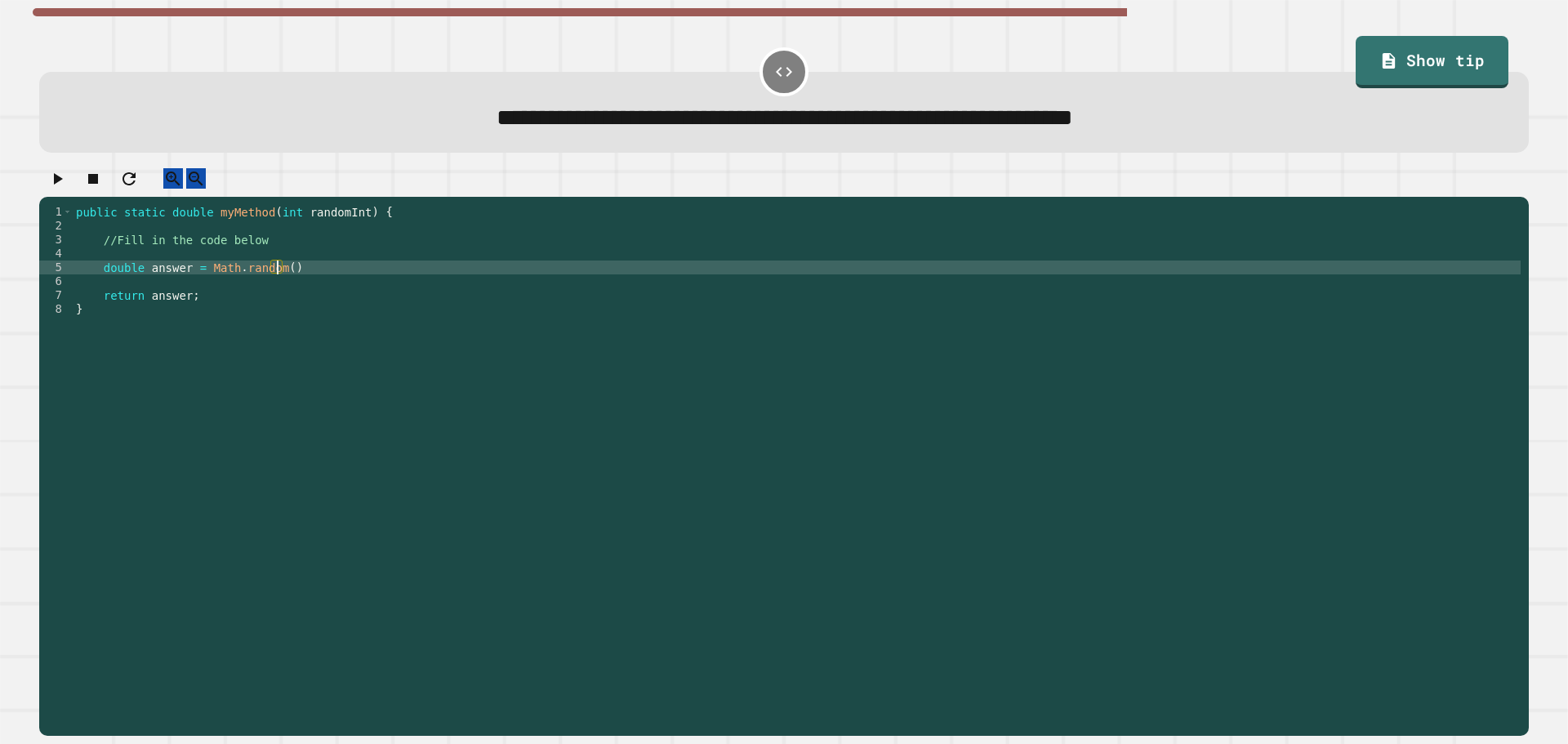
click at [284, 286] on div "public static double myMethod ( int randomInt ) { //Fill in the code below doub…" at bounding box center [797, 454] width 1448 height 500
click at [278, 285] on div "public static double myMethod ( int randomInt ) { //Fill in the code below doub…" at bounding box center [797, 454] width 1448 height 500
type textarea "**********"
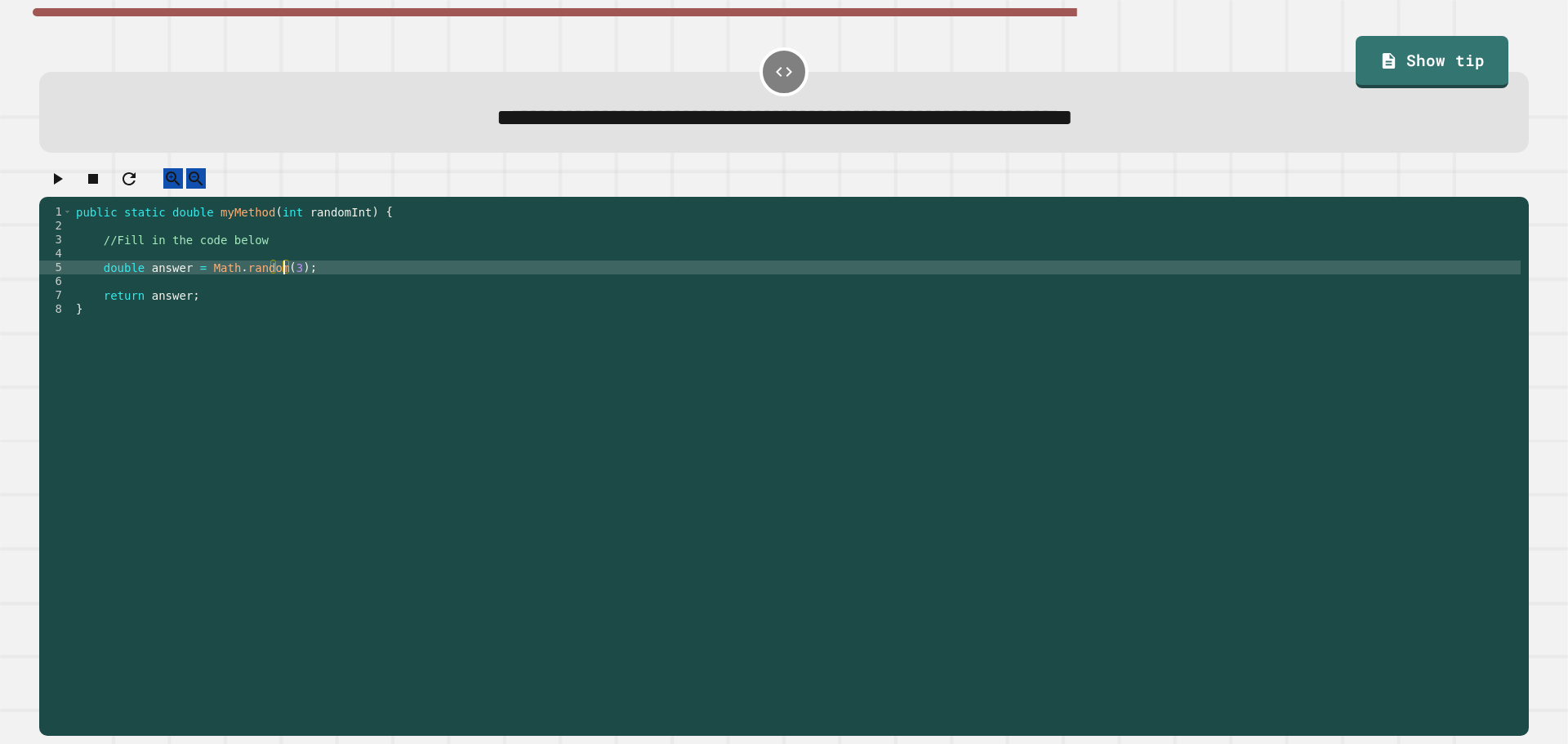
click at [54, 188] on icon "button" at bounding box center [57, 178] width 19 height 19
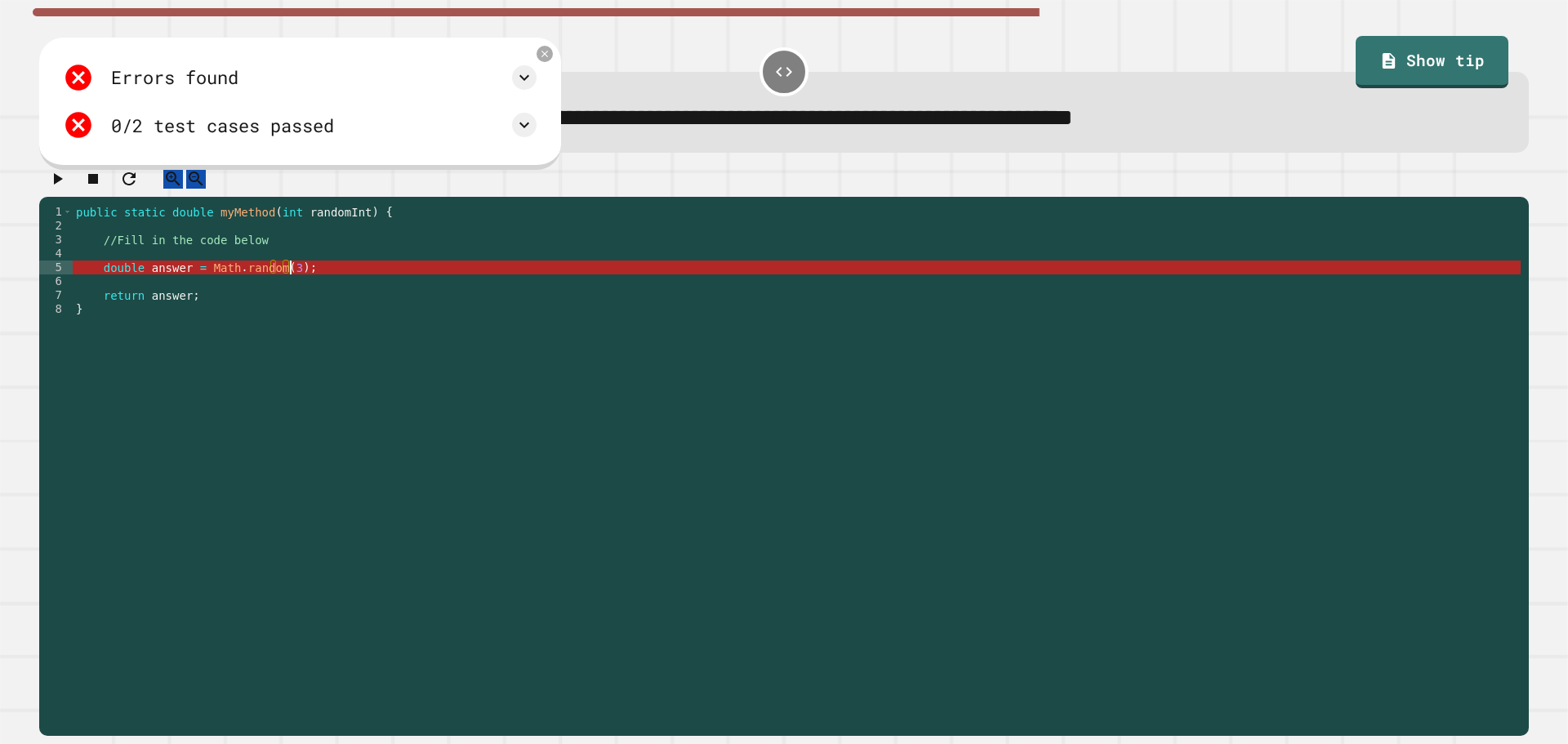
click at [290, 290] on div "public static double myMethod ( int randomInt ) { //Fill in the code below doub…" at bounding box center [797, 454] width 1448 height 500
click at [118, 290] on div "public static double myMethod ( int randomInt ) { //Fill in the code below doub…" at bounding box center [797, 454] width 1448 height 500
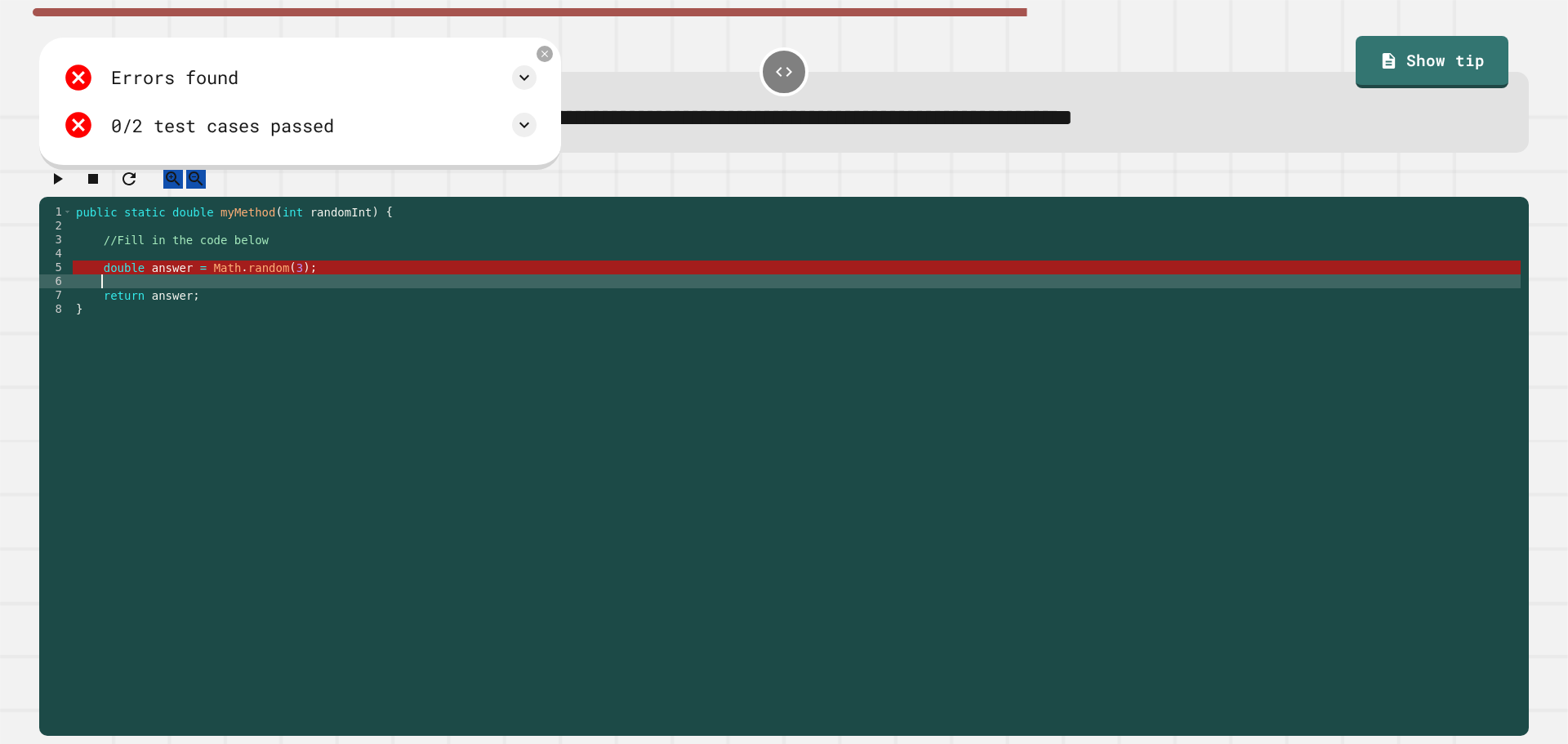
scroll to position [0, 1]
click at [517, 133] on icon at bounding box center [524, 125] width 19 height 19
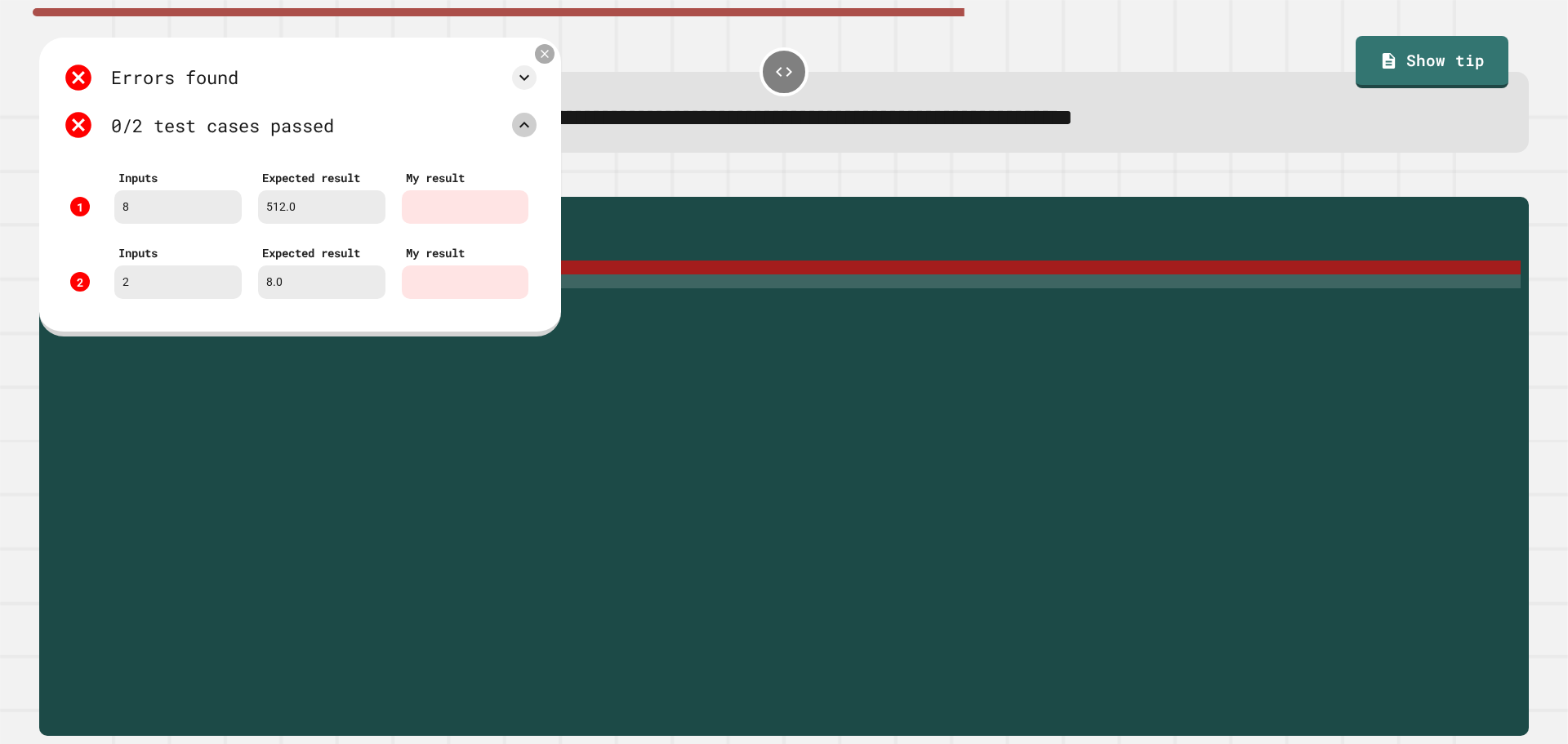
click at [549, 58] on icon at bounding box center [545, 54] width 14 height 14
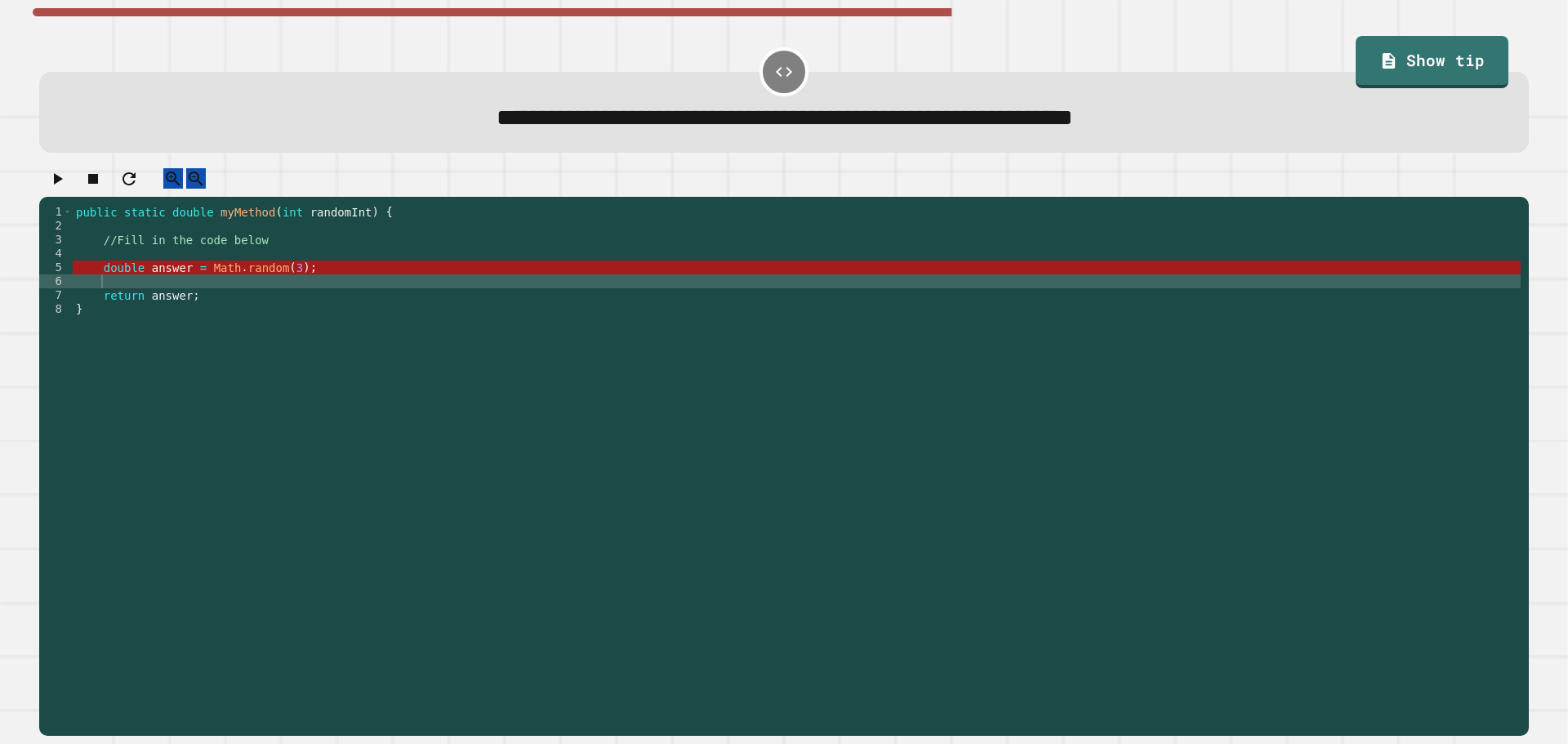
click at [284, 285] on div "public static double myMethod ( int randomInt ) { //Fill in the code below doub…" at bounding box center [797, 454] width 1448 height 500
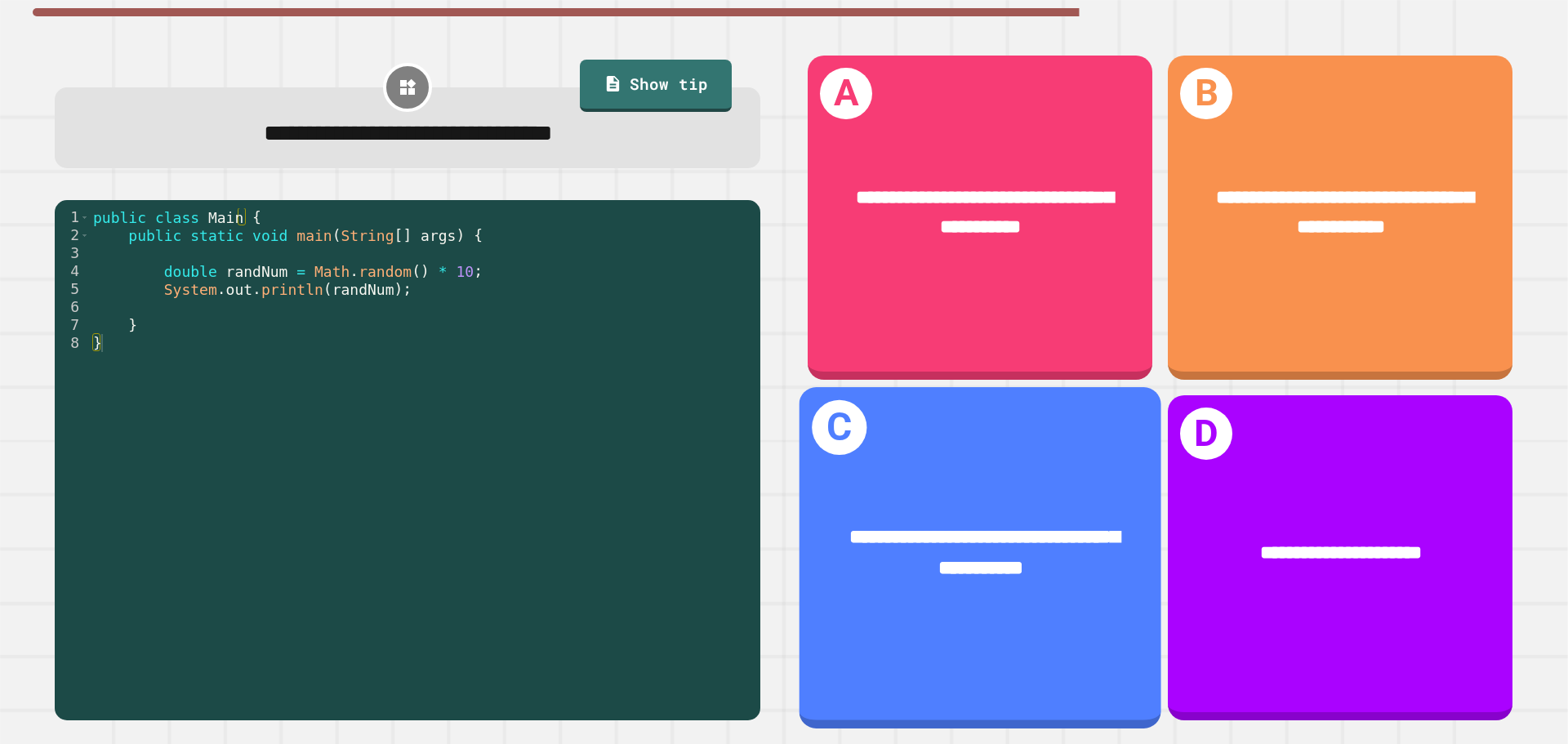
click at [894, 531] on span "**********" at bounding box center [984, 553] width 270 height 51
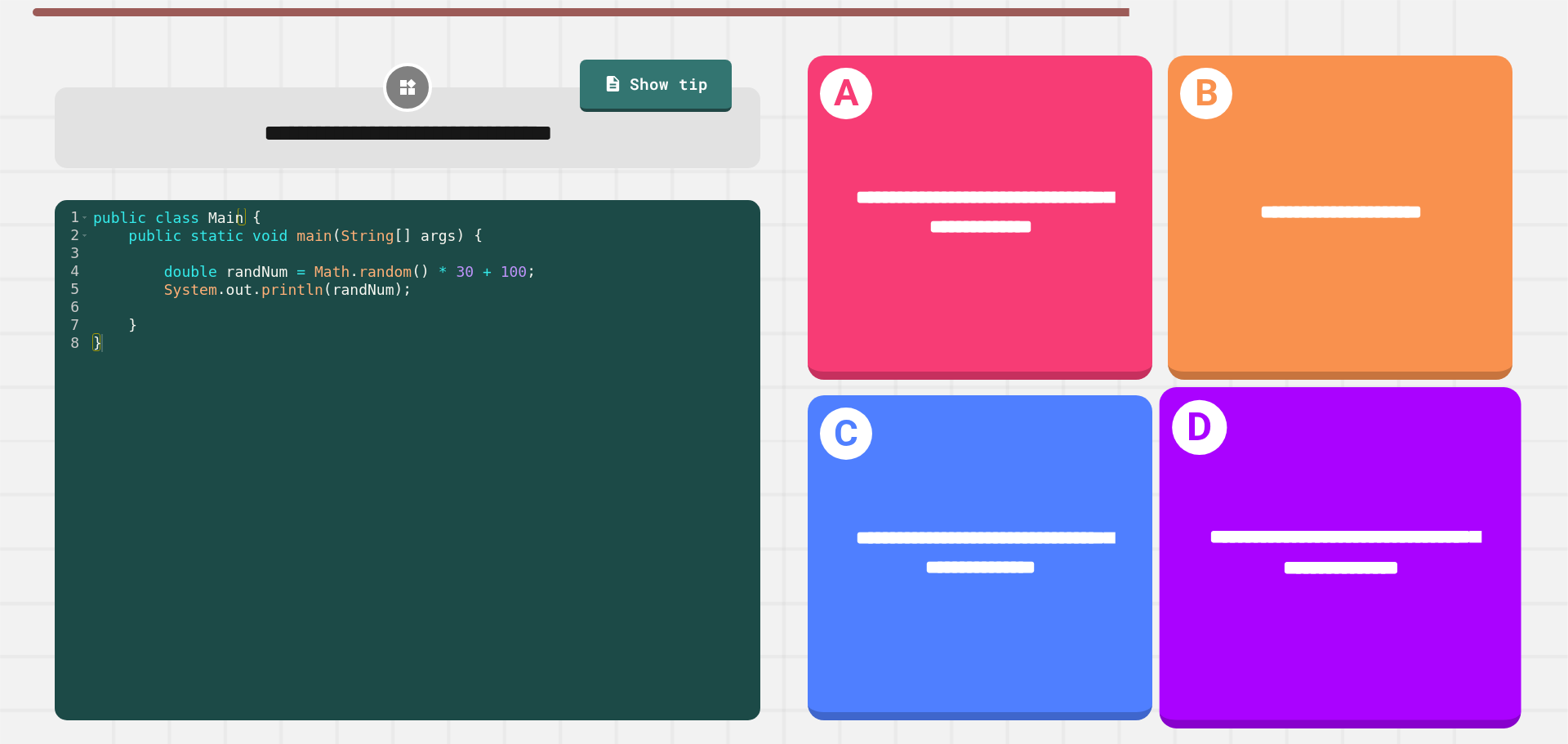
click at [1287, 553] on span "**********" at bounding box center [1345, 553] width 270 height 51
